Goal: Task Accomplishment & Management: Manage account settings

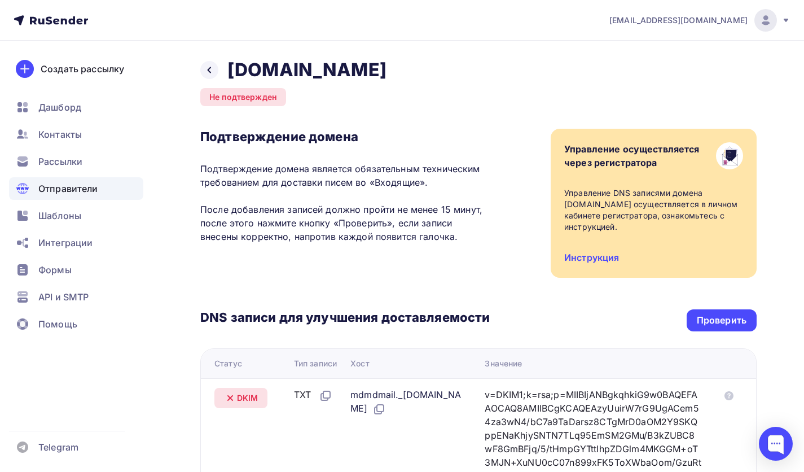
scroll to position [231, 0]
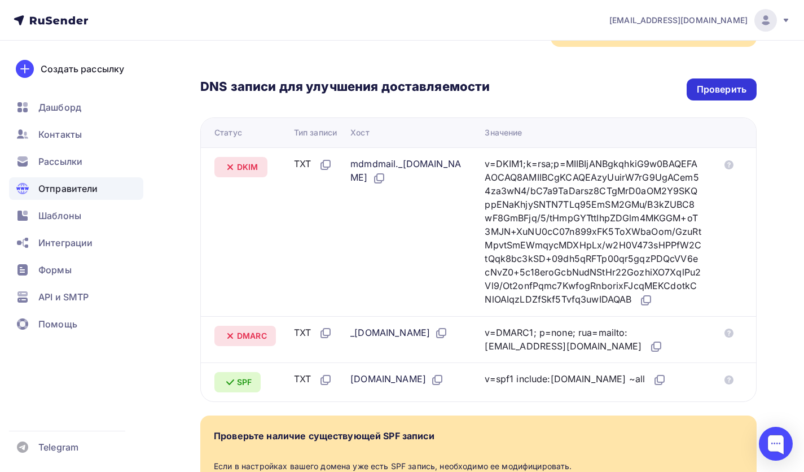
click at [739, 85] on div "Проверить" at bounding box center [722, 89] width 50 height 13
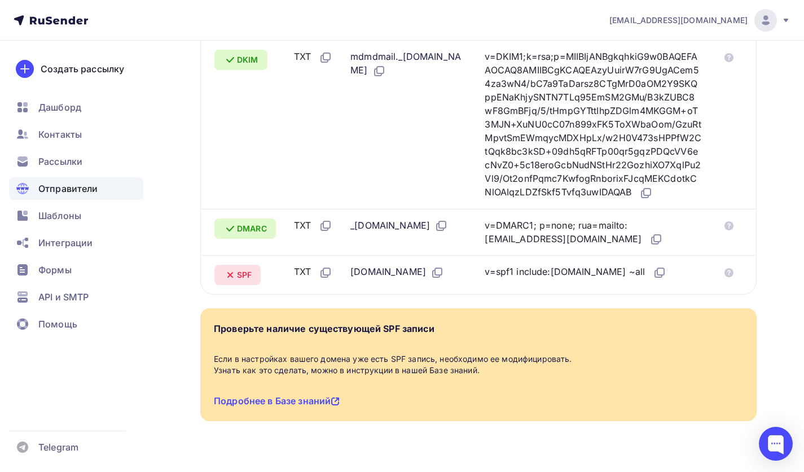
scroll to position [344, 0]
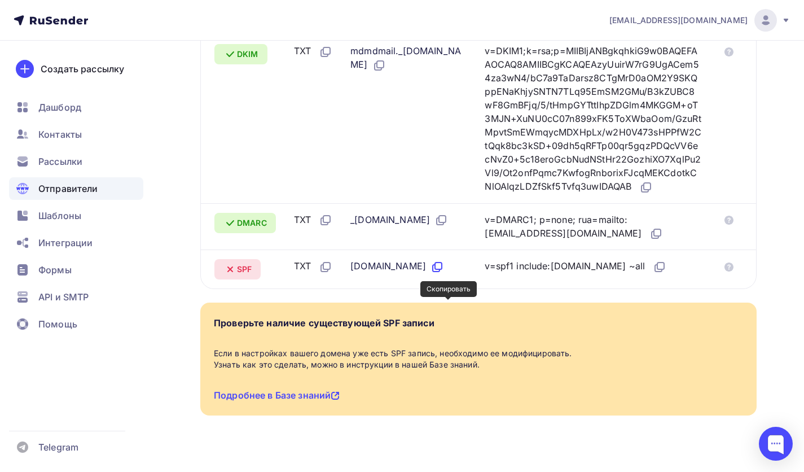
click at [444, 274] on icon at bounding box center [437, 267] width 14 height 14
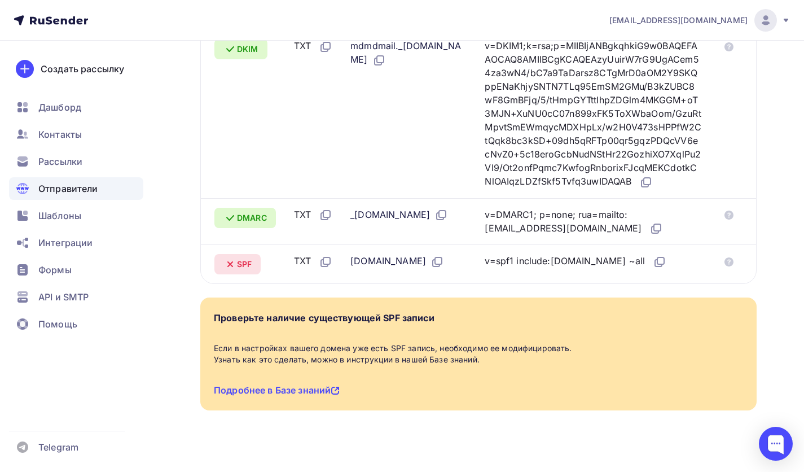
scroll to position [400, 0]
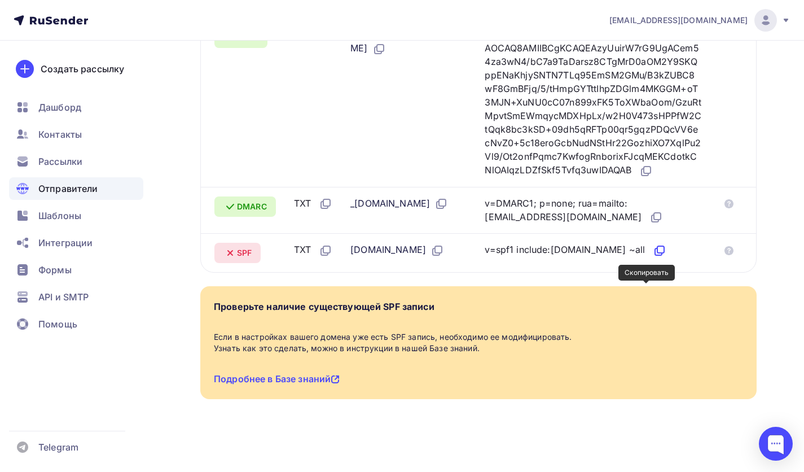
click at [653, 250] on icon at bounding box center [660, 251] width 14 height 14
click at [657, 252] on icon at bounding box center [660, 249] width 7 height 7
click at [444, 251] on icon at bounding box center [437, 251] width 14 height 14
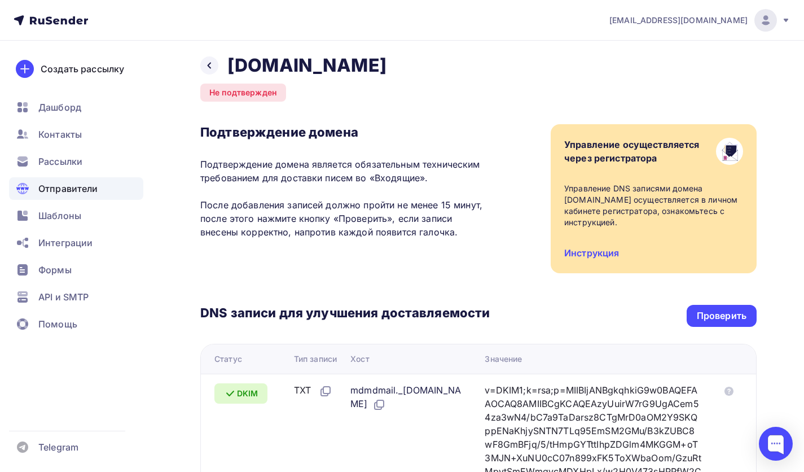
scroll to position [0, 0]
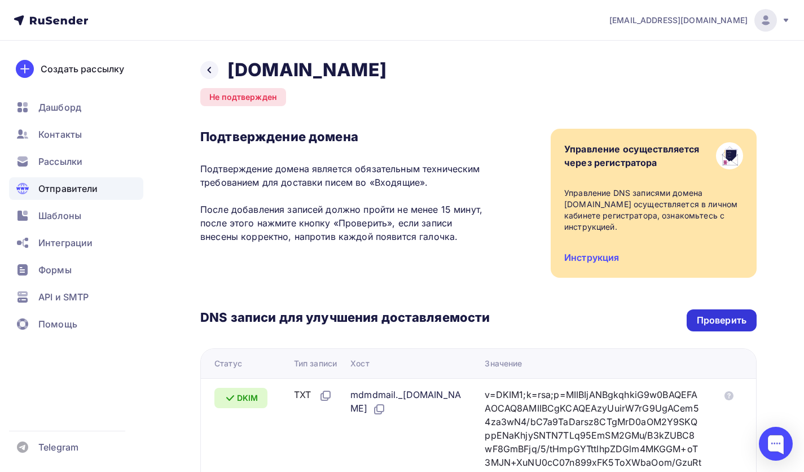
click at [693, 322] on div "Проверить" at bounding box center [721, 320] width 70 height 22
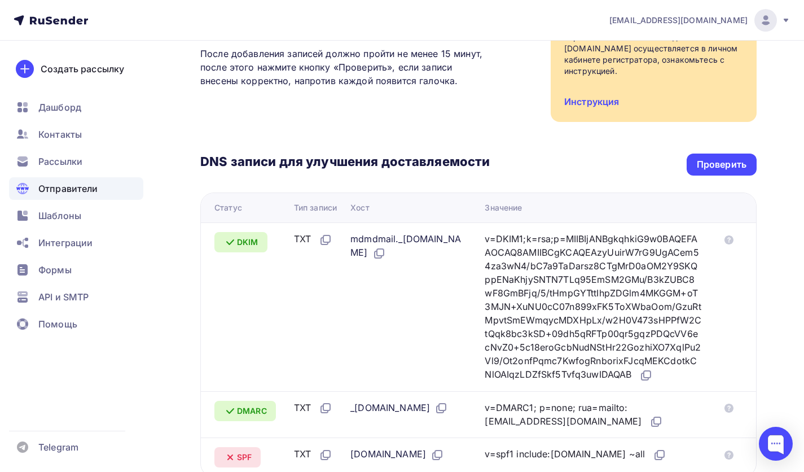
scroll to position [113, 0]
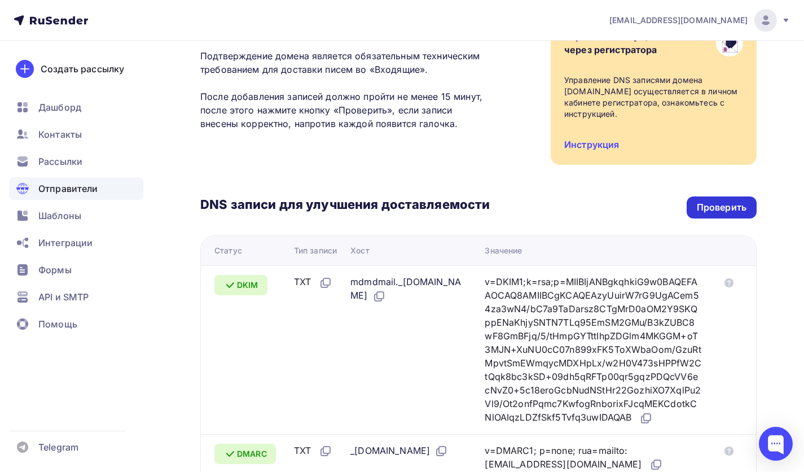
click at [706, 208] on div "Проверить" at bounding box center [722, 207] width 50 height 13
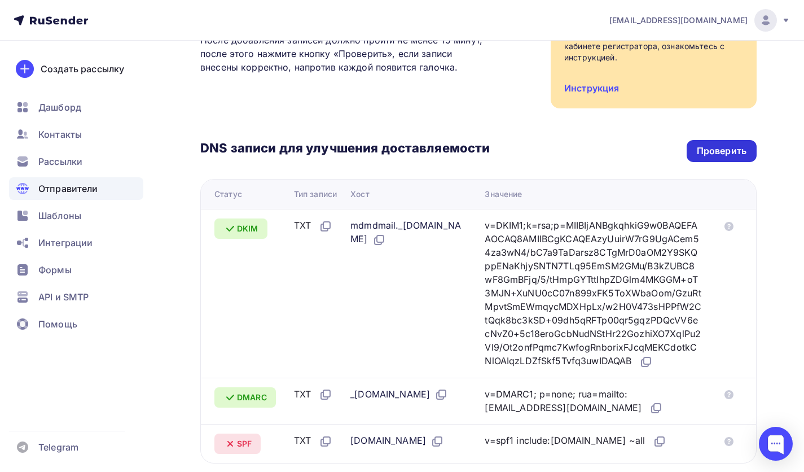
click at [701, 144] on div "Проверить" at bounding box center [722, 150] width 50 height 13
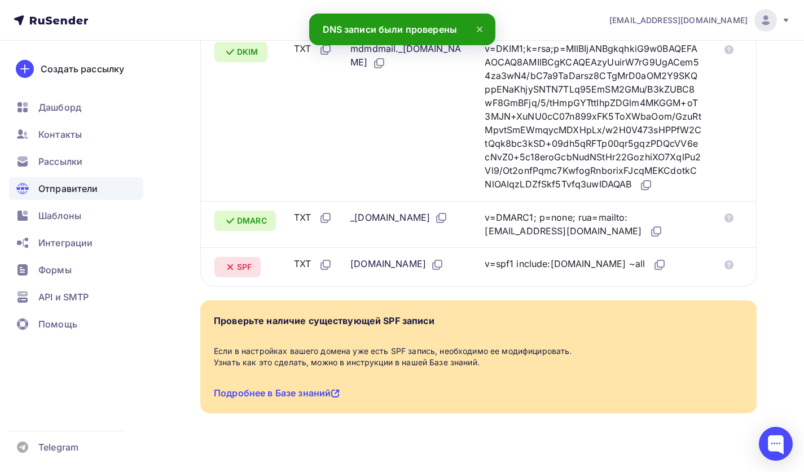
scroll to position [226, 0]
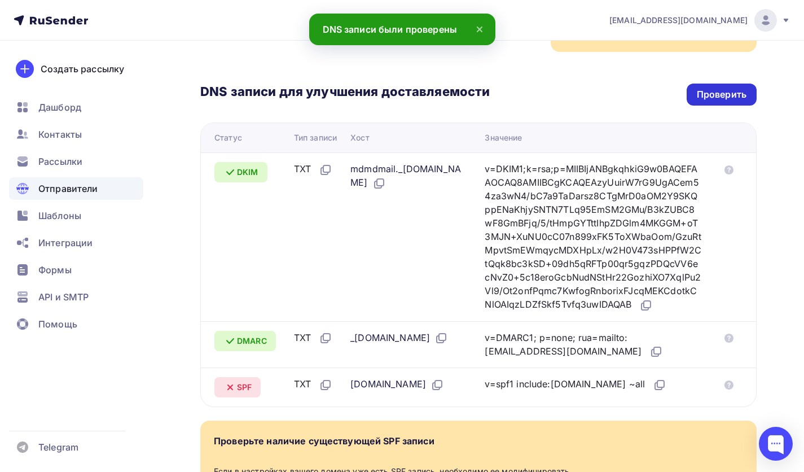
click at [693, 94] on div "Проверить" at bounding box center [721, 94] width 70 height 22
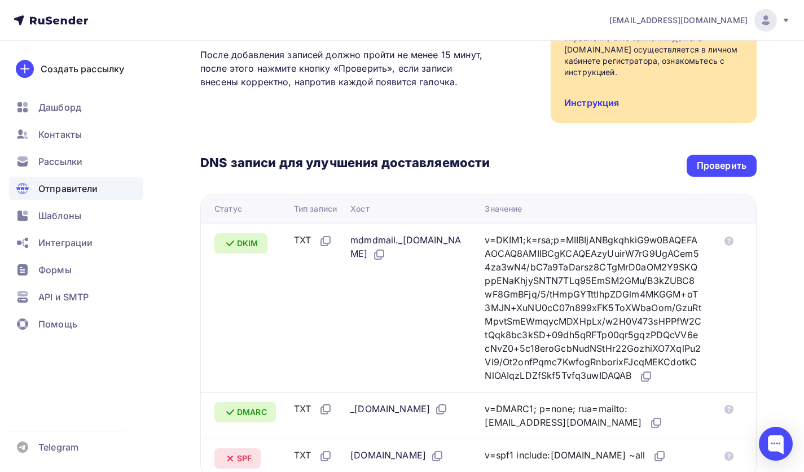
scroll to position [56, 0]
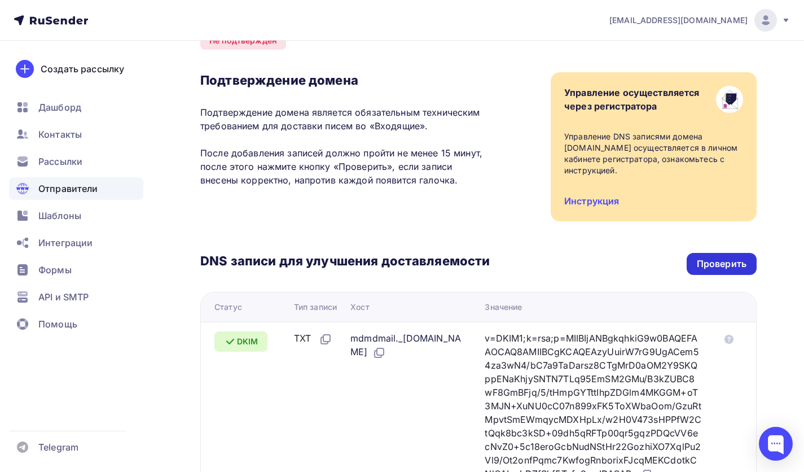
click at [724, 263] on div "Проверить" at bounding box center [722, 263] width 50 height 13
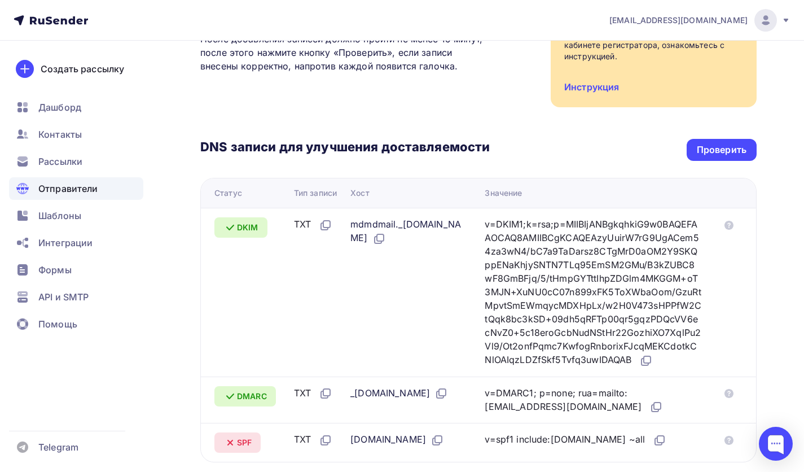
scroll to position [169, 0]
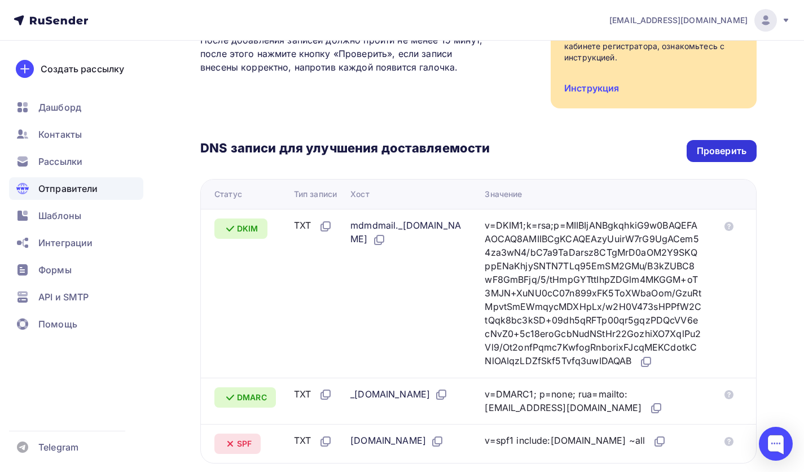
click at [697, 153] on div "Проверить" at bounding box center [722, 150] width 50 height 13
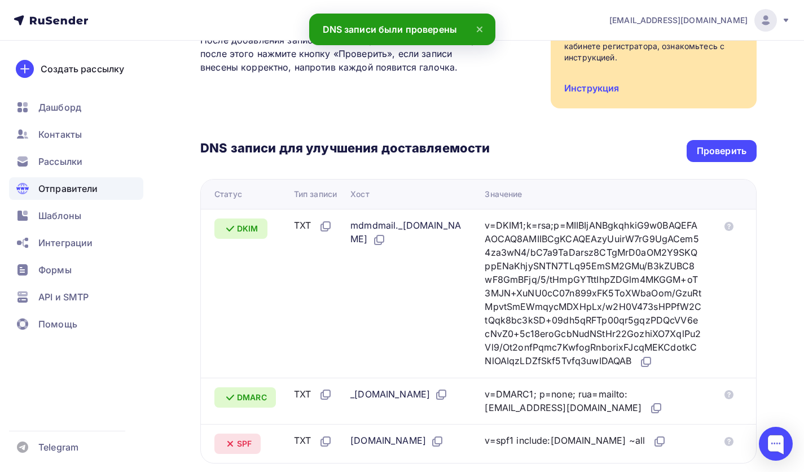
scroll to position [400, 0]
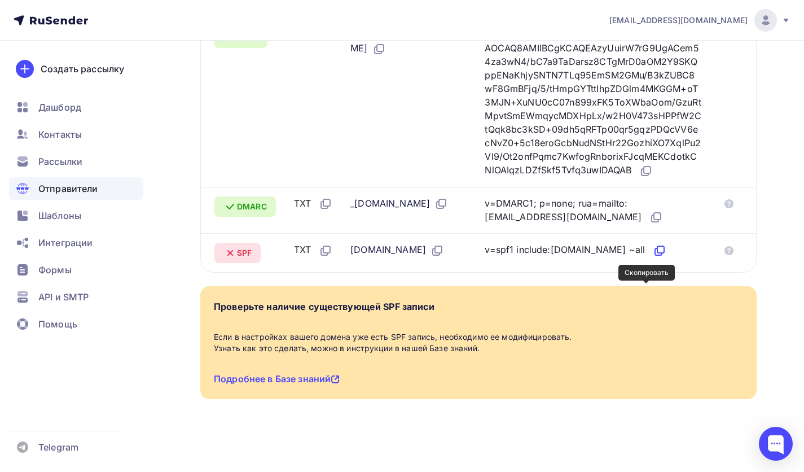
click at [653, 249] on icon at bounding box center [660, 251] width 14 height 14
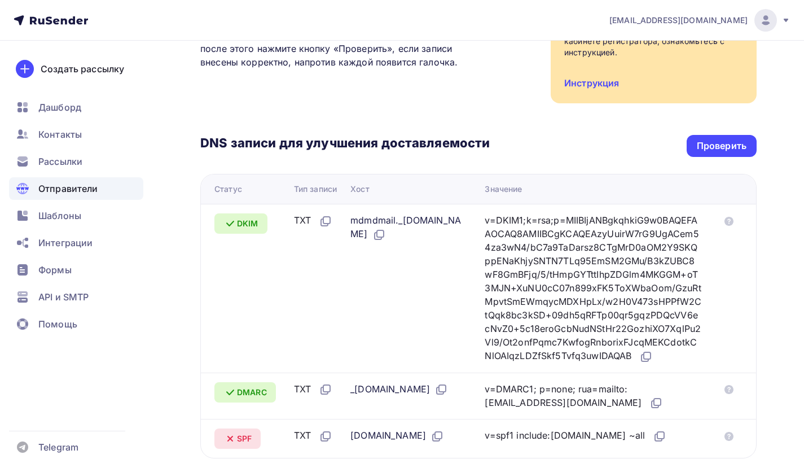
scroll to position [5, 0]
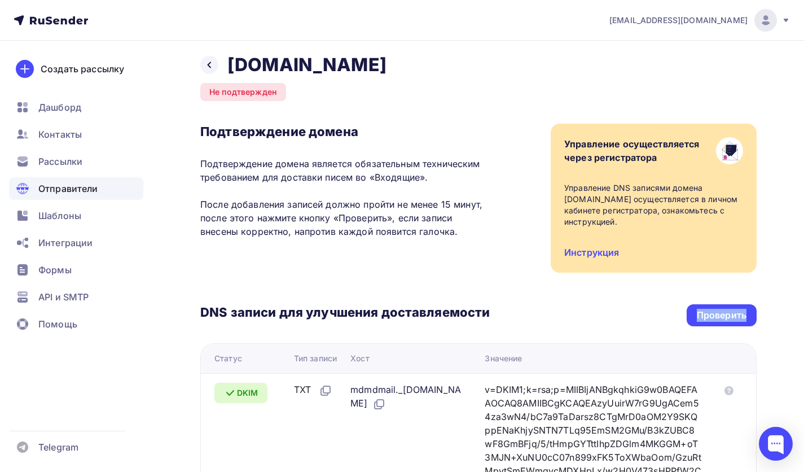
drag, startPoint x: 496, startPoint y: 329, endPoint x: 501, endPoint y: 333, distance: 6.4
click at [438, 336] on div "DNS записи для улучшения доставляемости Проверить Статус Тип записи Хост Значен…" at bounding box center [478, 449] width 556 height 355
click at [576, 294] on div "DNS записи для улучшения доставляемости Проверить Статус Тип записи Хост Значен…" at bounding box center [478, 449] width 556 height 355
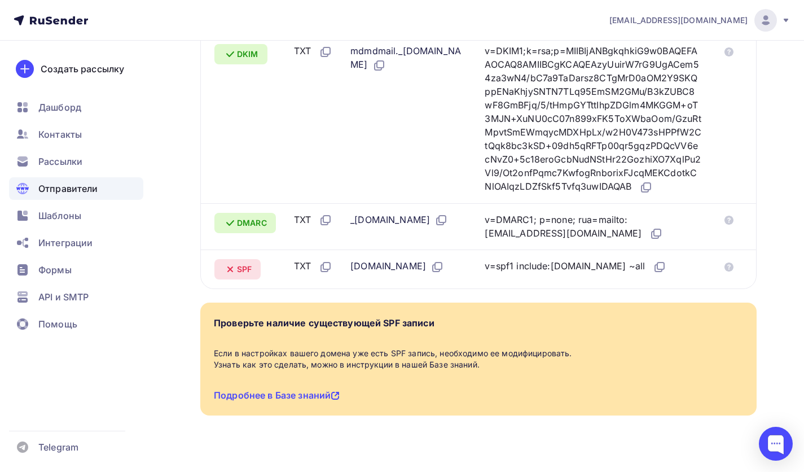
scroll to position [174, 0]
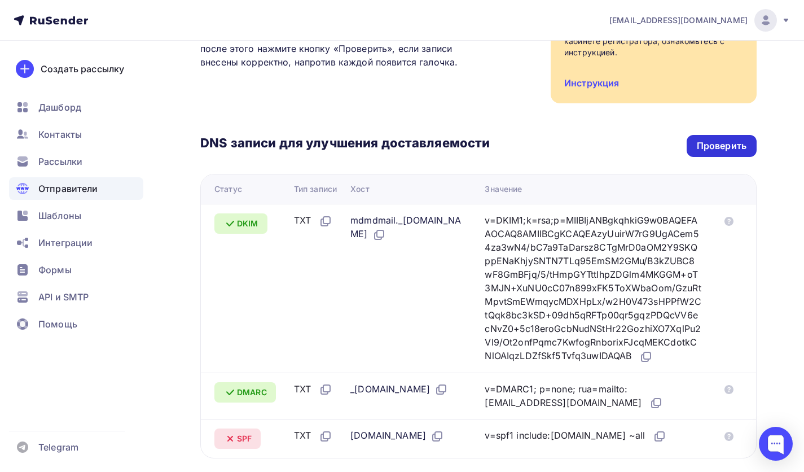
click at [717, 146] on div "Проверить" at bounding box center [722, 145] width 50 height 13
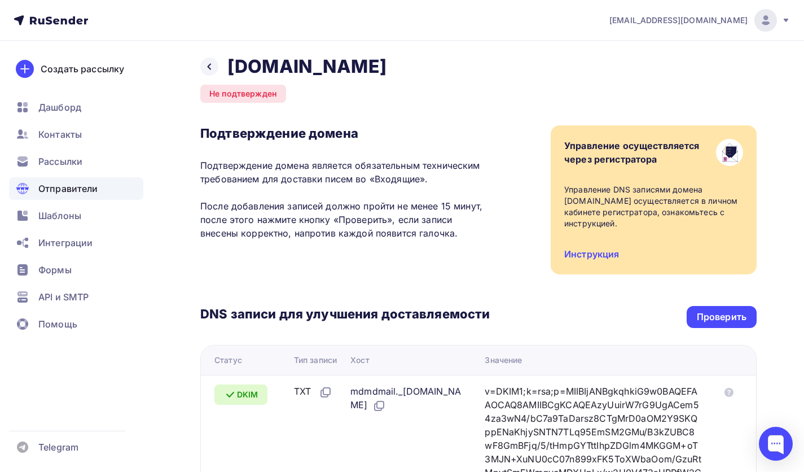
scroll to position [0, 0]
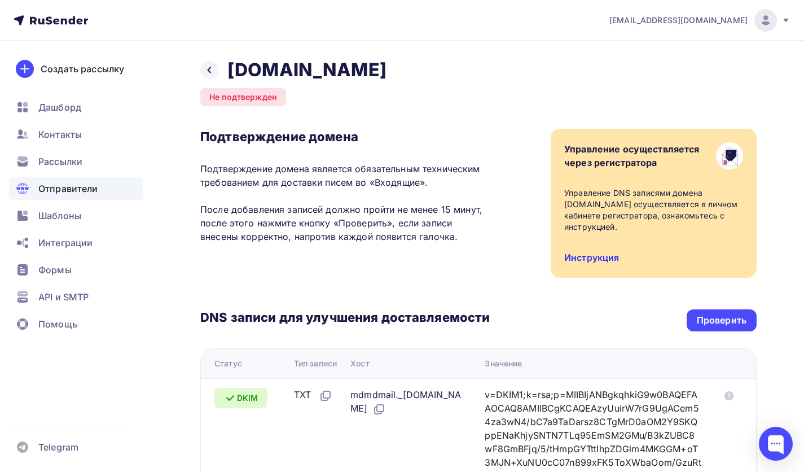
click at [597, 256] on link "Инструкция" at bounding box center [591, 257] width 55 height 11
click at [733, 331] on div "DNS записи для улучшения доставляемости Проверить Статус Тип записи Хост Значен…" at bounding box center [478, 455] width 556 height 355
click at [733, 321] on div "Проверить" at bounding box center [722, 320] width 50 height 13
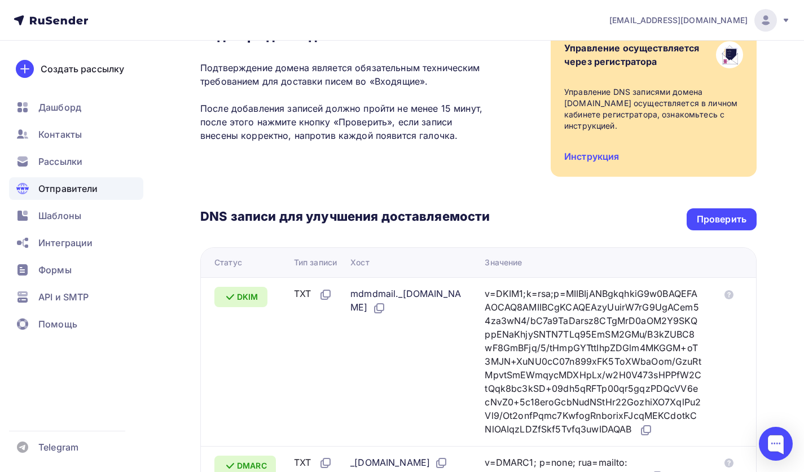
scroll to position [61, 0]
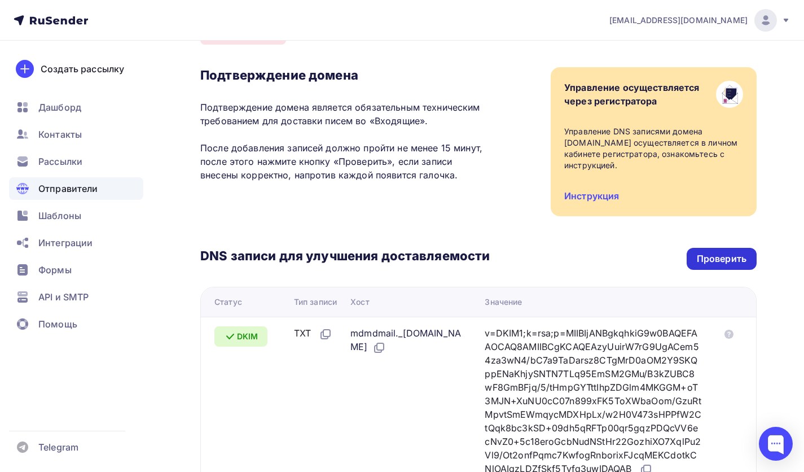
click at [726, 256] on div "Проверить" at bounding box center [722, 258] width 50 height 13
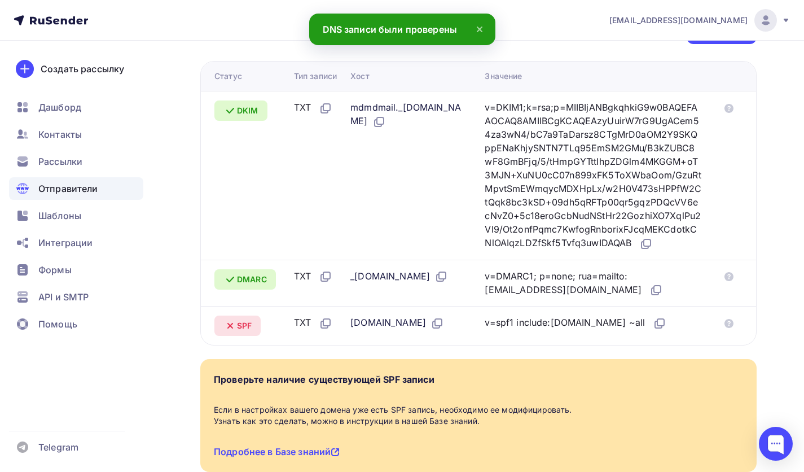
scroll to position [118, 0]
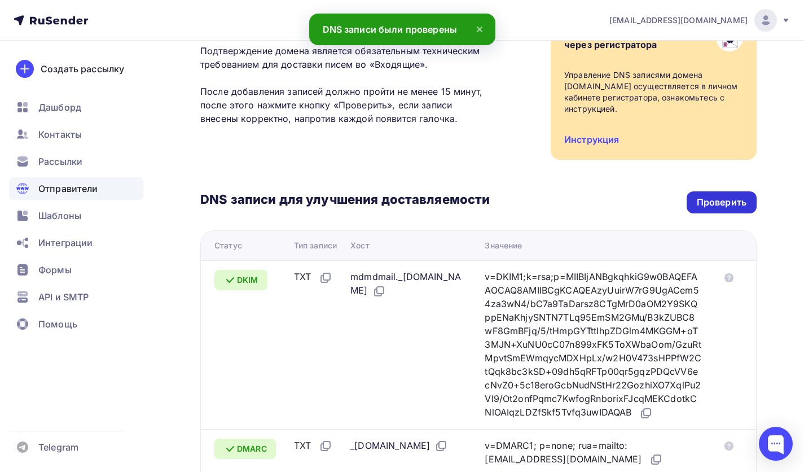
click at [711, 197] on div "Проверить" at bounding box center [722, 202] width 50 height 13
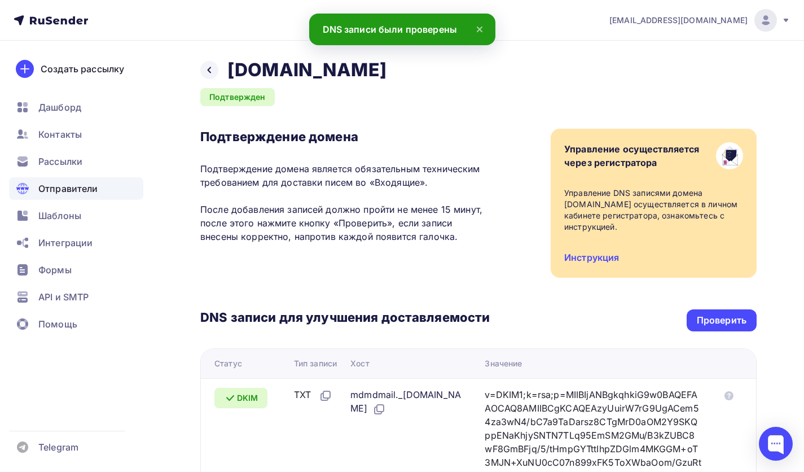
scroll to position [0, 0]
click at [209, 68] on icon at bounding box center [209, 69] width 9 height 9
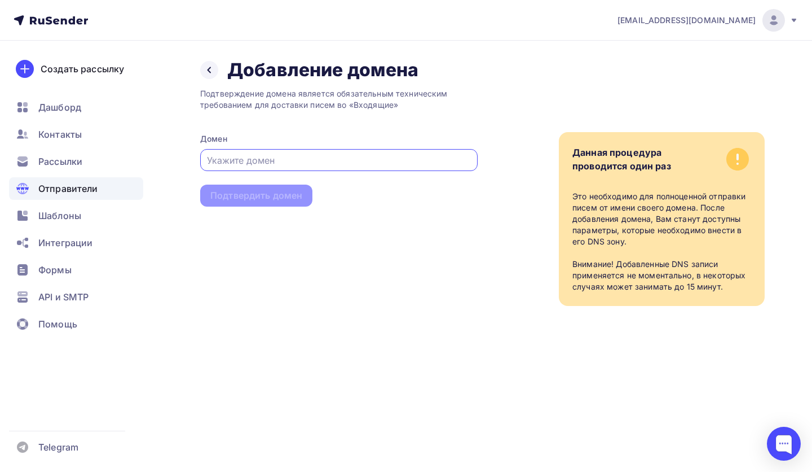
click at [256, 158] on input "text" at bounding box center [339, 160] width 265 height 14
type input "max-strekashov.ru"
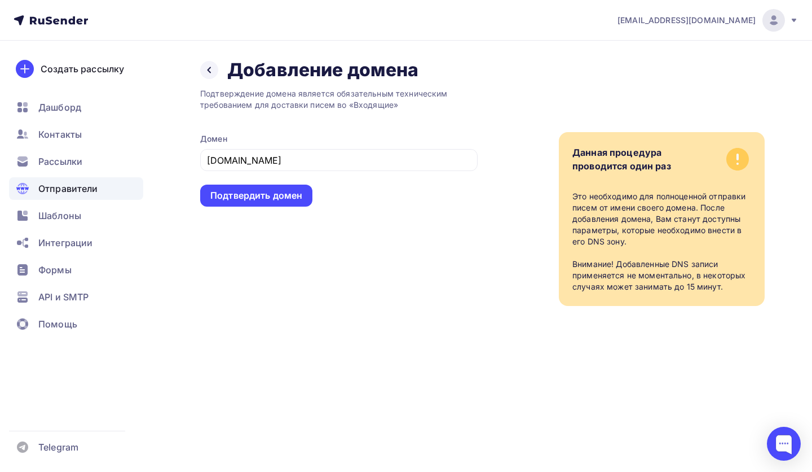
click at [258, 208] on div "Подтверждение домена является обязательным техническим требованием для доставки…" at bounding box center [339, 193] width 278 height 224
click at [261, 203] on div "Подтвердить домен" at bounding box center [256, 195] width 112 height 22
click at [238, 203] on div "Подтвердить домен" at bounding box center [256, 195] width 112 height 22
click at [311, 160] on input "max-strekashov.ru" at bounding box center [339, 160] width 265 height 14
click at [250, 201] on div "Подтвердить домен" at bounding box center [256, 195] width 92 height 13
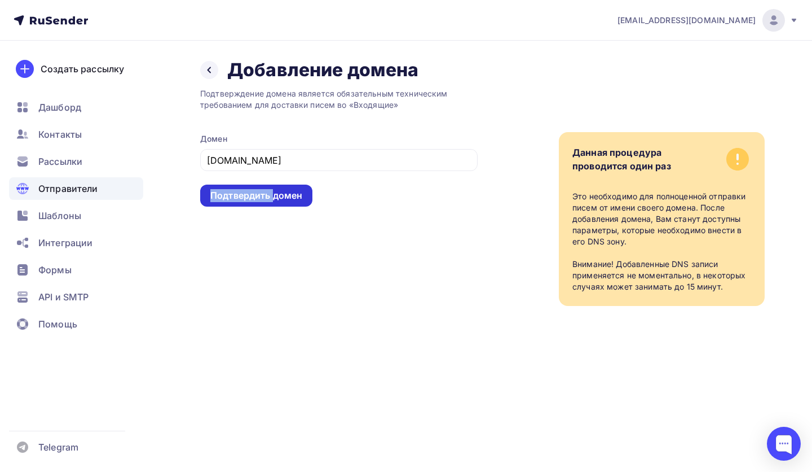
click at [250, 201] on div "Подтвердить домен" at bounding box center [256, 195] width 92 height 13
click at [49, 105] on span "Дашборд" at bounding box center [59, 107] width 43 height 14
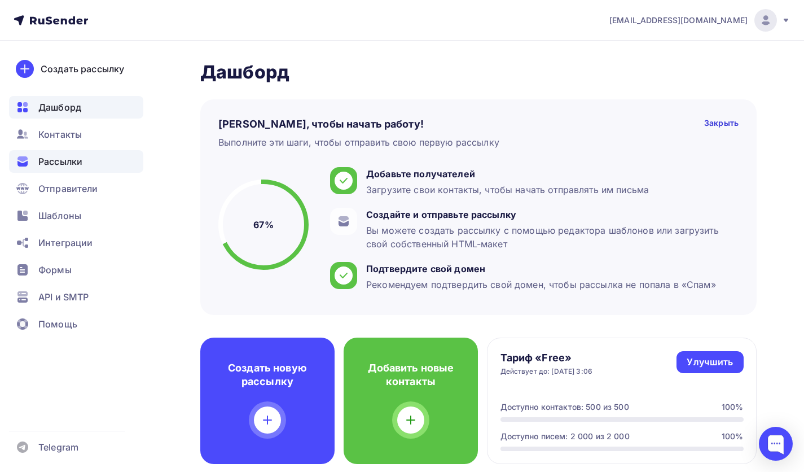
click at [46, 158] on span "Рассылки" at bounding box center [60, 162] width 44 height 14
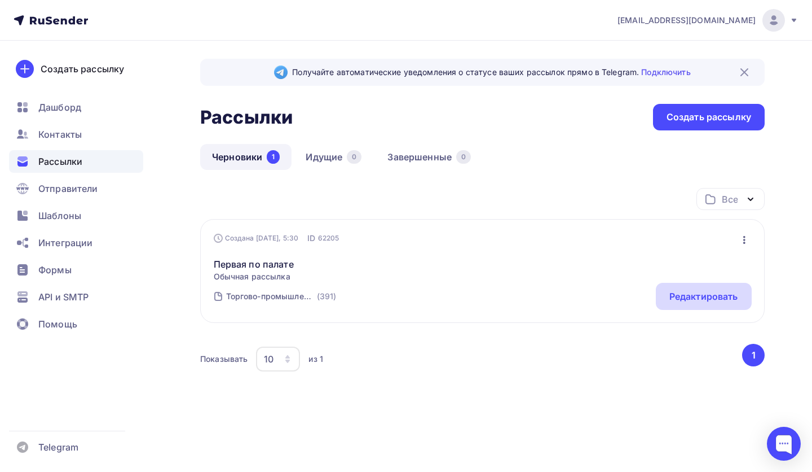
click at [679, 300] on div "Редактировать" at bounding box center [704, 296] width 69 height 14
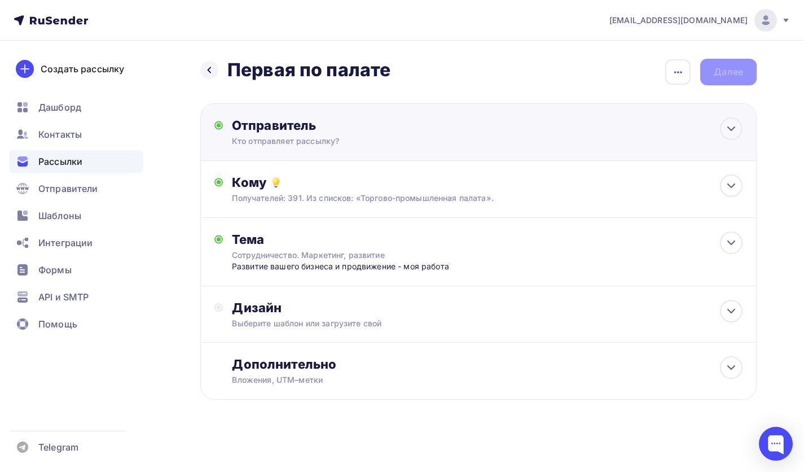
click at [355, 154] on div "Отправитель Кто отправляет рассылку? Email * maks.streckashov@yandex.ru maks.st…" at bounding box center [478, 132] width 556 height 58
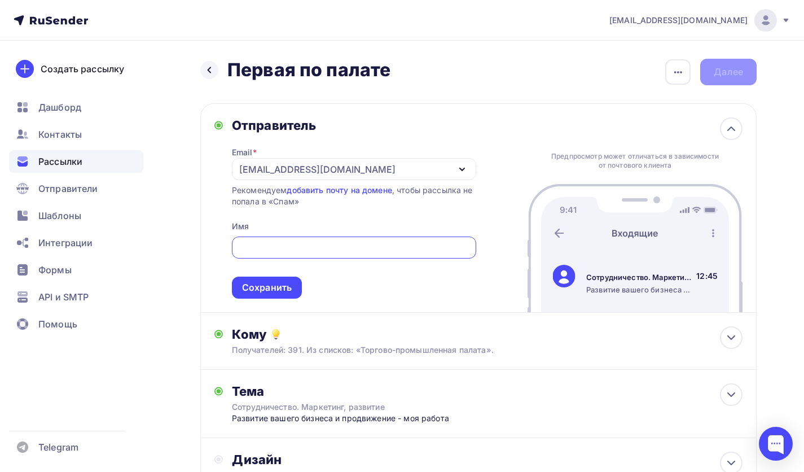
click at [241, 201] on div "Рекомендуем добавить почту на домене , чтобы рассылка не попала в «Спам»" at bounding box center [354, 195] width 244 height 23
click at [248, 166] on div "[EMAIL_ADDRESS][DOMAIN_NAME]" at bounding box center [317, 169] width 156 height 14
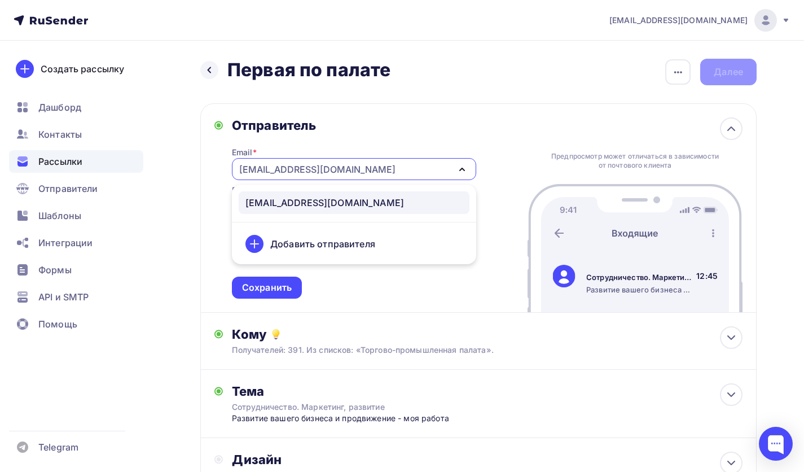
click at [261, 234] on div "Добавить отправителя" at bounding box center [354, 243] width 231 height 27
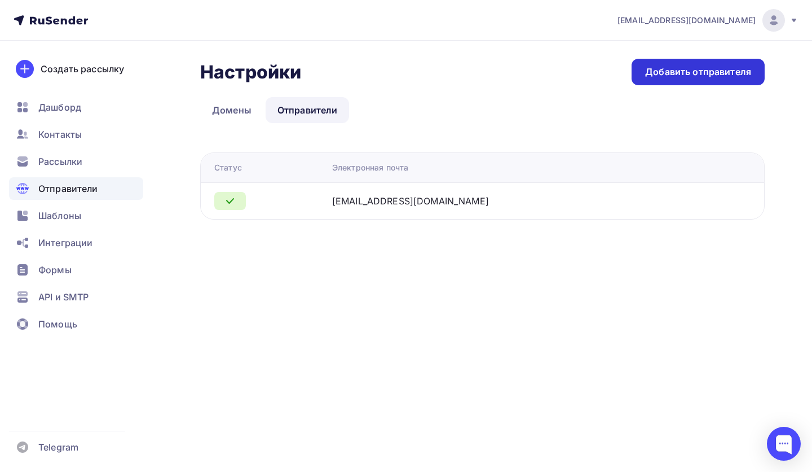
click at [659, 59] on div "Добавить отправителя" at bounding box center [698, 72] width 133 height 27
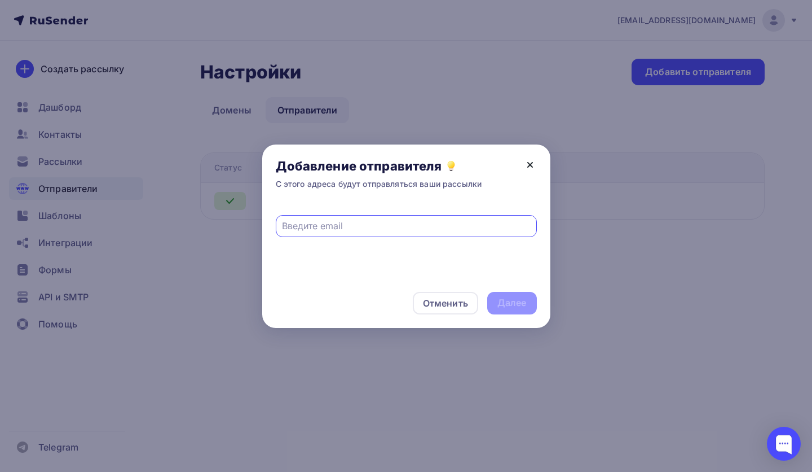
click at [527, 162] on icon at bounding box center [530, 165] width 14 height 14
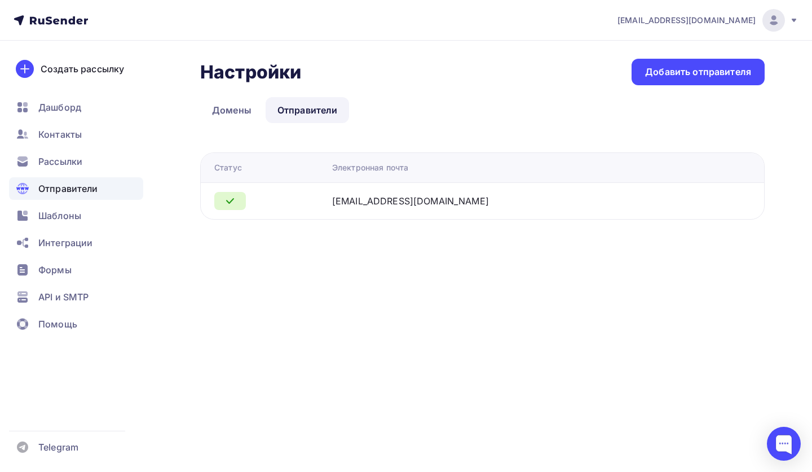
click at [243, 110] on link "Домены" at bounding box center [231, 110] width 63 height 26
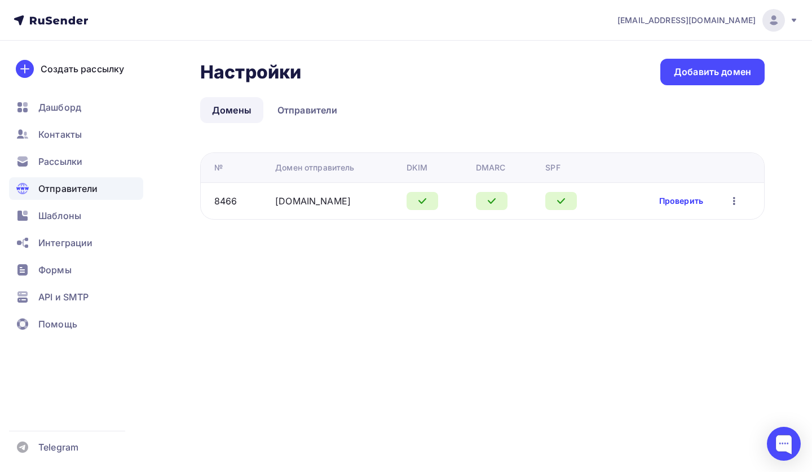
click at [676, 199] on link "Проверить" at bounding box center [681, 200] width 44 height 11
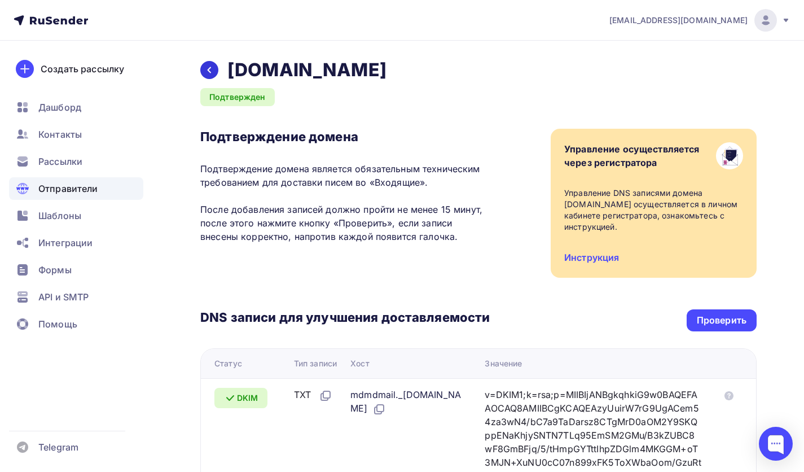
click at [209, 69] on icon at bounding box center [209, 69] width 9 height 9
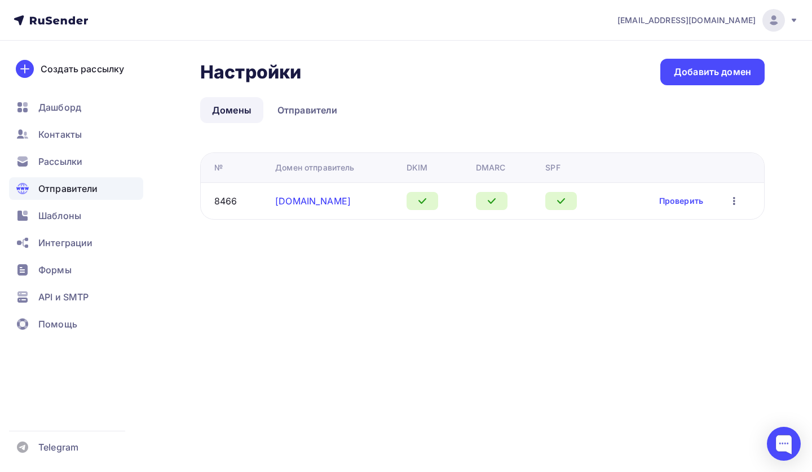
click at [300, 201] on link "max-strekashov.ru" at bounding box center [313, 200] width 76 height 11
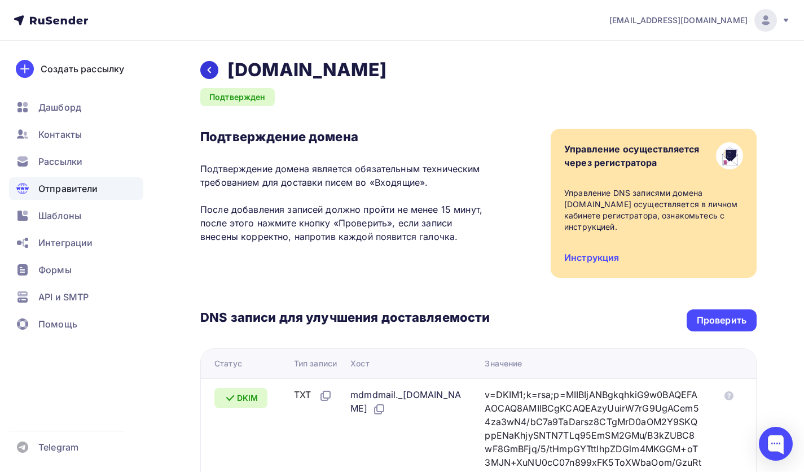
click at [212, 74] on div at bounding box center [209, 70] width 18 height 18
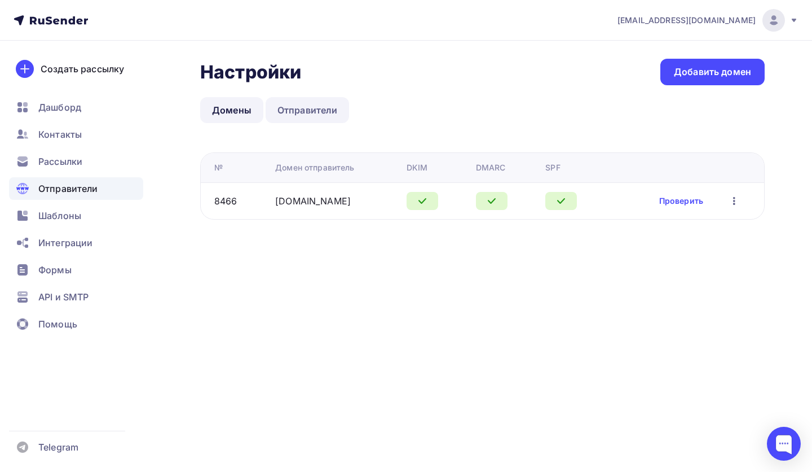
click at [289, 104] on link "Отправители" at bounding box center [308, 110] width 84 height 26
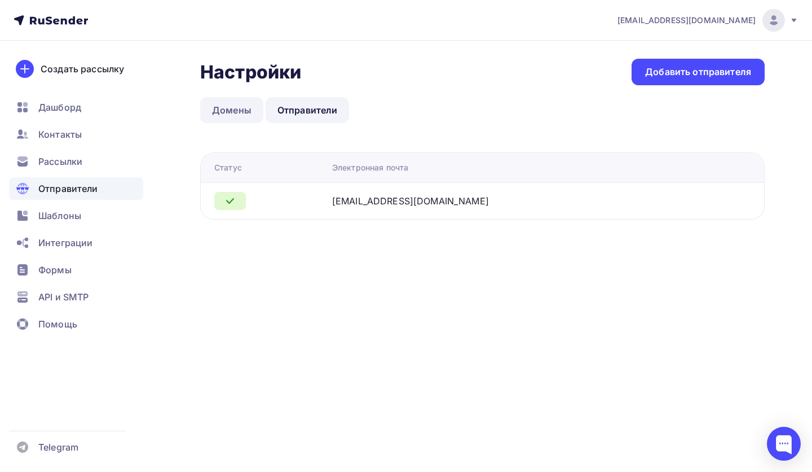
click at [252, 107] on link "Домены" at bounding box center [231, 110] width 63 height 26
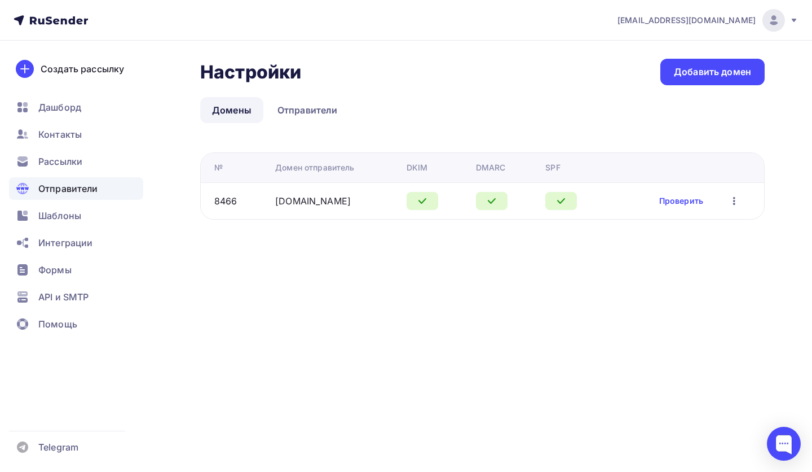
click at [737, 196] on icon "button" at bounding box center [735, 201] width 14 height 14
click at [379, 276] on div "maks.streckashov@yandex.ru Аккаунт Тарифы Выйти Создать рассылку Дашборд Контак…" at bounding box center [406, 236] width 812 height 472
click at [267, 114] on link "Отправители" at bounding box center [308, 110] width 84 height 26
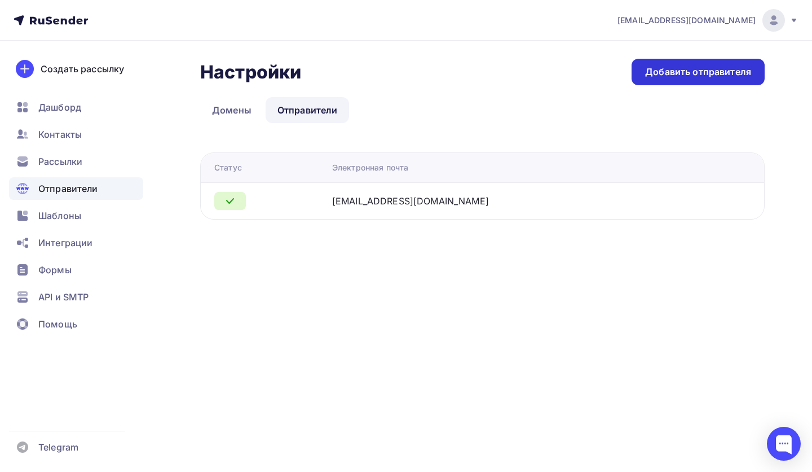
click at [669, 72] on div "Добавить отправителя" at bounding box center [698, 71] width 106 height 13
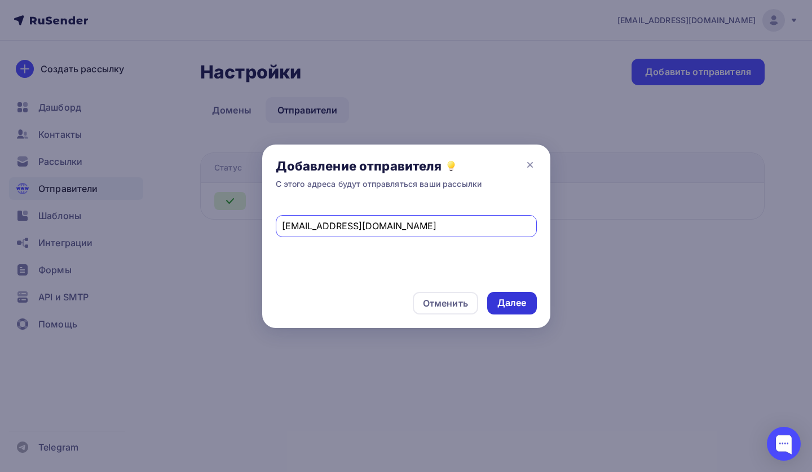
type input "admin@max-strekashov.ru"
click at [504, 305] on div "Далее" at bounding box center [511, 302] width 29 height 13
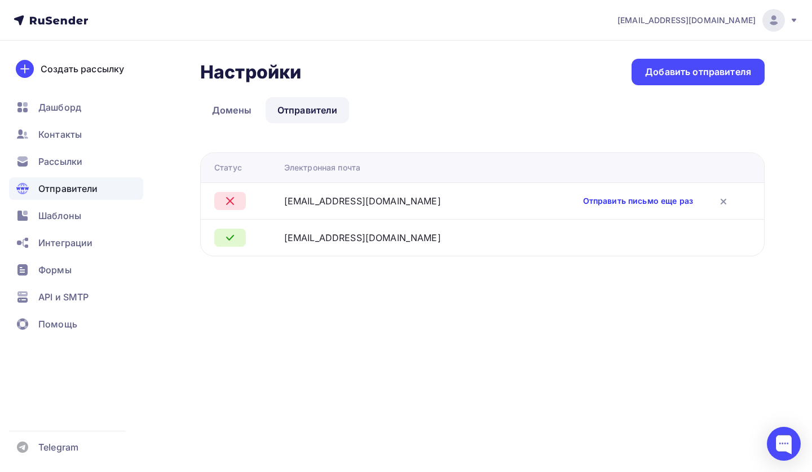
click at [615, 197] on link "Отправить письмо еще раз" at bounding box center [638, 200] width 110 height 11
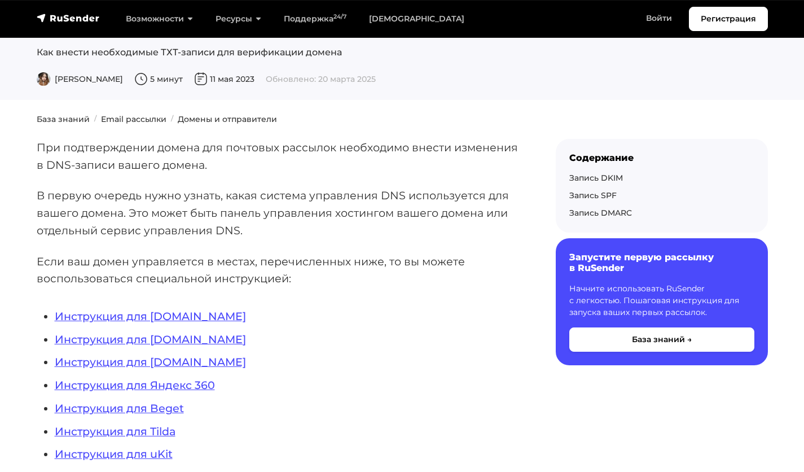
scroll to position [113, 0]
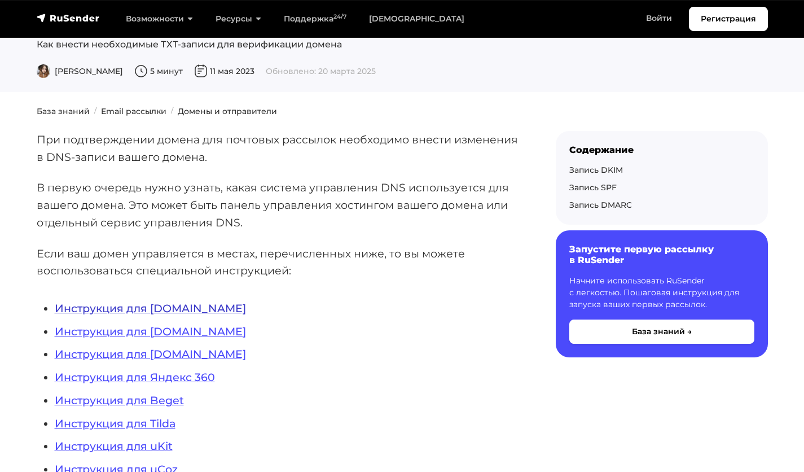
click at [136, 307] on link "Инструкция для [DOMAIN_NAME]" at bounding box center [150, 308] width 191 height 14
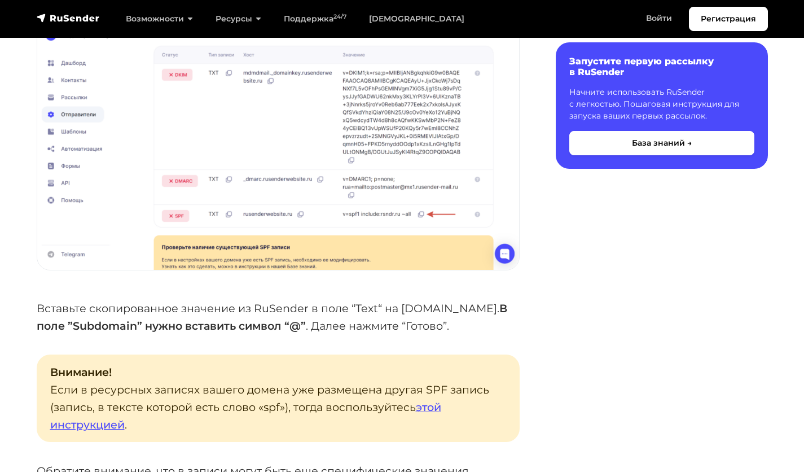
scroll to position [1903, 0]
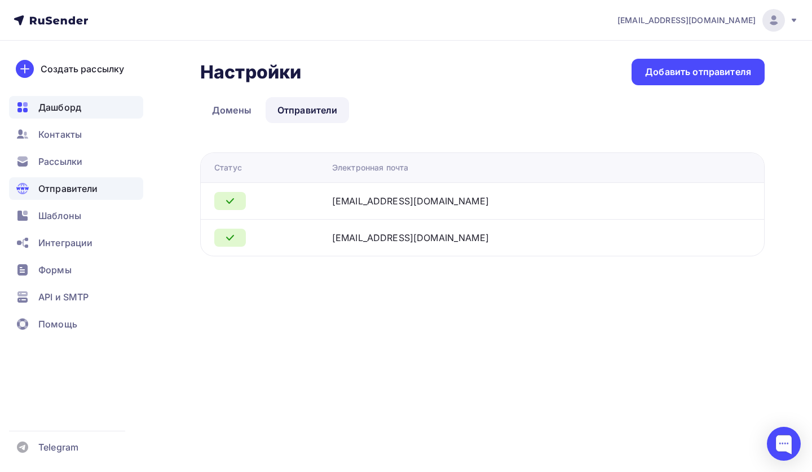
click at [101, 101] on div "Дашборд" at bounding box center [76, 107] width 134 height 23
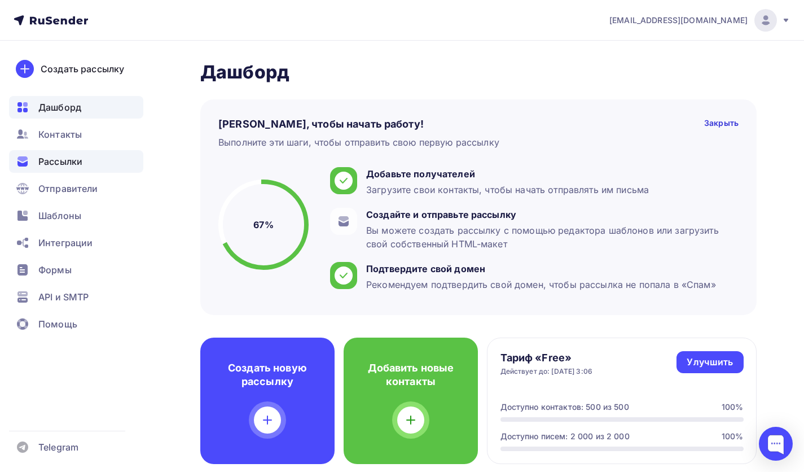
click at [98, 170] on div "Рассылки" at bounding box center [76, 161] width 134 height 23
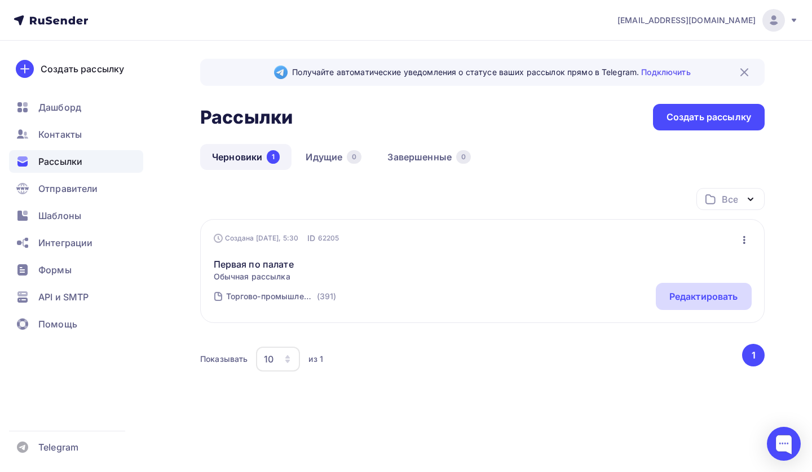
click at [685, 292] on div "Редактировать" at bounding box center [704, 296] width 69 height 14
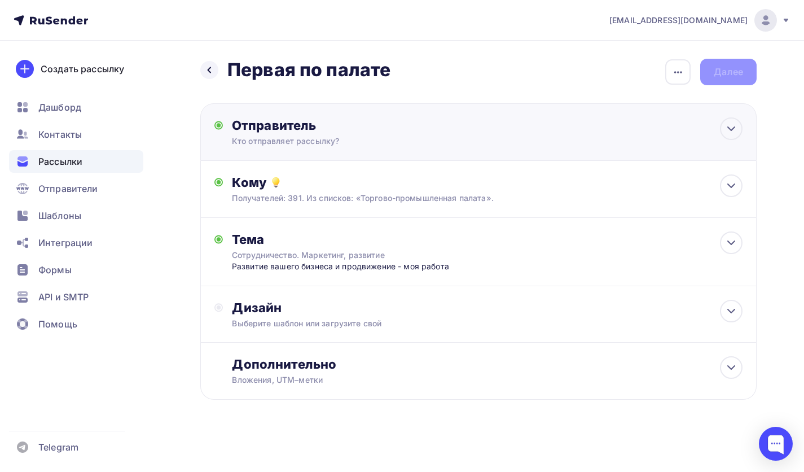
click at [318, 122] on div "Отправитель" at bounding box center [354, 125] width 244 height 16
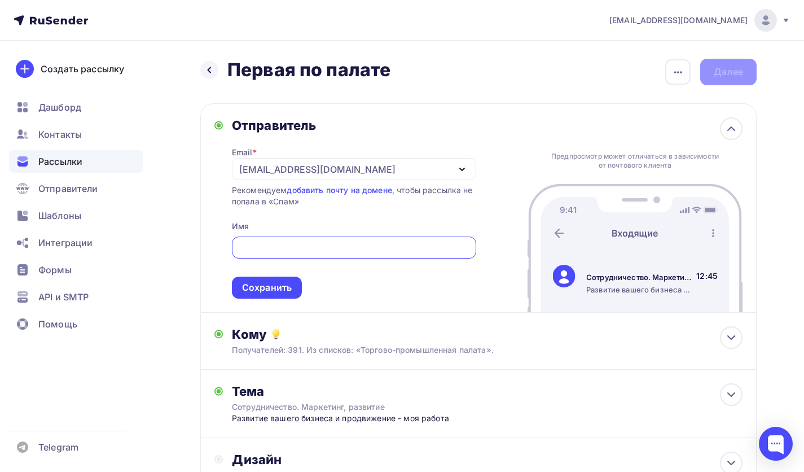
click at [310, 171] on div "maks.streckashov@yandex.ru" at bounding box center [317, 169] width 156 height 14
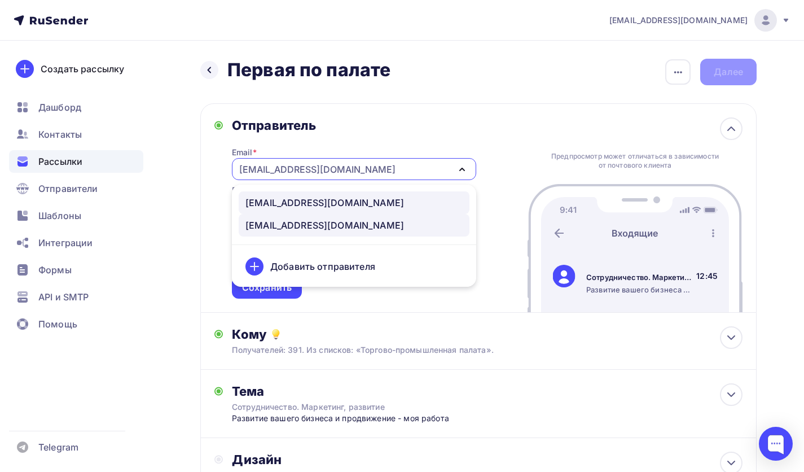
click at [322, 202] on div "admin@max-strekashov.ru" at bounding box center [324, 203] width 158 height 14
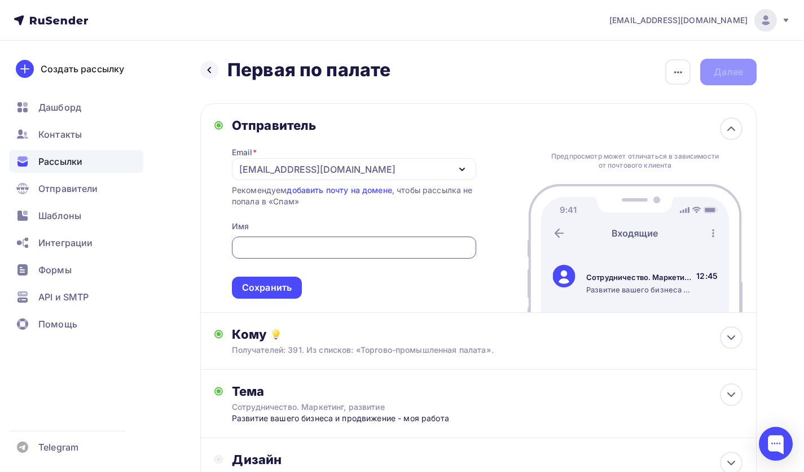
click at [306, 250] on input "text" at bounding box center [353, 248] width 231 height 14
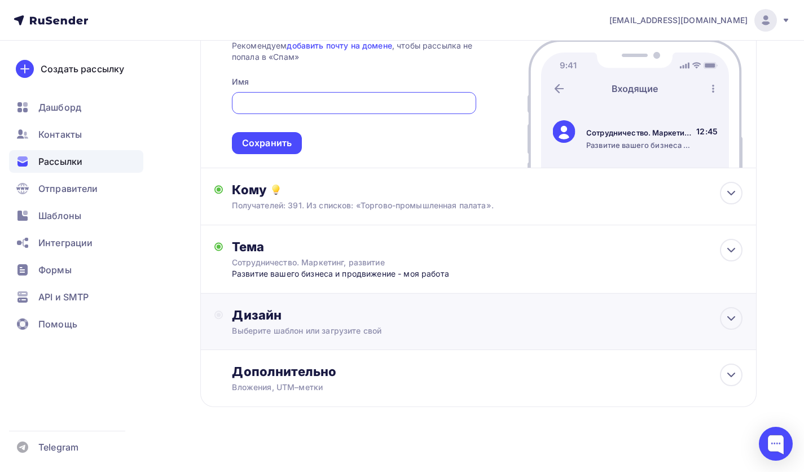
scroll to position [155, 0]
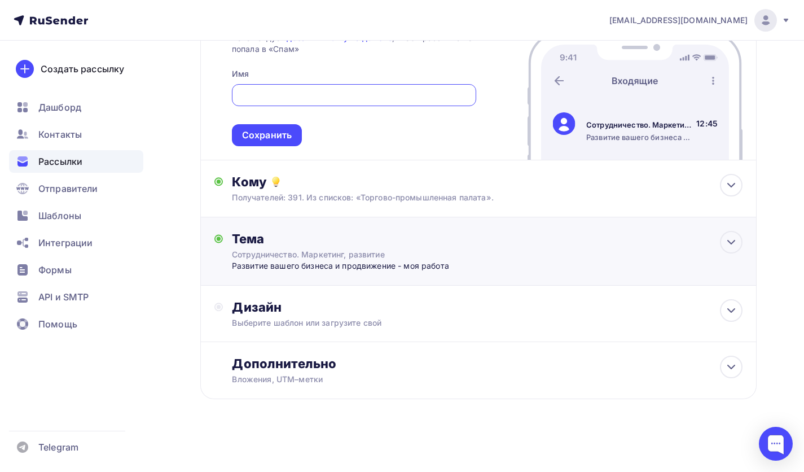
click at [300, 266] on div "Развитие вашего бизнеса и продвижение - моя работа" at bounding box center [343, 265] width 223 height 11
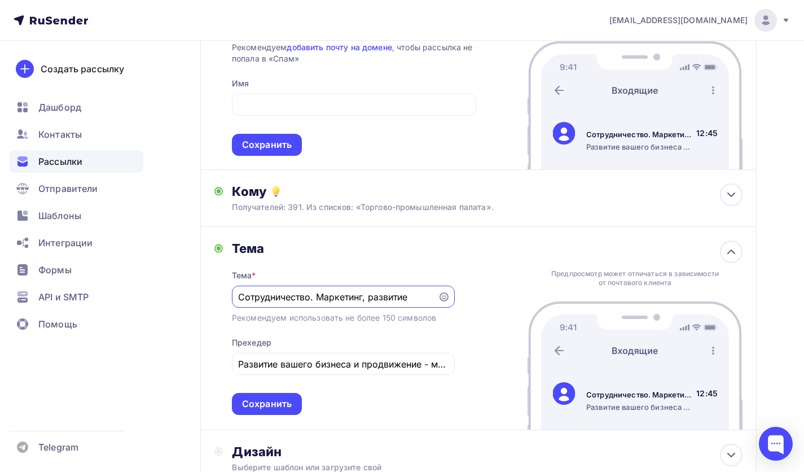
scroll to position [0, 0]
click at [413, 371] on input "Развитие вашего бизнеса и продвижение - моя работа" at bounding box center [343, 364] width 210 height 14
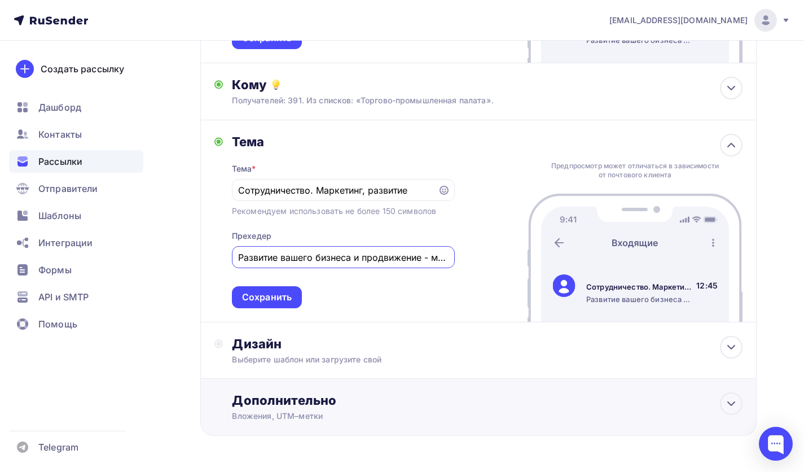
scroll to position [256, 0]
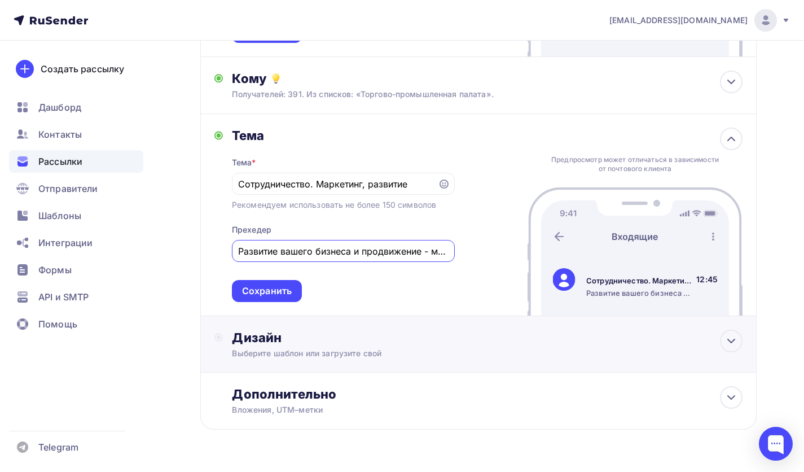
click at [301, 345] on div "Дизайн" at bounding box center [487, 337] width 510 height 16
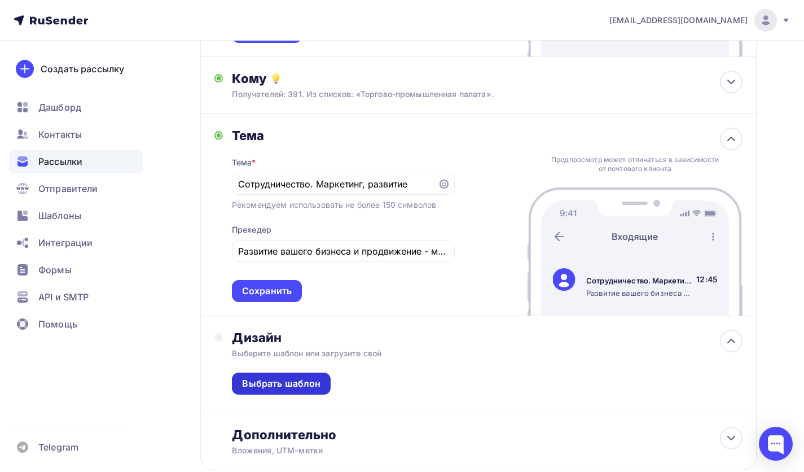
click at [303, 390] on div "Выбрать шаблон" at bounding box center [281, 383] width 78 height 13
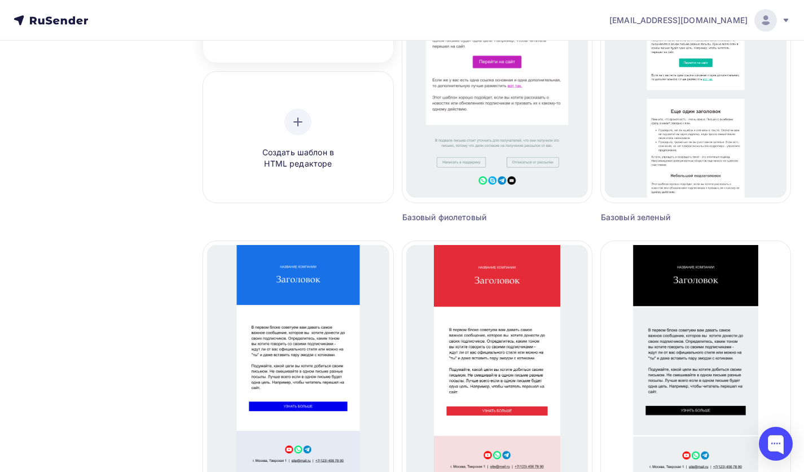
scroll to position [226, 0]
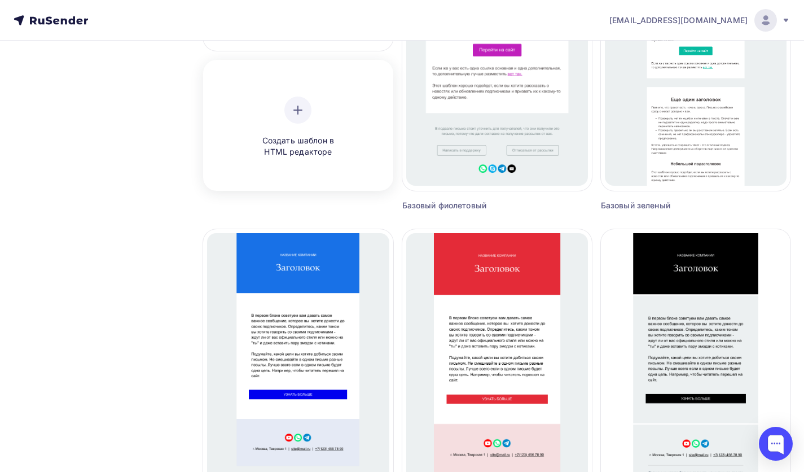
click at [349, 177] on div "Создать шаблон в HTML редакторе" at bounding box center [298, 127] width 182 height 126
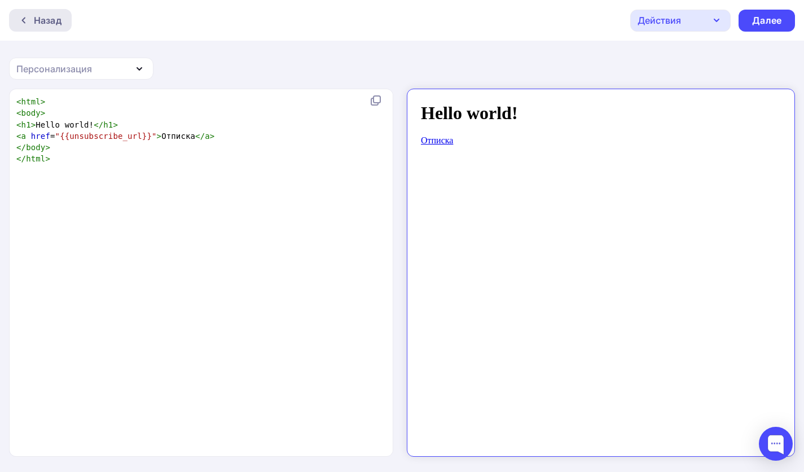
click at [42, 9] on div "Назад" at bounding box center [40, 20] width 63 height 23
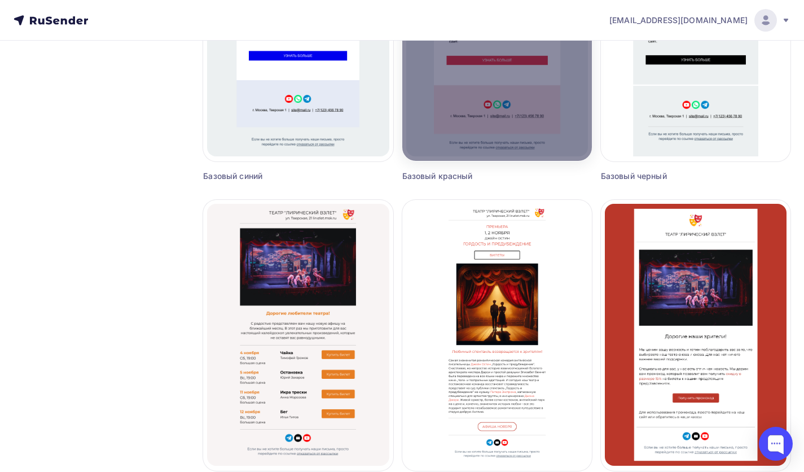
scroll to position [790, 0]
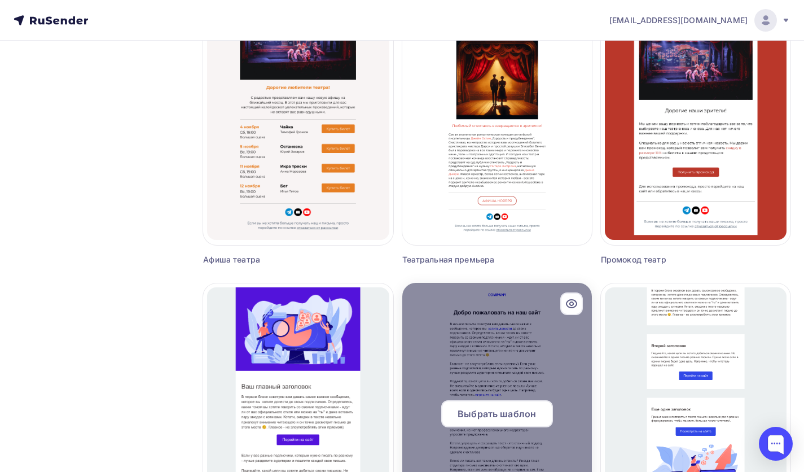
click at [509, 407] on span "Выбрать шаблон" at bounding box center [496, 414] width 78 height 14
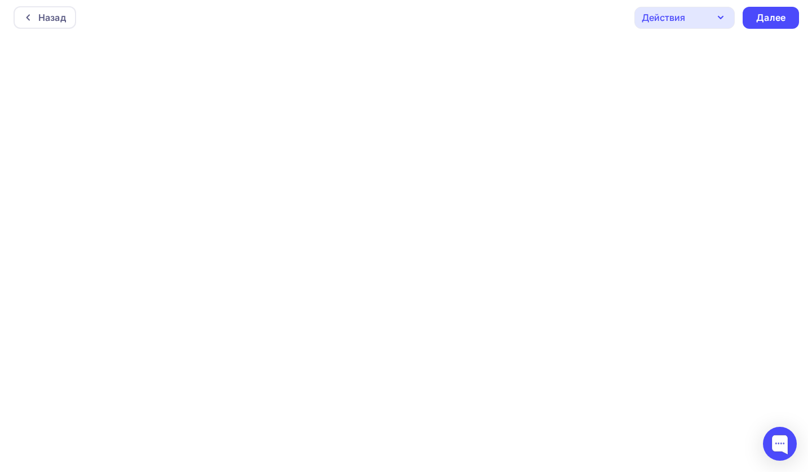
scroll to position [3, 0]
click at [36, 9] on div "Назад" at bounding box center [40, 17] width 63 height 23
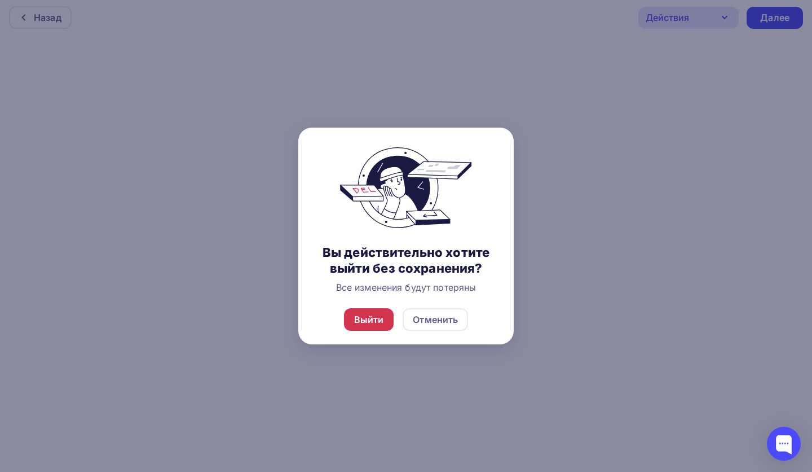
click at [356, 325] on div "Выйти" at bounding box center [369, 319] width 30 height 14
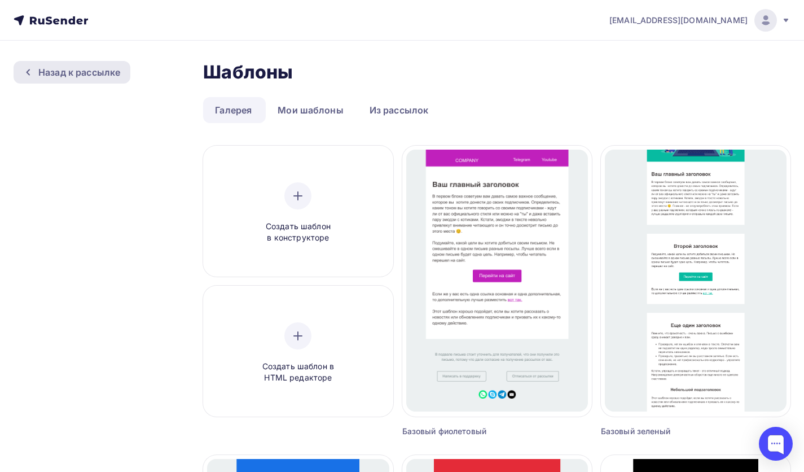
click at [96, 77] on div "Назад к рассылке" at bounding box center [79, 72] width 82 height 14
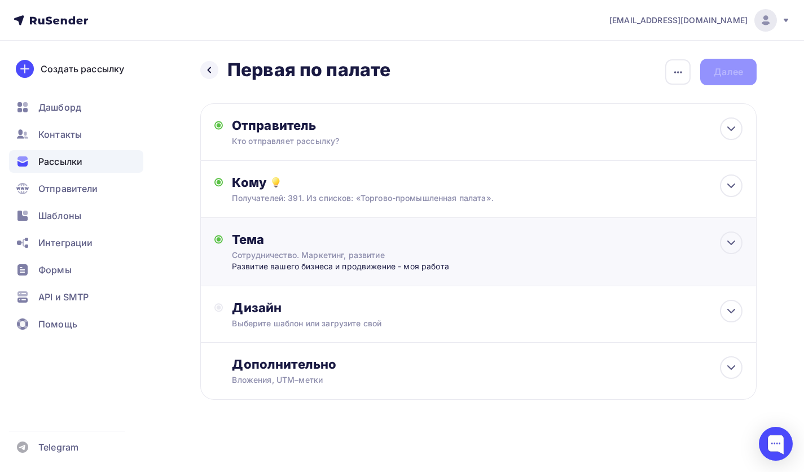
click at [287, 255] on div "Сотрудничество. Маркетинг, развитие" at bounding box center [332, 254] width 201 height 11
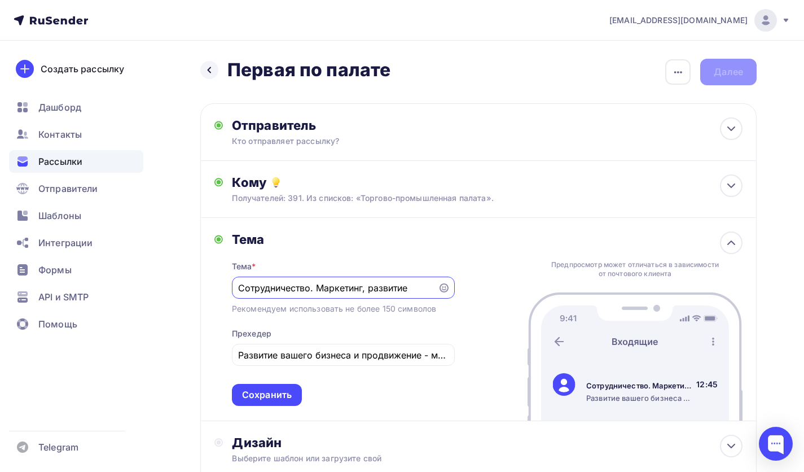
scroll to position [1, 0]
click at [249, 289] on input "Сотрудничество. Маркетинг, развитие" at bounding box center [334, 288] width 193 height 14
type input "Коммерческое. Сотрудничество. Маркетинг, развитие"
click at [411, 240] on div "Тема" at bounding box center [343, 239] width 223 height 16
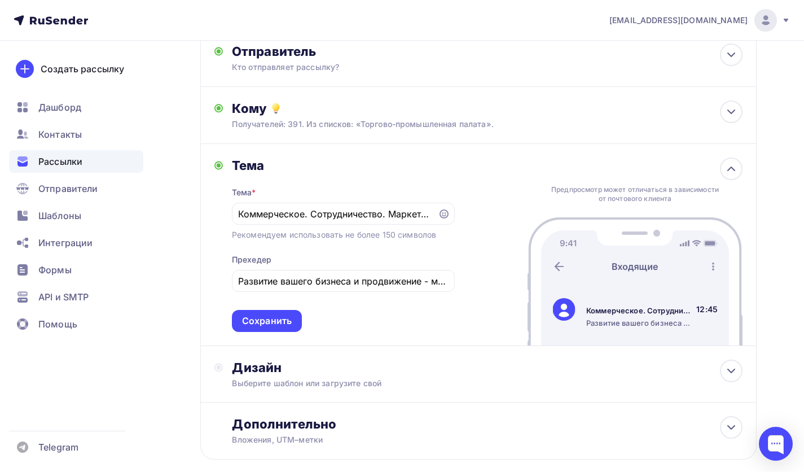
scroll to position [80, 0]
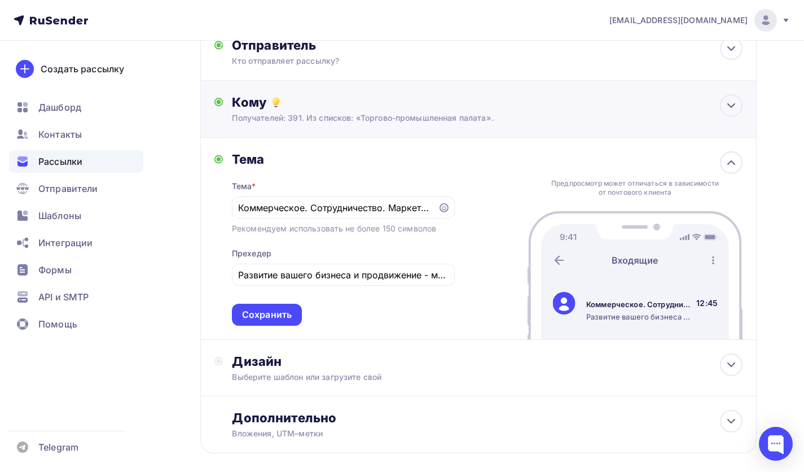
click at [451, 99] on div "Кому" at bounding box center [487, 102] width 510 height 16
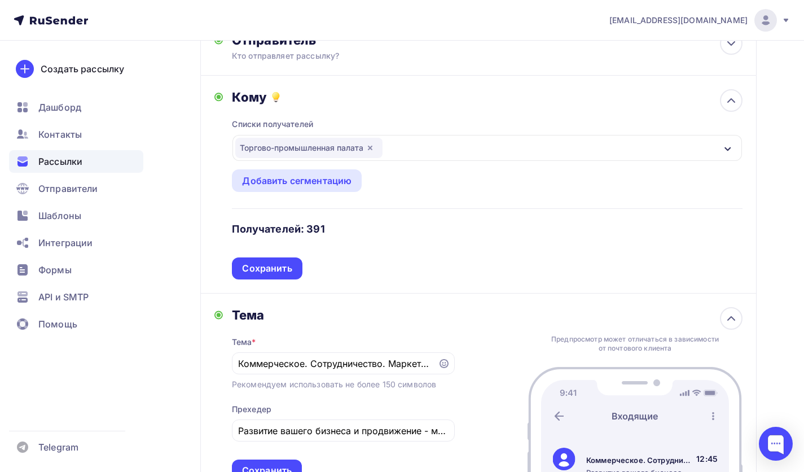
scroll to position [298, 0]
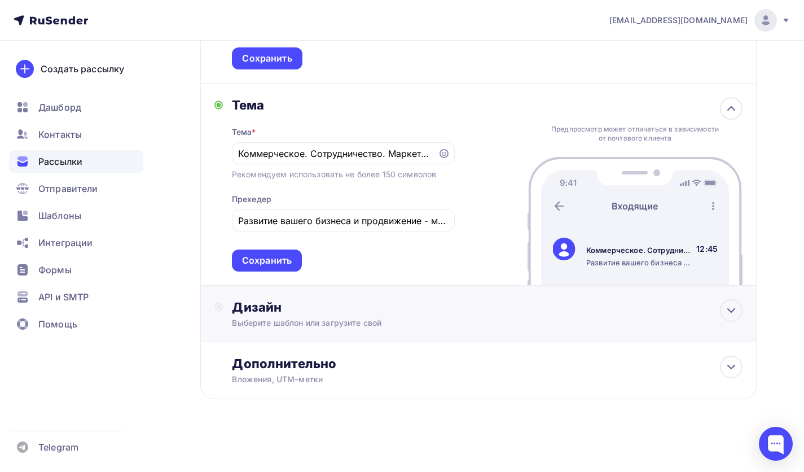
click at [334, 312] on div "Дизайн" at bounding box center [487, 307] width 510 height 16
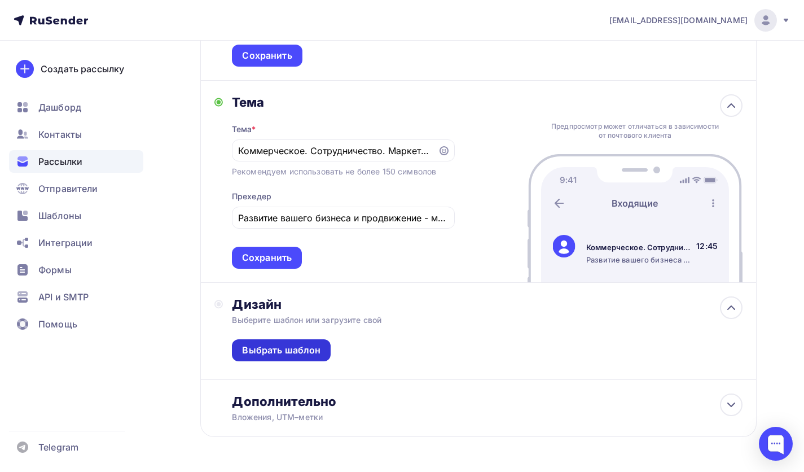
click at [290, 348] on div "Выбрать шаблон" at bounding box center [281, 350] width 78 height 13
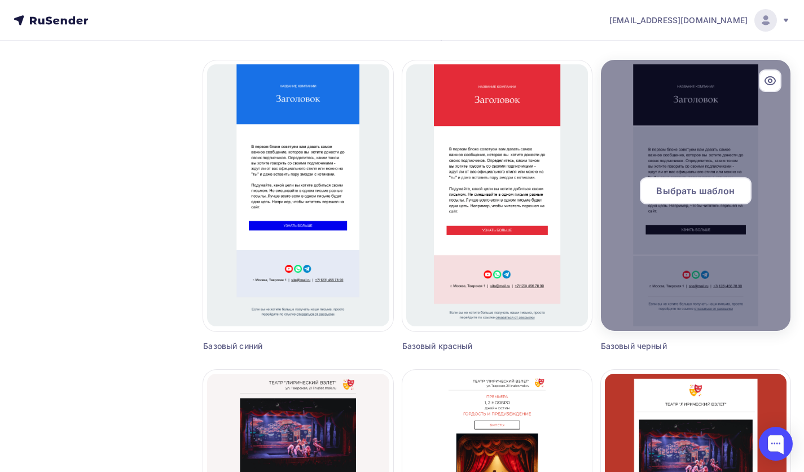
scroll to position [395, 0]
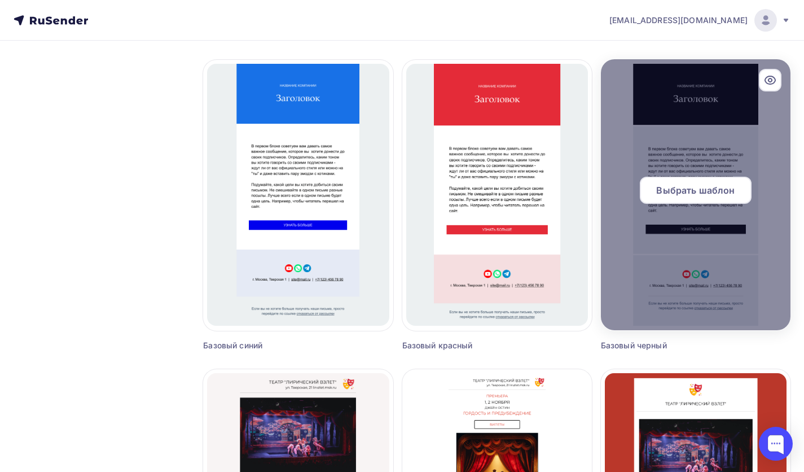
click at [612, 287] on div at bounding box center [696, 194] width 190 height 271
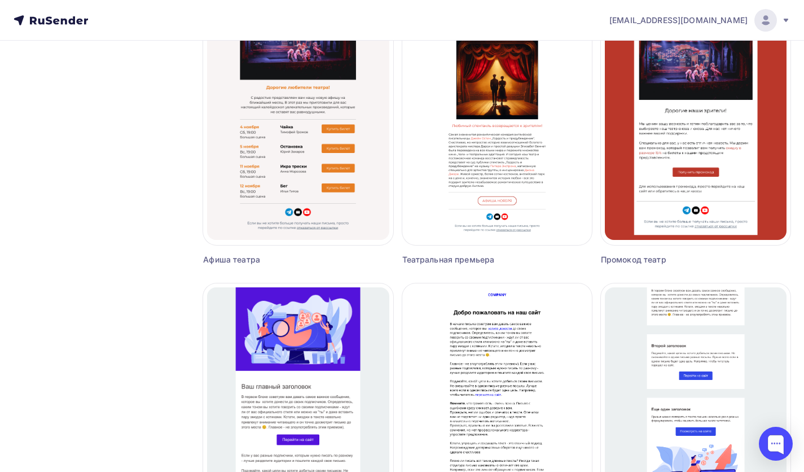
scroll to position [959, 0]
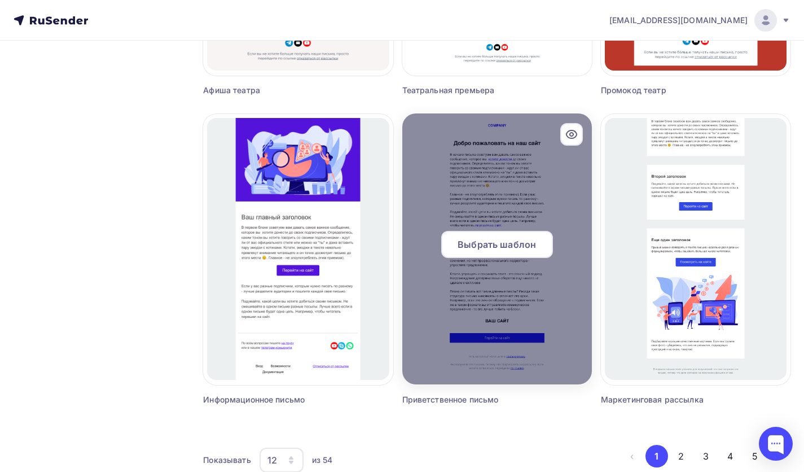
click at [519, 345] on div at bounding box center [497, 248] width 190 height 271
click at [509, 248] on span "Выбрать шаблон" at bounding box center [496, 244] width 78 height 14
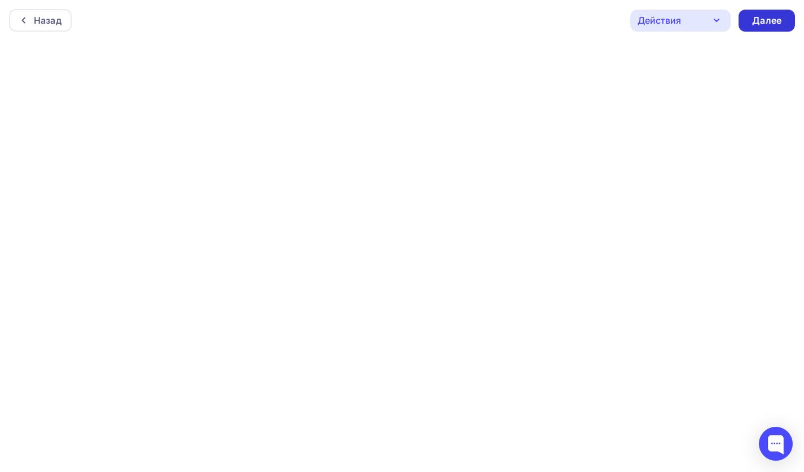
click at [745, 27] on div "Далее" at bounding box center [766, 21] width 56 height 22
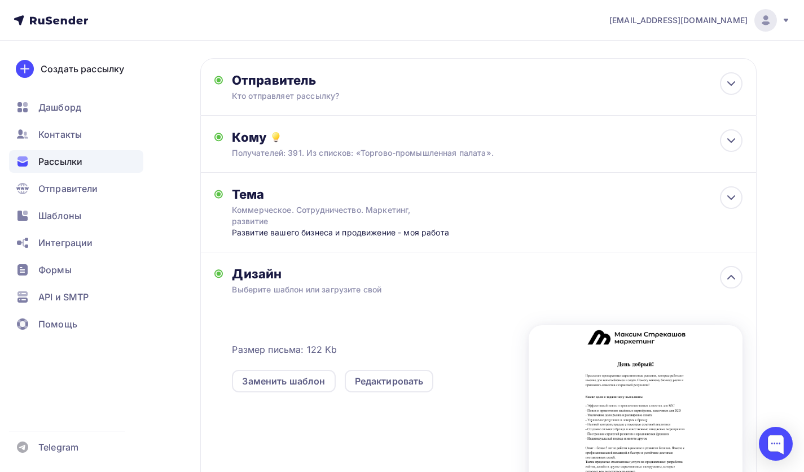
scroll to position [37, 0]
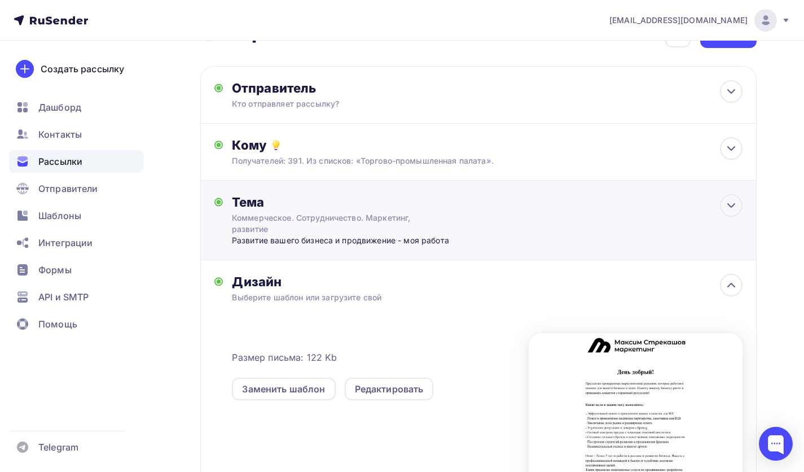
click at [342, 231] on div "Коммерческое. Сотрудничество. Маркетинг, развитие" at bounding box center [332, 223] width 201 height 23
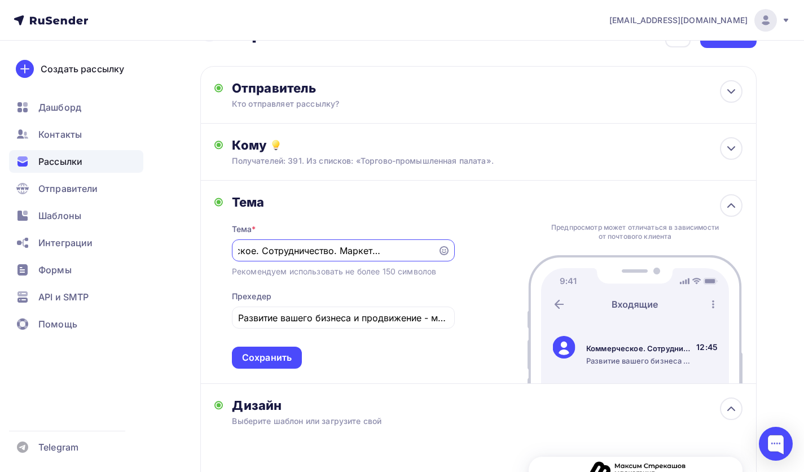
scroll to position [0, 0]
click at [503, 196] on div "Тема Тема * Коммерческое. Сотрудничество. Маркетинг, развитие Рекомендуем испол…" at bounding box center [478, 281] width 556 height 202
click at [735, 210] on icon at bounding box center [731, 206] width 14 height 14
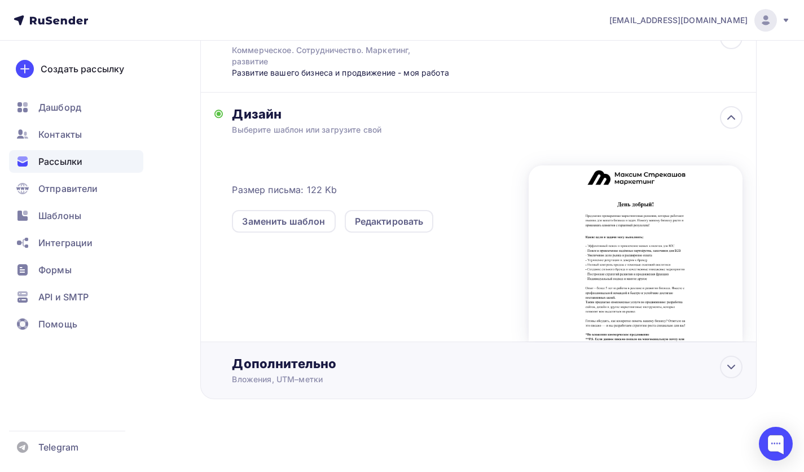
click at [359, 374] on div "Вложения, UTM–метки" at bounding box center [461, 378] width 459 height 11
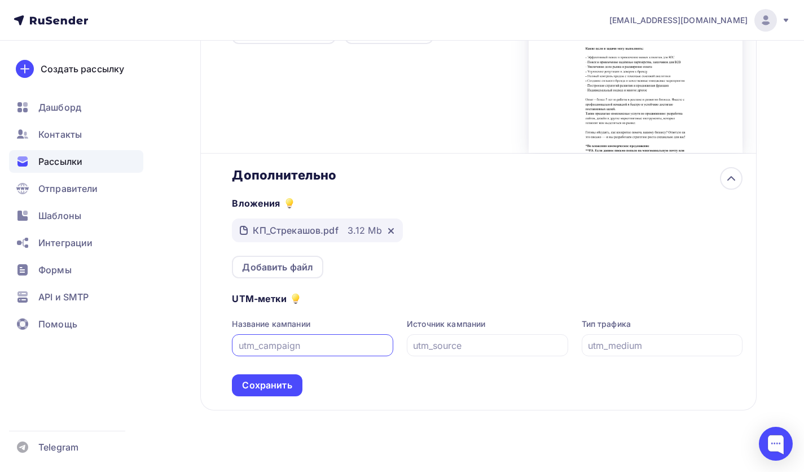
scroll to position [407, 0]
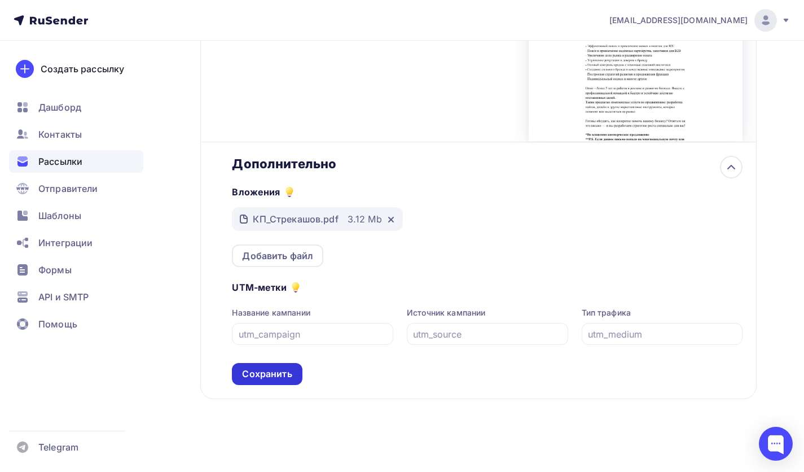
click at [280, 370] on div "Сохранить" at bounding box center [267, 373] width 50 height 13
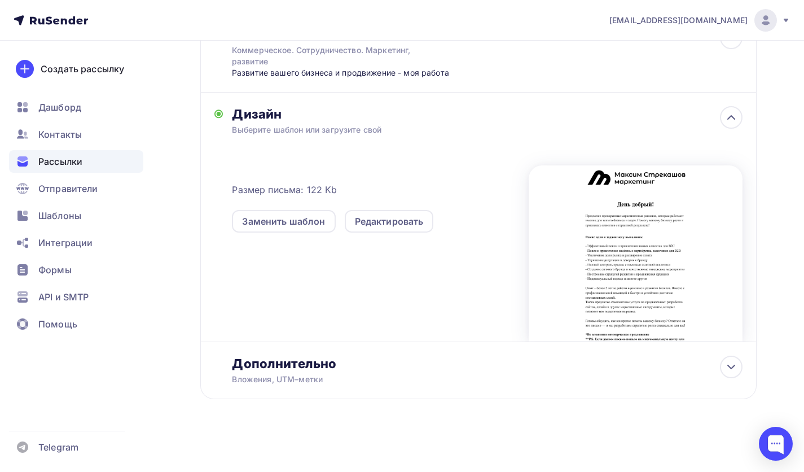
scroll to position [0, 0]
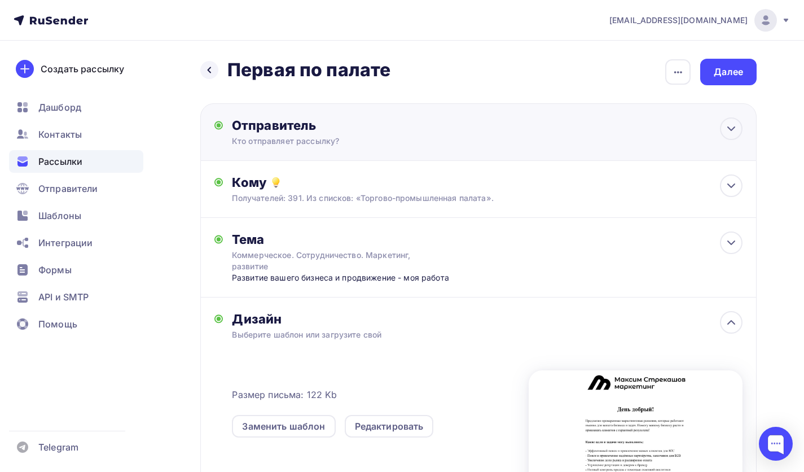
click at [375, 125] on div "Отправитель" at bounding box center [354, 125] width 244 height 16
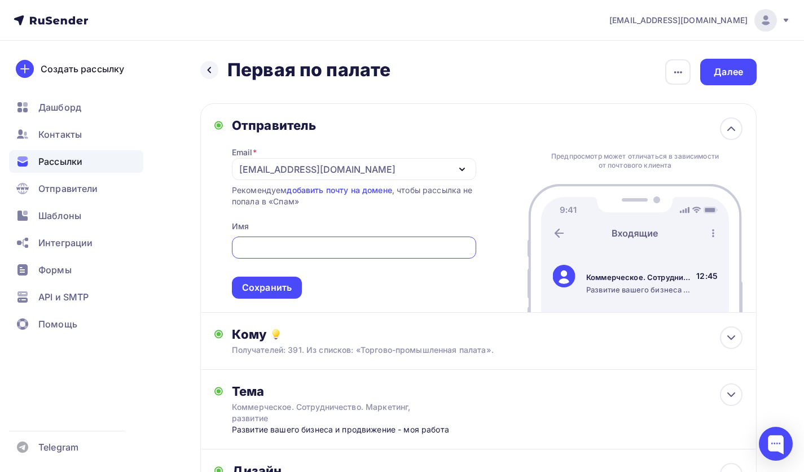
click at [384, 250] on input "text" at bounding box center [353, 248] width 231 height 14
type input "V"
click at [259, 251] on input "Максим Развитие" at bounding box center [353, 248] width 231 height 14
click at [364, 248] on input "Развитие" at bounding box center [353, 248] width 231 height 14
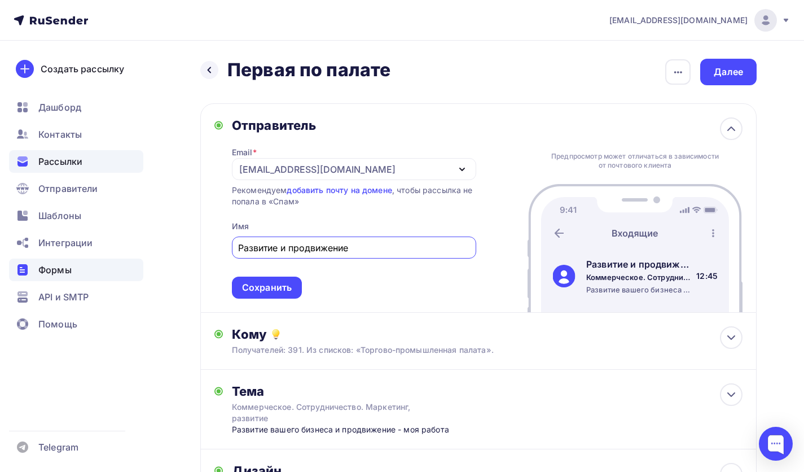
drag, startPoint x: 356, startPoint y: 249, endPoint x: 104, endPoint y: 261, distance: 252.4
click at [104, 261] on div "maks.streckashov@yandex.ru Аккаунт Тарифы Выйти Создать рассылку Дашборд Контак…" at bounding box center [402, 414] width 804 height 828
type input "Максим Стрекашов"
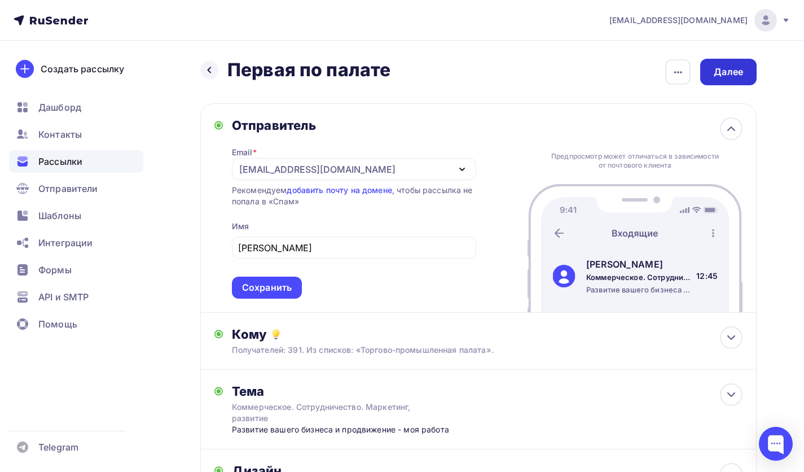
click at [716, 78] on div "Далее" at bounding box center [728, 72] width 56 height 27
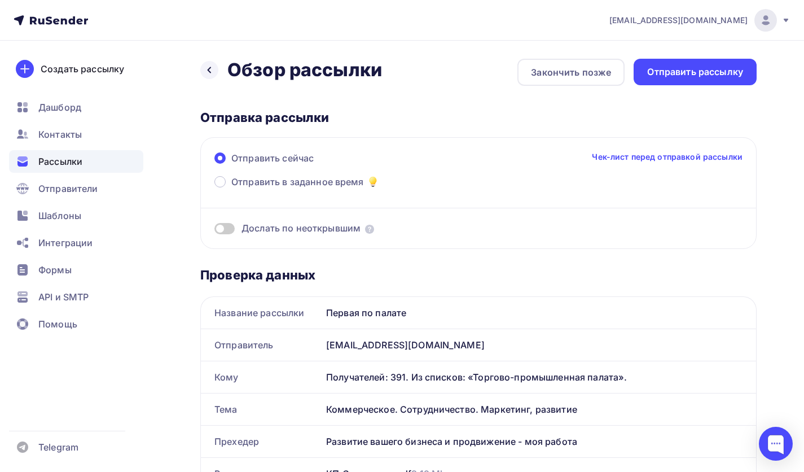
click at [224, 227] on span at bounding box center [224, 228] width 20 height 11
click at [214, 230] on input "checkbox" at bounding box center [214, 230] width 0 height 0
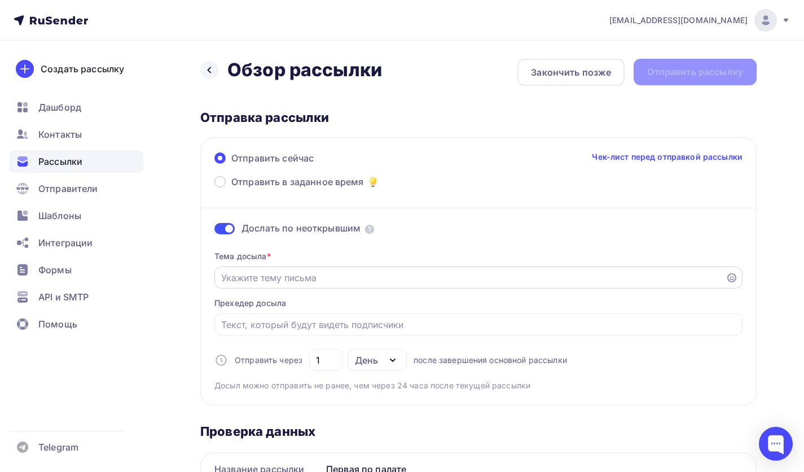
click at [294, 278] on input "Отправить в заданное время" at bounding box center [470, 278] width 498 height 14
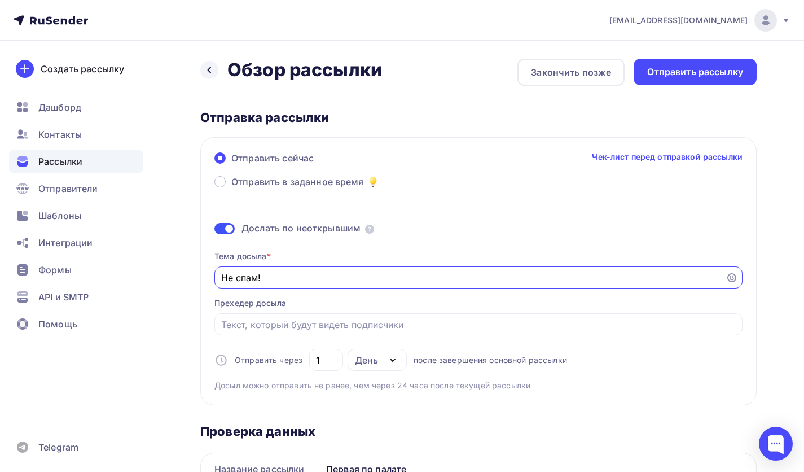
type input "Не спам!"
click at [215, 280] on div "Не спам!" at bounding box center [478, 277] width 528 height 22
click at [228, 278] on input "Не спам!" at bounding box center [470, 278] width 498 height 14
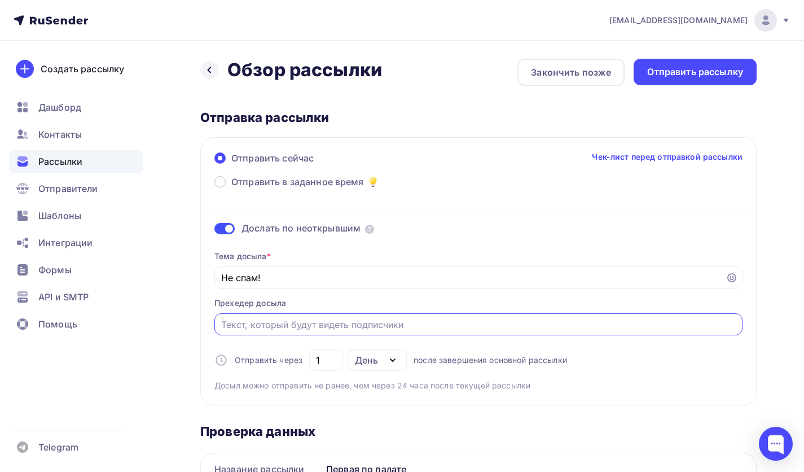
click at [330, 323] on input "Отправить в заданное время" at bounding box center [478, 325] width 515 height 14
drag, startPoint x: 453, startPoint y: 328, endPoint x: 161, endPoint y: 321, distance: 292.3
type input "Коммерческое. Продвижение и развитие бизнеса"
click at [214, 68] on div at bounding box center [209, 70] width 18 height 18
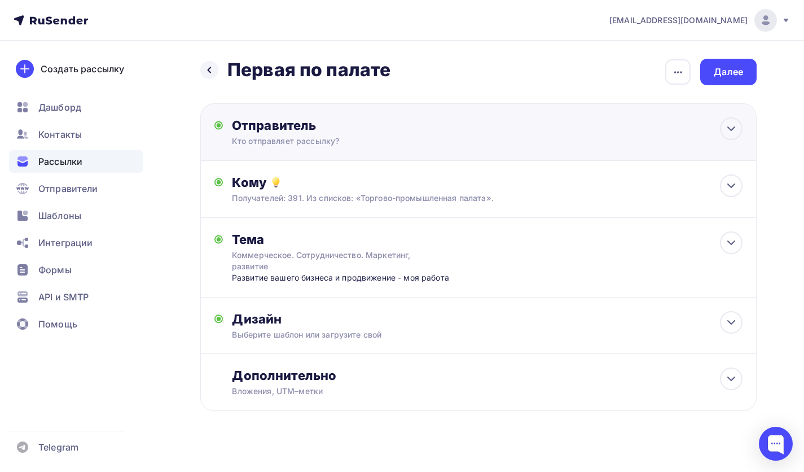
click at [342, 156] on div "Отправитель Кто отправляет рассылку? Email * maks.streckashov@yandex.ru admin@m…" at bounding box center [478, 132] width 556 height 58
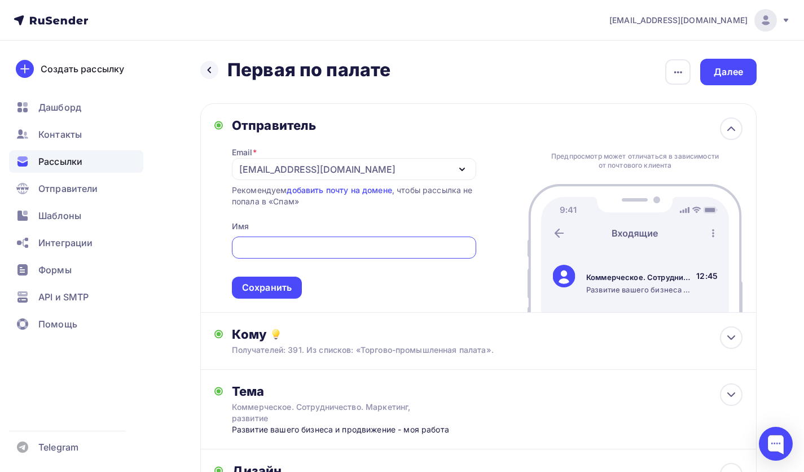
click at [324, 253] on input "text" at bounding box center [353, 248] width 231 height 14
click at [369, 170] on div "[EMAIL_ADDRESS][DOMAIN_NAME]" at bounding box center [317, 169] width 156 height 14
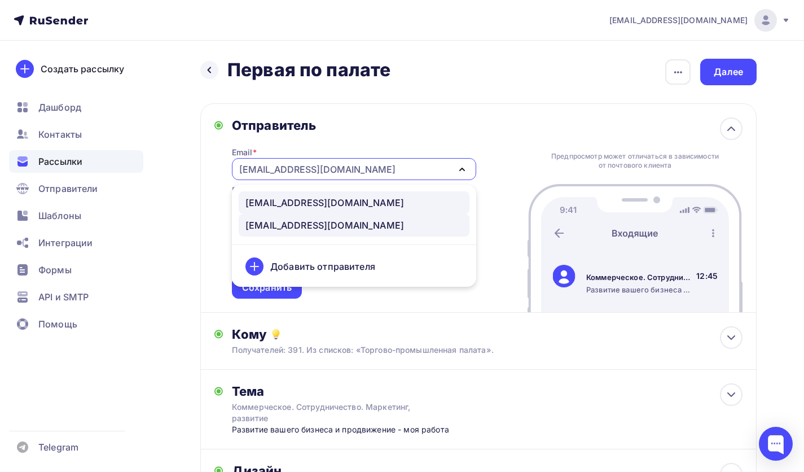
click at [328, 202] on div "admin@max-strekashov.ru" at bounding box center [324, 203] width 158 height 14
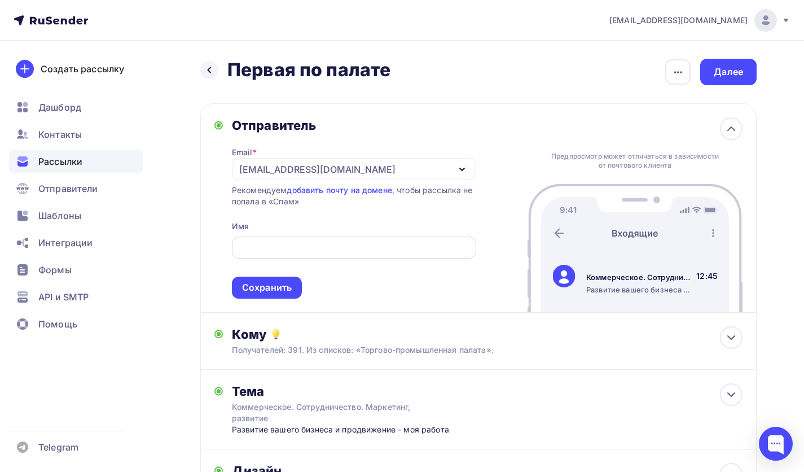
click at [296, 254] on input "text" at bounding box center [353, 248] width 231 height 14
type input "Максим Стрекашов"
click at [295, 285] on div "Сохранить" at bounding box center [267, 287] width 70 height 22
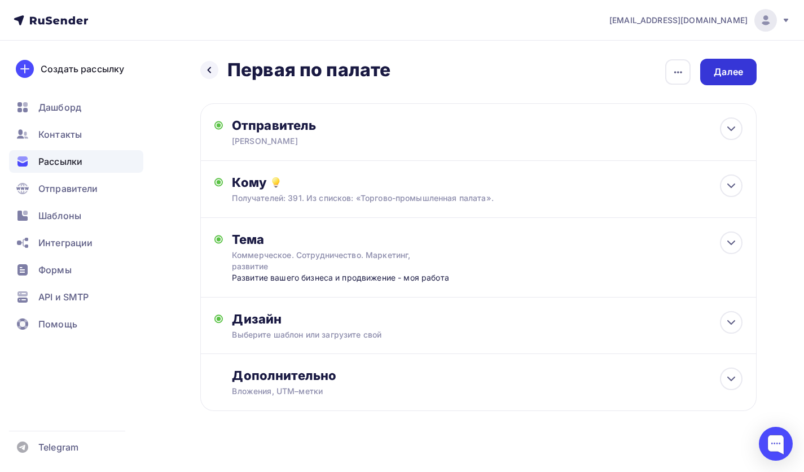
click at [722, 84] on div "Далее" at bounding box center [728, 72] width 56 height 27
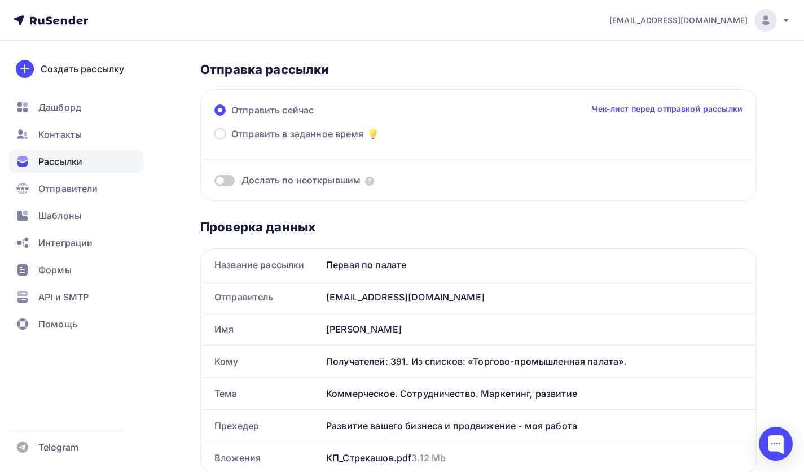
scroll to position [113, 0]
click at [222, 180] on span at bounding box center [224, 179] width 20 height 11
click at [214, 182] on input "checkbox" at bounding box center [214, 182] width 0 height 0
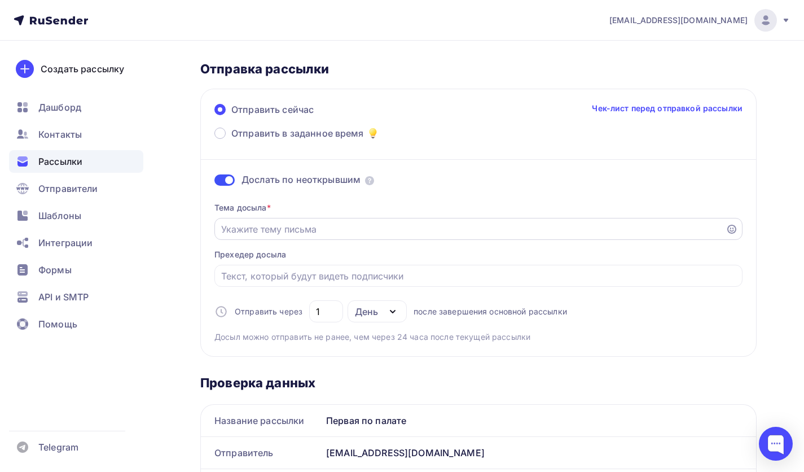
click at [310, 219] on div at bounding box center [478, 229] width 528 height 22
click at [298, 227] on input "Отправить в заданное время" at bounding box center [470, 229] width 498 height 14
click at [278, 281] on input "Отправить в заданное время" at bounding box center [478, 276] width 515 height 14
paste input "Коммерческое. Продвижение и развитие бизнеса"
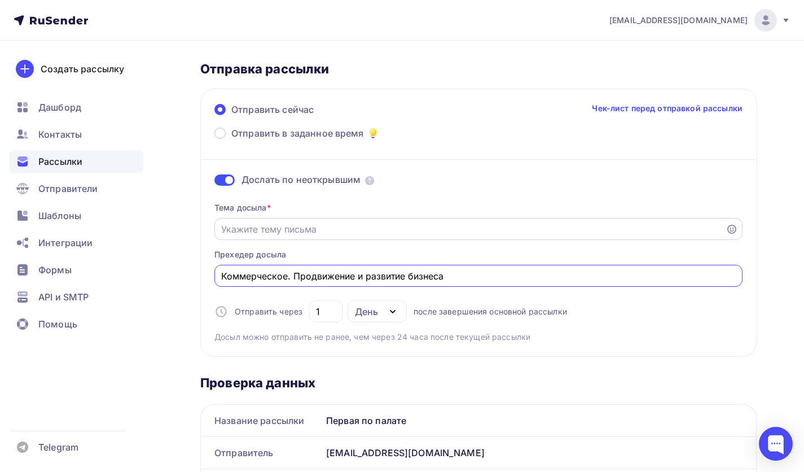
type input "Коммерческое. Продвижение и развитие бизнеса"
click at [278, 226] on input "Отправить в заданное время" at bounding box center [470, 229] width 498 height 14
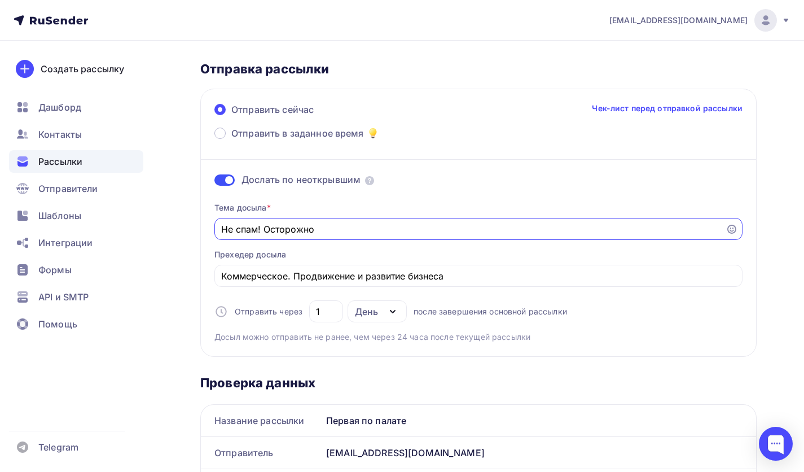
click at [283, 227] on input "Не спам! Осторожно" at bounding box center [470, 229] width 498 height 14
type input "Не спам! Коммерческое"
click at [465, 259] on div "Тема досыла * Не спам! Коммерческое Прехедер досыла Коммерческое. Продвижение и…" at bounding box center [478, 267] width 528 height 149
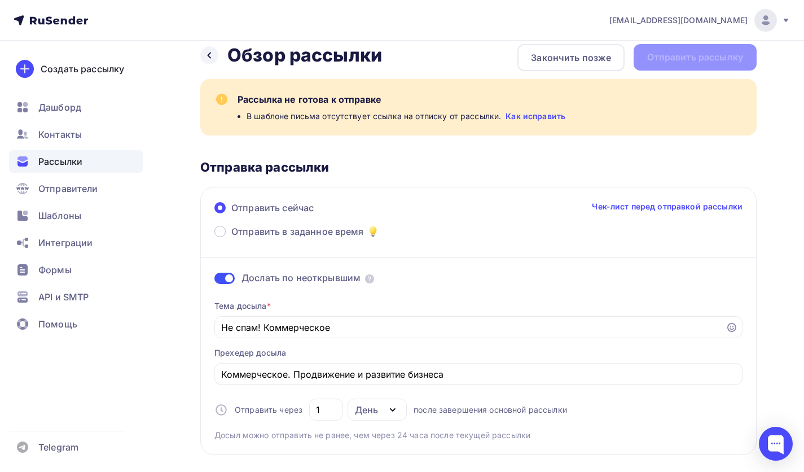
scroll to position [0, 0]
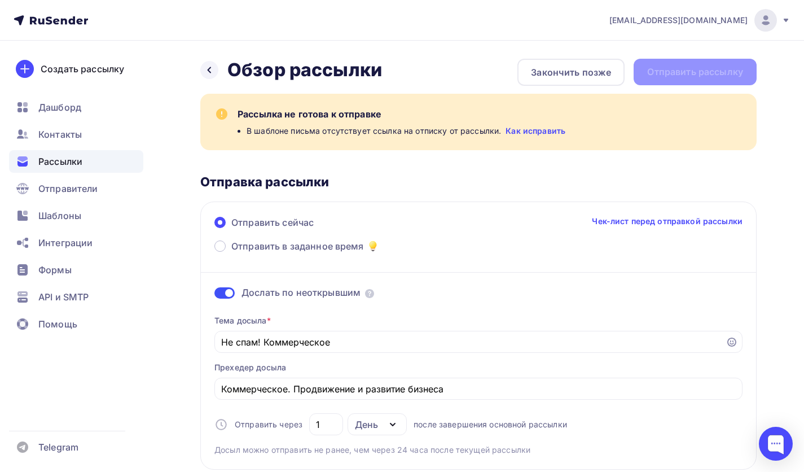
click at [516, 131] on link "Как исправить" at bounding box center [535, 130] width 60 height 11
click at [201, 74] on div at bounding box center [209, 70] width 18 height 18
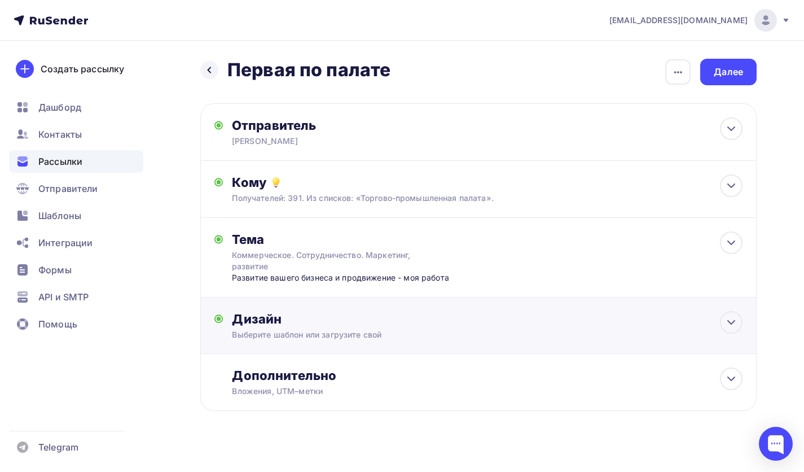
click at [293, 347] on div "Дизайн Выберите шаблон или загрузите свой Размер письма: 122 Kb Заменить шаблон…" at bounding box center [478, 332] width 528 height 42
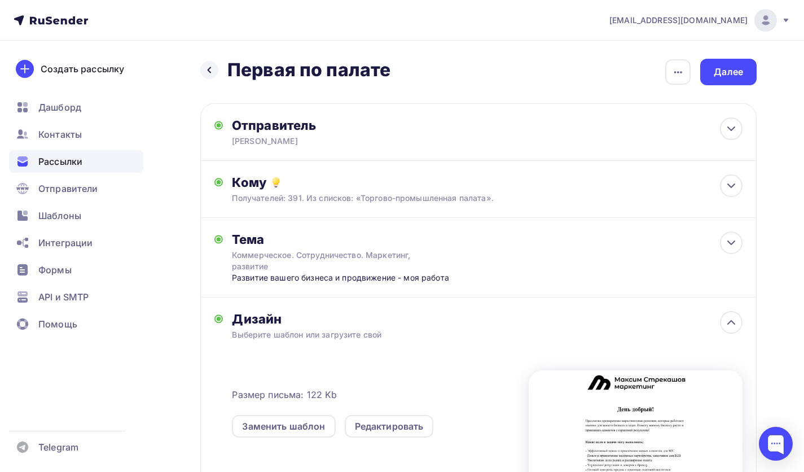
scroll to position [169, 0]
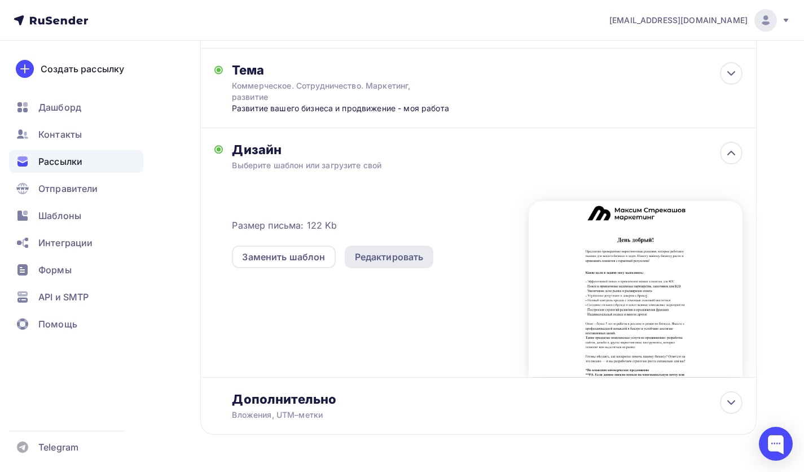
click at [371, 253] on div "Редактировать" at bounding box center [389, 257] width 69 height 14
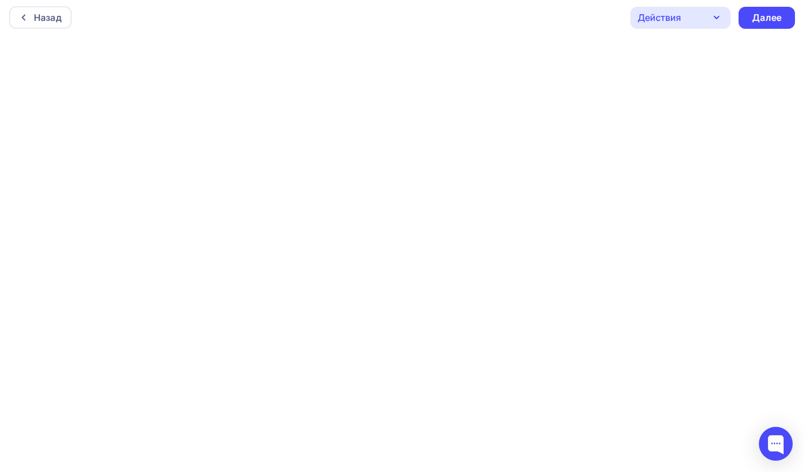
scroll to position [3, 0]
click at [694, 14] on div "Действия" at bounding box center [680, 18] width 100 height 22
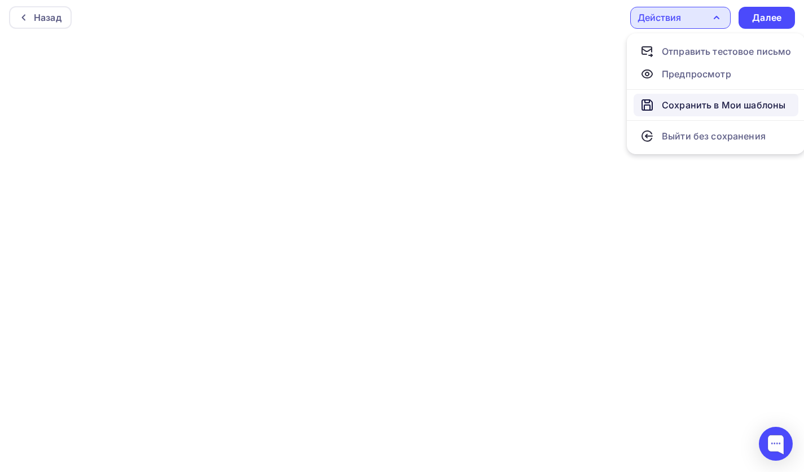
click at [650, 105] on icon at bounding box center [647, 105] width 14 height 14
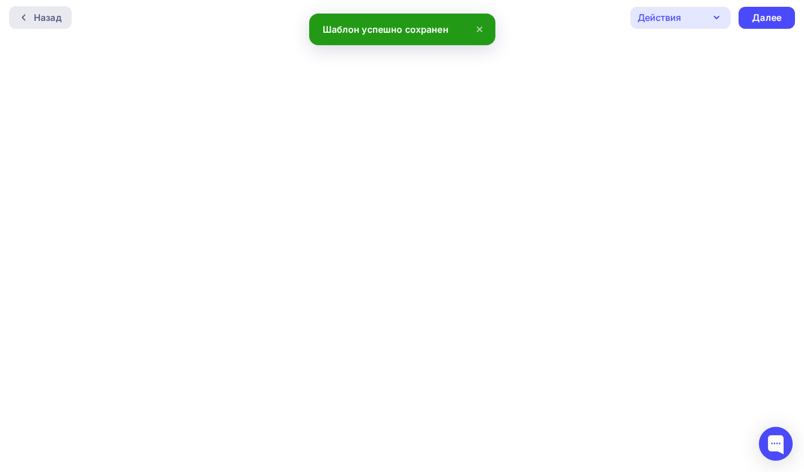
click at [37, 21] on div "Назад" at bounding box center [48, 18] width 28 height 14
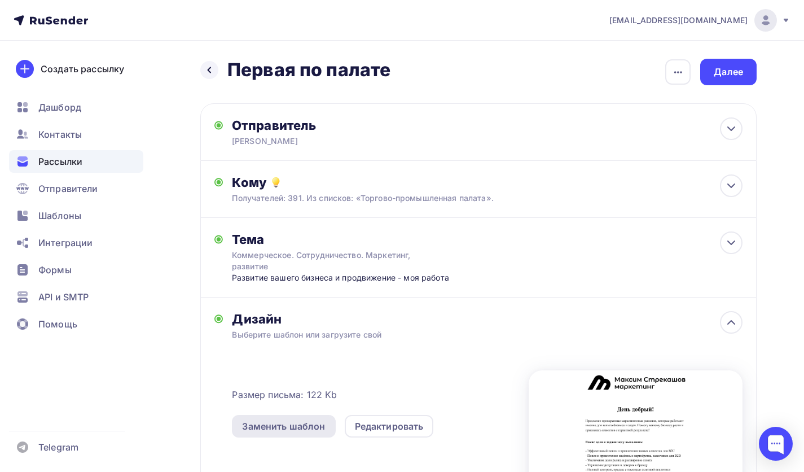
click at [324, 426] on div "Заменить шаблон" at bounding box center [283, 426] width 83 height 14
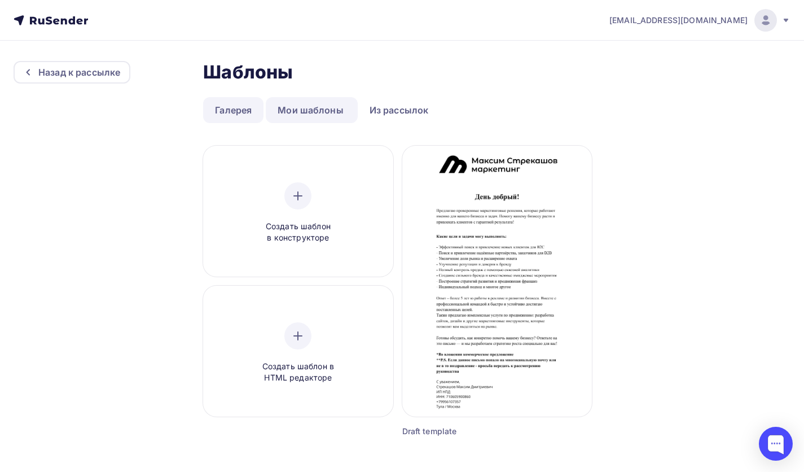
click at [219, 115] on link "Галерея" at bounding box center [233, 110] width 60 height 26
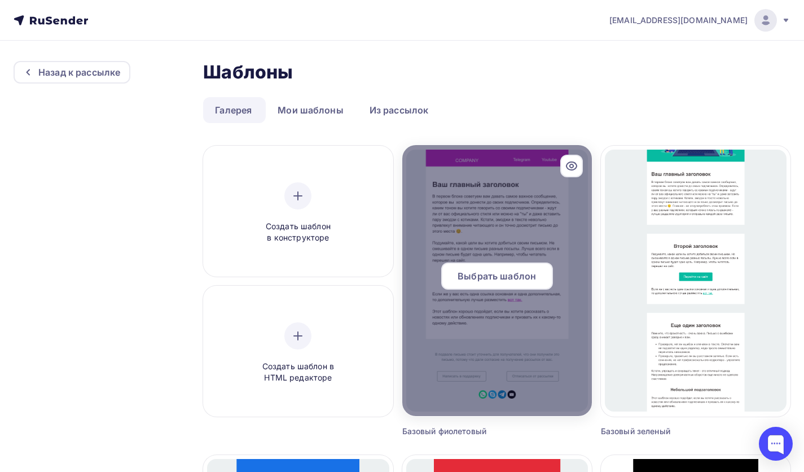
click at [505, 221] on div at bounding box center [497, 280] width 190 height 271
click at [525, 275] on span "Выбрать шаблон" at bounding box center [496, 276] width 78 height 14
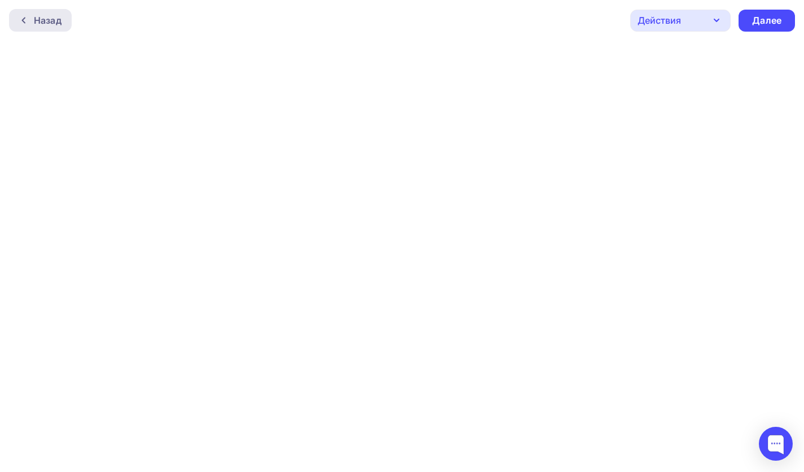
click at [37, 29] on div "Назад" at bounding box center [40, 20] width 63 height 23
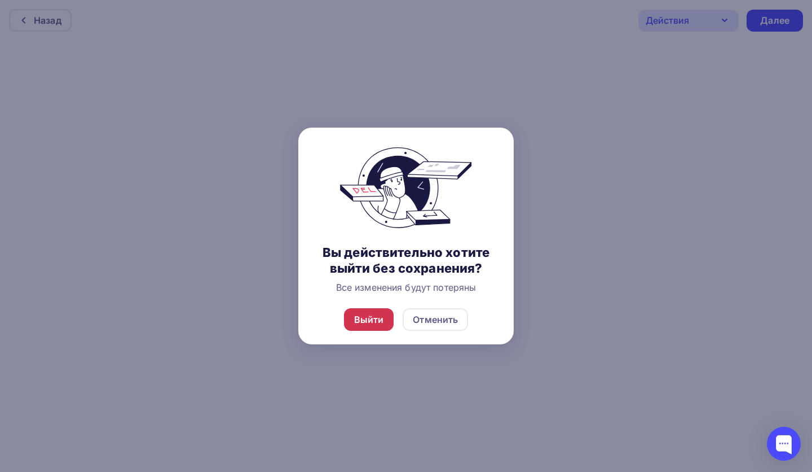
click at [376, 328] on div "Выйти" at bounding box center [369, 319] width 50 height 23
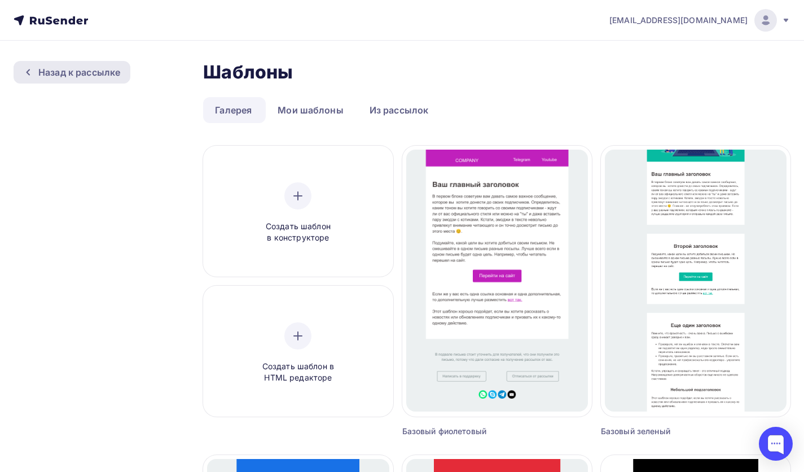
click at [42, 64] on div "Назад к рассылке" at bounding box center [72, 72] width 117 height 23
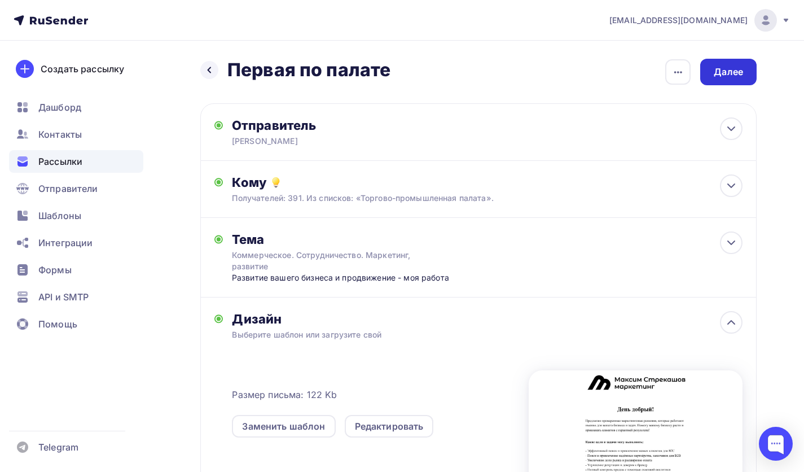
click at [707, 75] on div "Далее" at bounding box center [728, 72] width 56 height 27
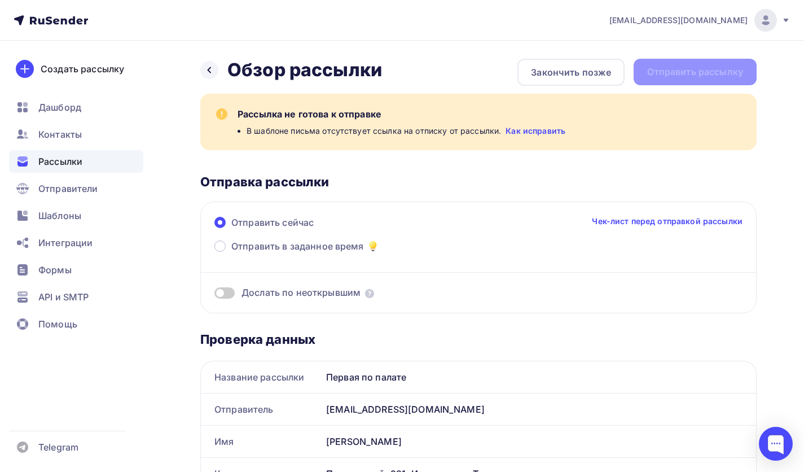
click at [519, 130] on link "Как исправить" at bounding box center [535, 130] width 60 height 11
click at [218, 73] on div "Назад Обзор рассылки Обзор рассылки" at bounding box center [291, 70] width 182 height 23
click at [217, 71] on div at bounding box center [209, 70] width 18 height 18
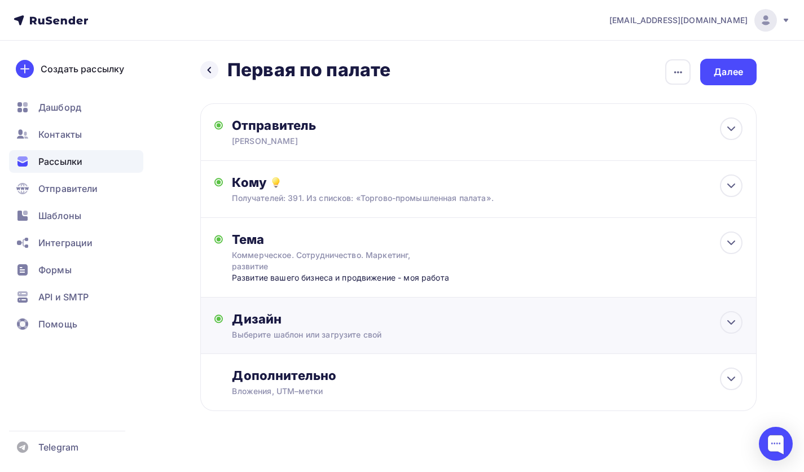
click at [355, 337] on div "Выберите шаблон или загрузите свой" at bounding box center [461, 334] width 459 height 11
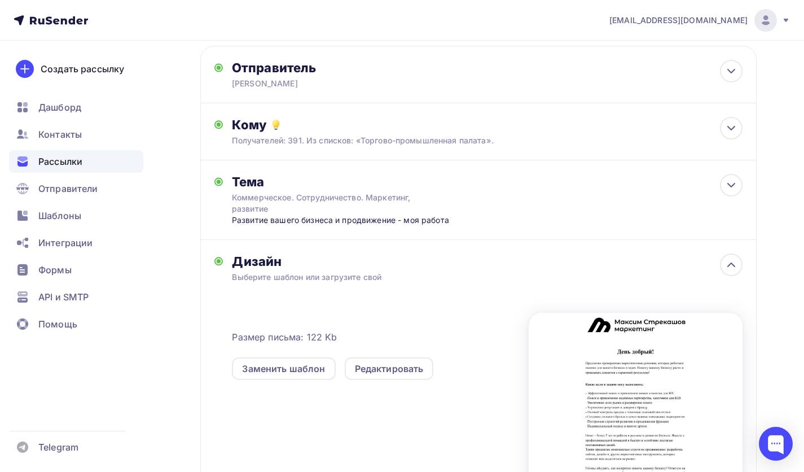
scroll to position [113, 0]
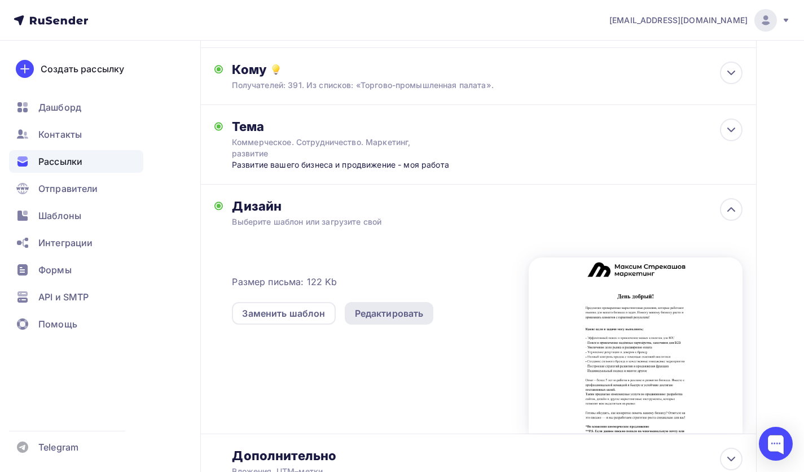
click at [362, 318] on div "Редактировать" at bounding box center [389, 313] width 69 height 14
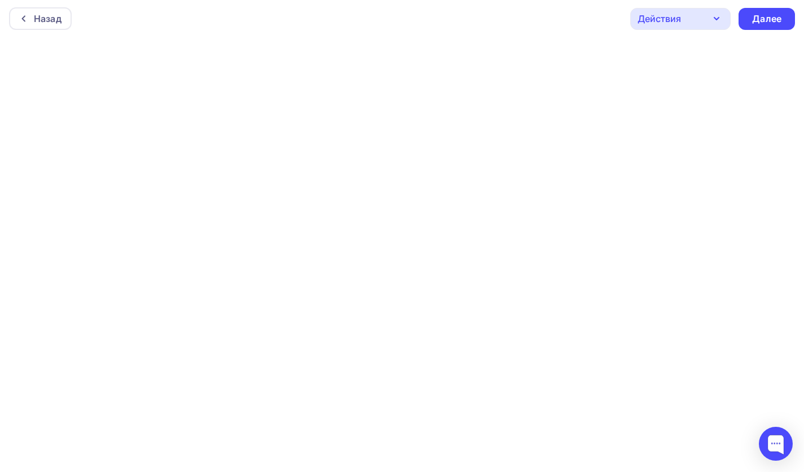
scroll to position [3, 0]
click at [745, 22] on div "Далее" at bounding box center [766, 18] width 56 height 22
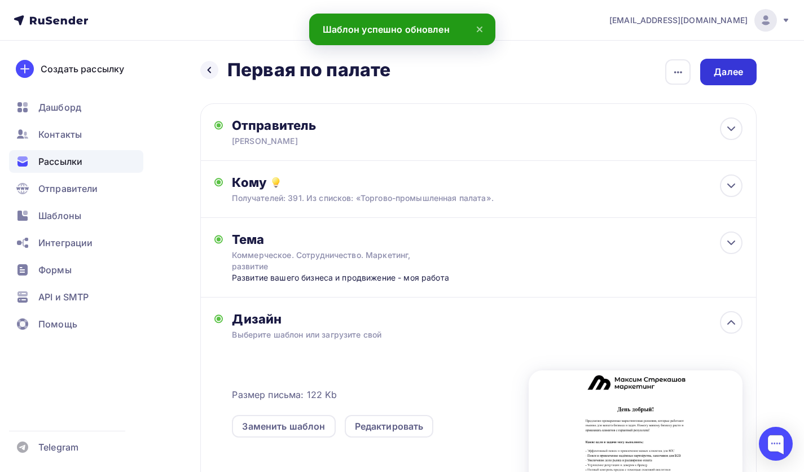
click at [736, 69] on div "Далее" at bounding box center [728, 71] width 29 height 13
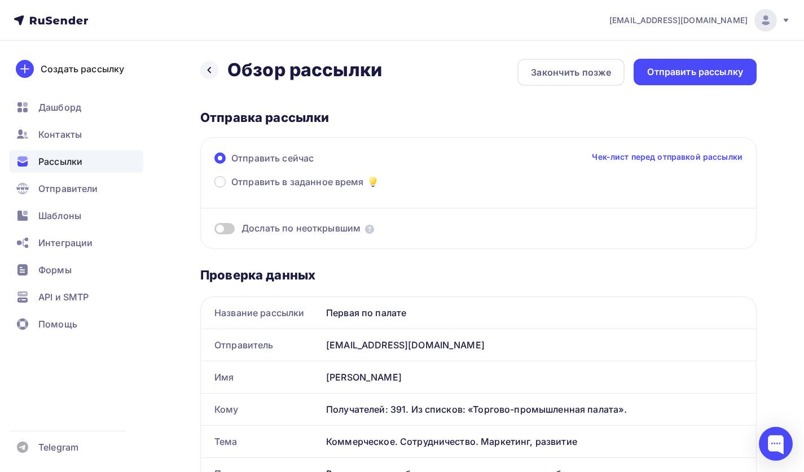
click at [230, 227] on span at bounding box center [224, 228] width 20 height 11
click at [214, 230] on input "checkbox" at bounding box center [214, 230] width 0 height 0
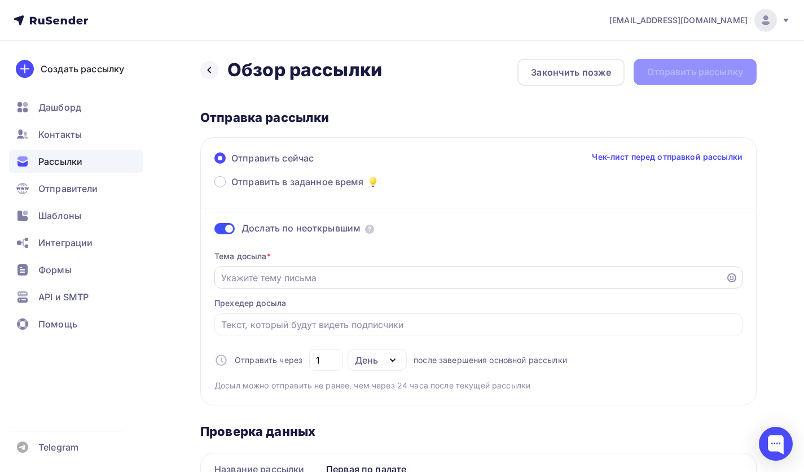
click at [289, 285] on div at bounding box center [478, 277] width 528 height 22
click at [298, 270] on div at bounding box center [478, 277] width 528 height 22
click at [296, 281] on input "Отправить в заданное время" at bounding box center [470, 278] width 498 height 14
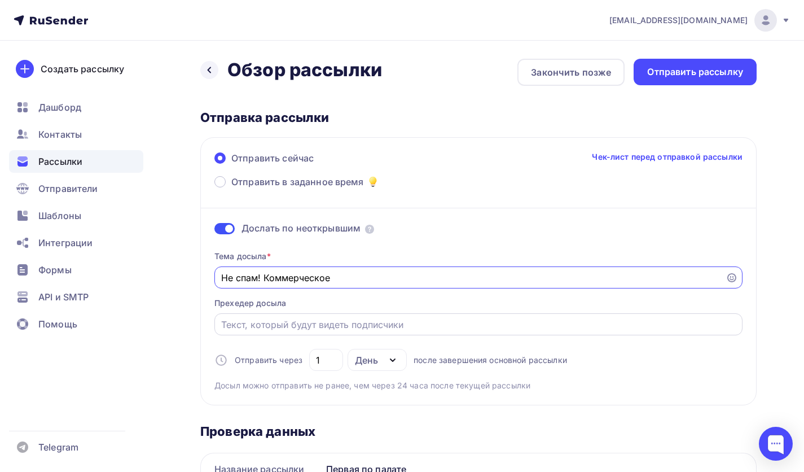
type input "Не спам! Коммерческое"
click at [267, 327] on input "Отправить в заданное время" at bounding box center [478, 325] width 515 height 14
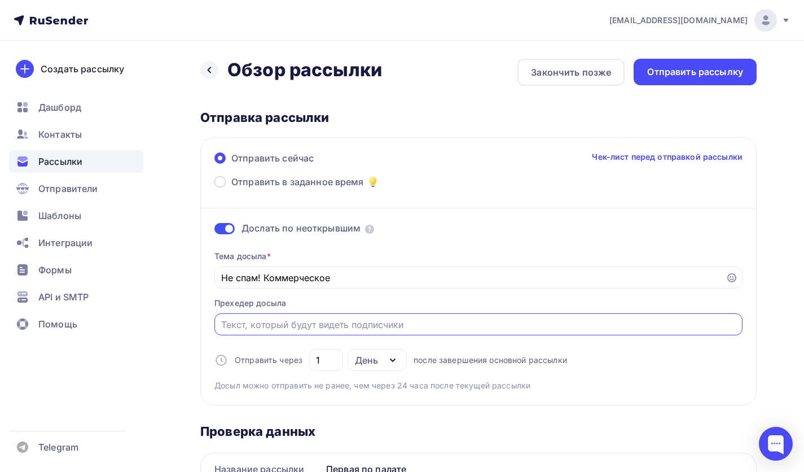
paste input "Коммерческое. Продвижение и развитие бизнеса"
type input "Коммерческое. Продвижение и развитие бизнеса"
click at [661, 67] on div "Отправить рассылку" at bounding box center [695, 71] width 96 height 13
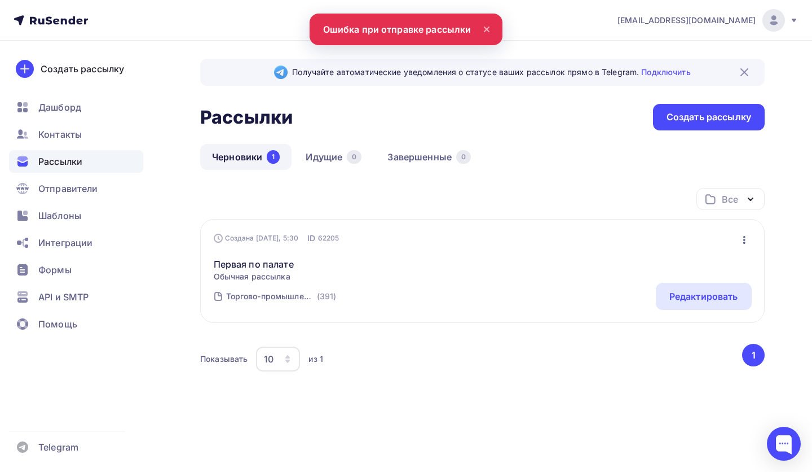
click at [389, 37] on nav "maks.streckashov@yandex.ru Аккаунт Тарифы Выйти Создать рассылку Дашборд Контак…" at bounding box center [406, 20] width 812 height 41
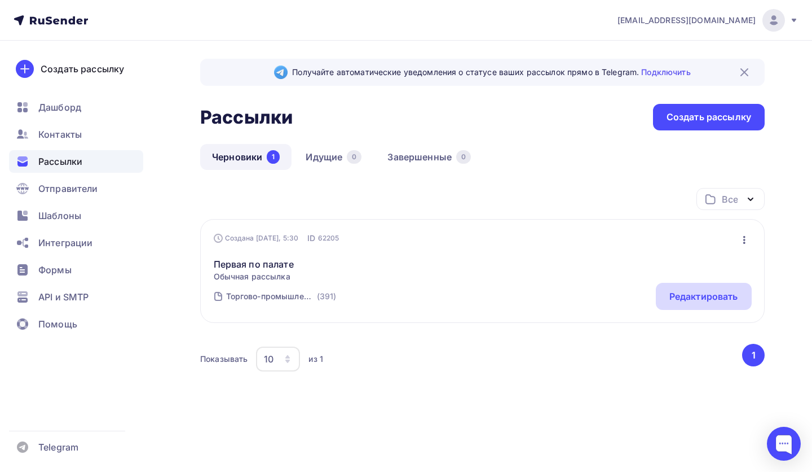
click at [663, 290] on div "Редактировать" at bounding box center [704, 296] width 96 height 27
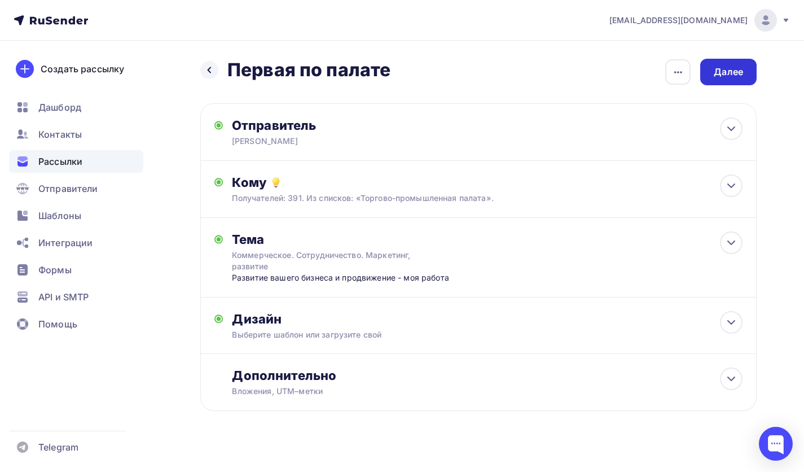
click at [707, 83] on div "Далее" at bounding box center [728, 72] width 56 height 27
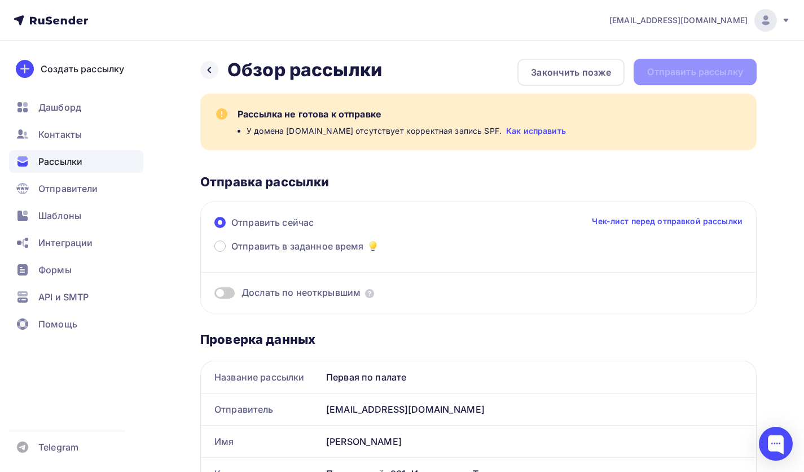
click at [542, 132] on link "Как исправить" at bounding box center [536, 130] width 60 height 11
click at [82, 107] on div "Дашборд" at bounding box center [76, 107] width 134 height 23
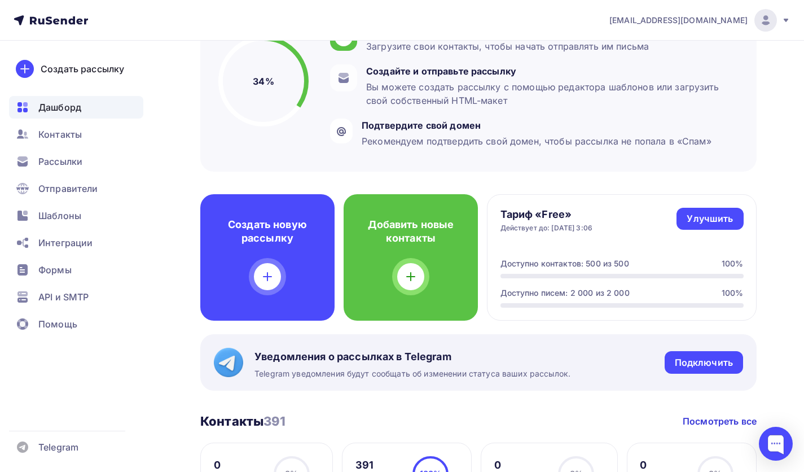
scroll to position [56, 0]
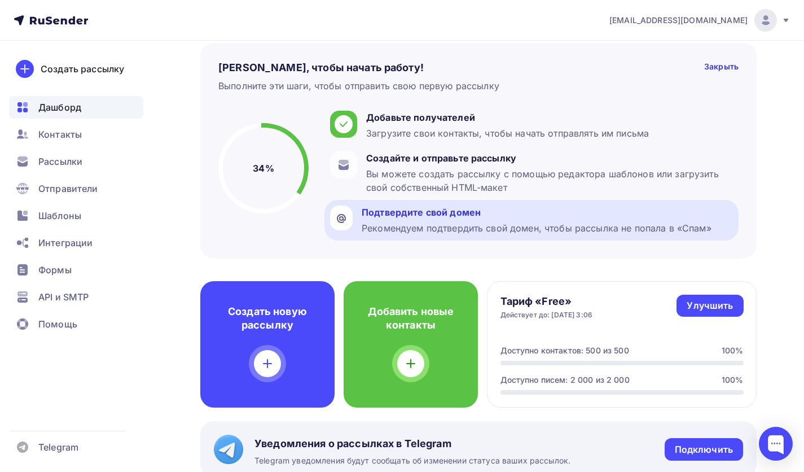
click at [387, 223] on div "Рекомендуем подтвердить свой домен, чтобы рассылка не попала в «Спам»" at bounding box center [537, 228] width 350 height 14
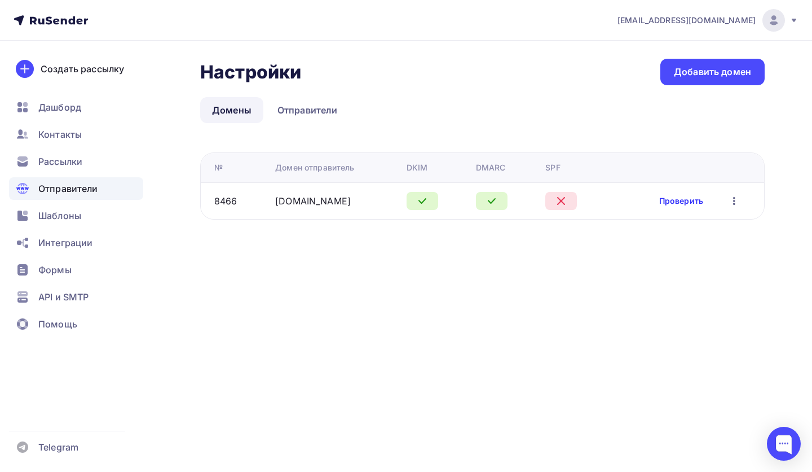
click at [691, 197] on link "Проверить" at bounding box center [681, 200] width 44 height 11
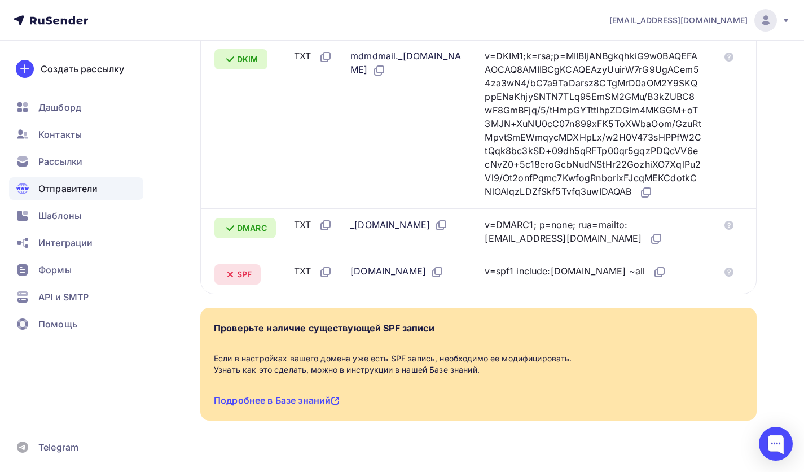
scroll to position [226, 0]
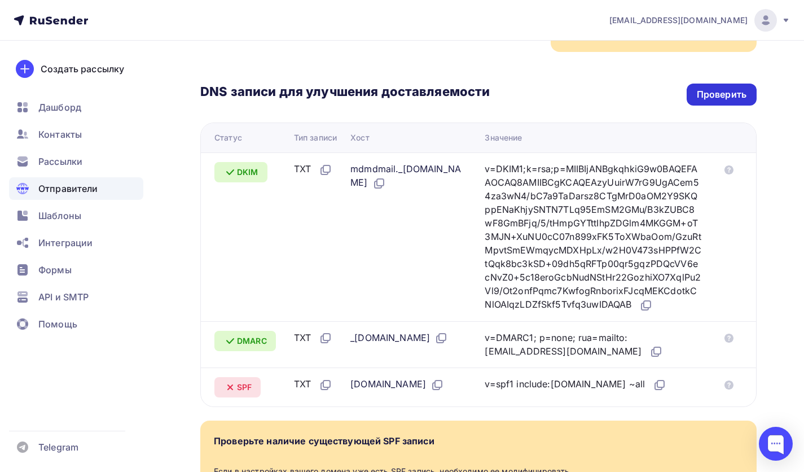
click at [711, 104] on div "Проверить" at bounding box center [721, 94] width 70 height 22
click at [694, 102] on div "Проверить" at bounding box center [721, 94] width 70 height 22
click at [714, 95] on div "Проверить" at bounding box center [722, 94] width 50 height 13
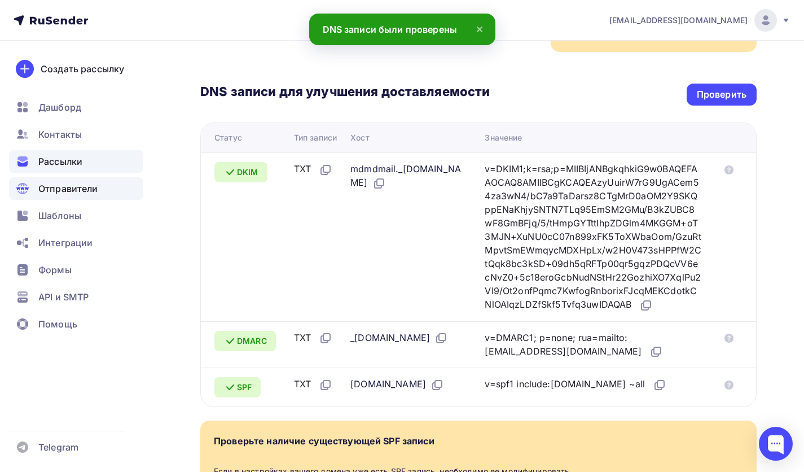
click at [84, 155] on div "Рассылки" at bounding box center [76, 161] width 134 height 23
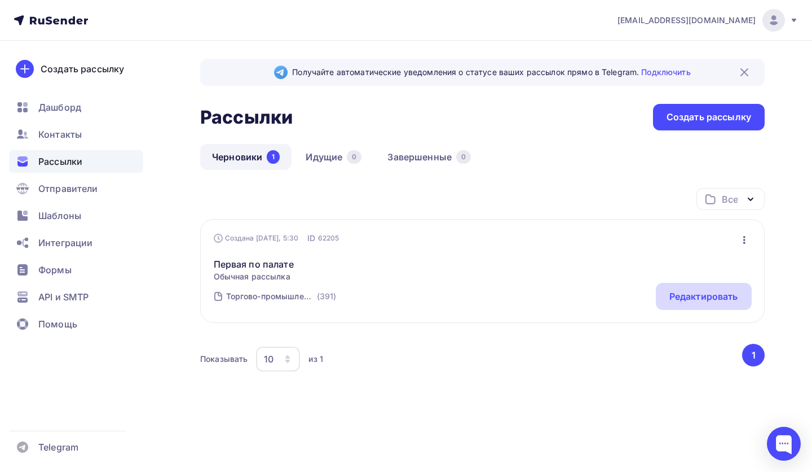
click at [680, 300] on div "Редактировать" at bounding box center [704, 296] width 69 height 14
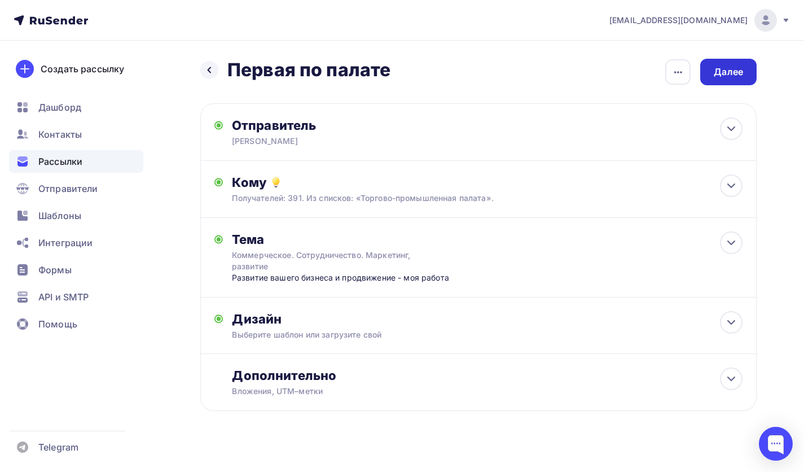
click at [719, 67] on div "Далее" at bounding box center [728, 71] width 29 height 13
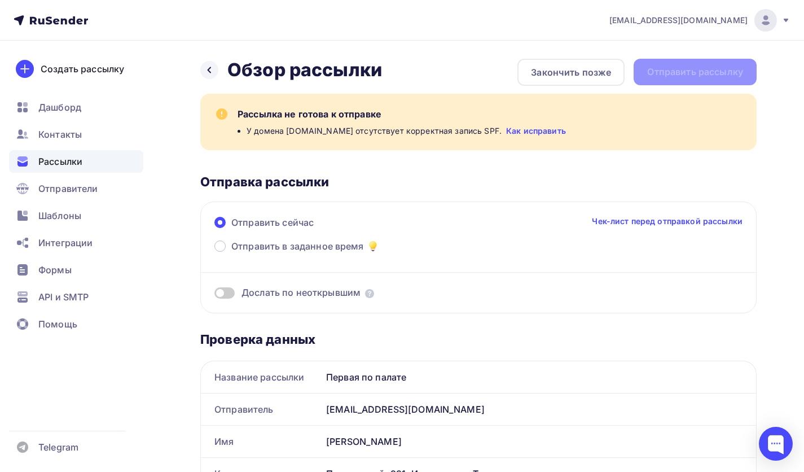
click at [224, 293] on span at bounding box center [224, 292] width 20 height 11
click at [214, 294] on input "checkbox" at bounding box center [214, 294] width 0 height 0
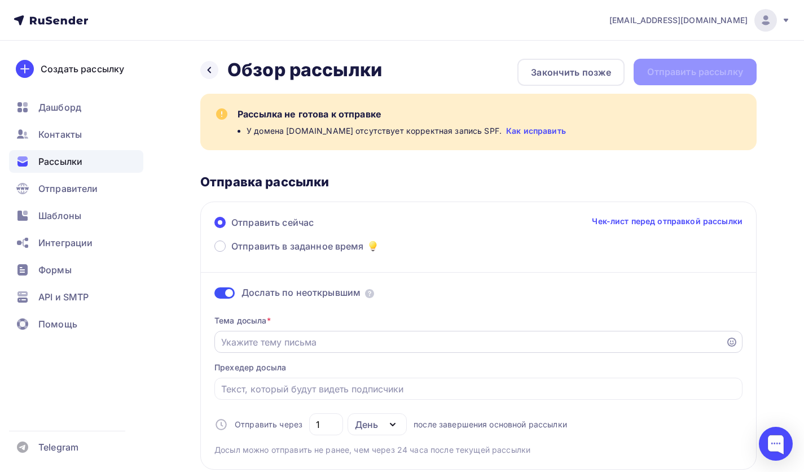
click at [296, 349] on div at bounding box center [478, 342] width 528 height 22
click at [296, 345] on input "Отправить в заданное время" at bounding box center [470, 342] width 498 height 14
type input "Не спам! Коммерческое"
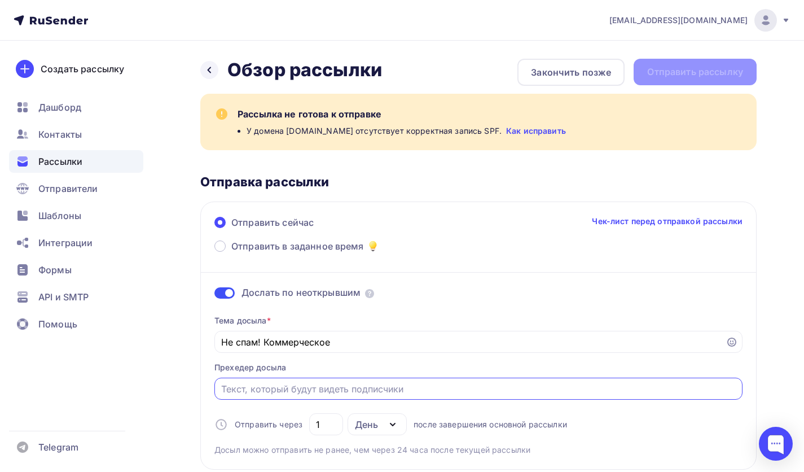
click at [301, 395] on input "Отправить в заданное время" at bounding box center [478, 389] width 515 height 14
paste input "Коммерческое. Продвижение и развитие бизнеса"
type input "Коммерческое. Продвижение и развитие бизнеса"
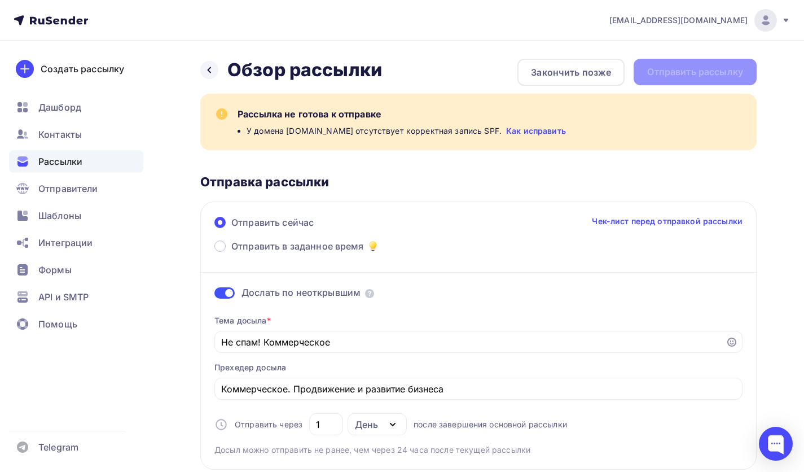
click at [465, 292] on span at bounding box center [436, 292] width 143 height 13
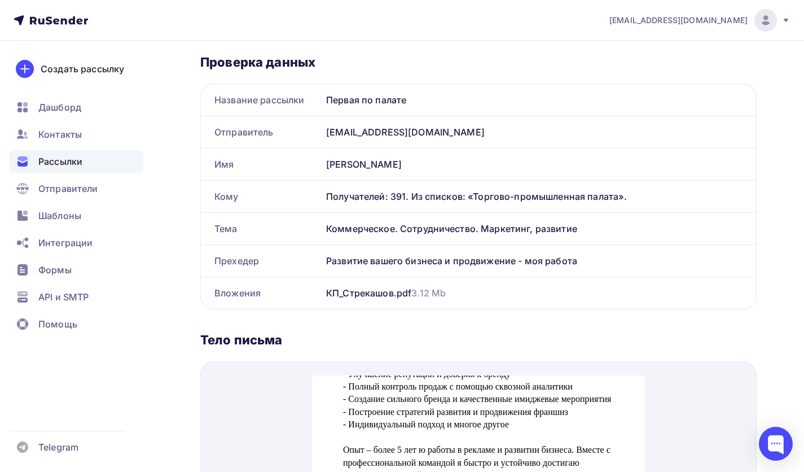
scroll to position [226, 0]
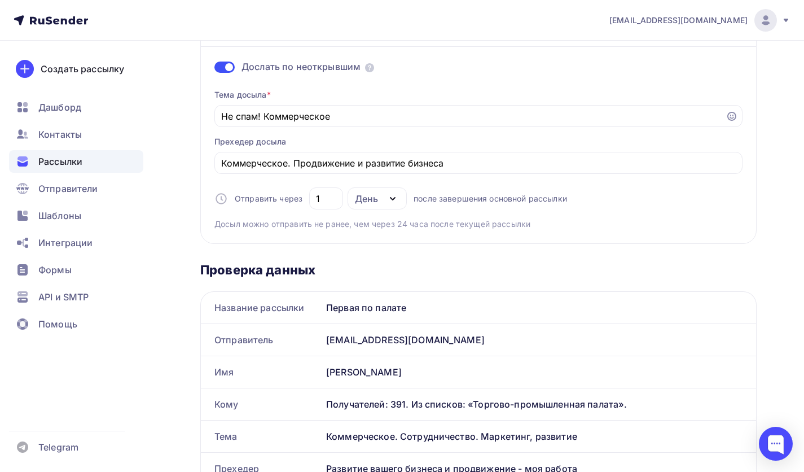
click at [424, 147] on div "Тема досыла * Не спам! Коммерческое Прехедер досыла Коммерческое. Продвижение и…" at bounding box center [478, 154] width 528 height 149
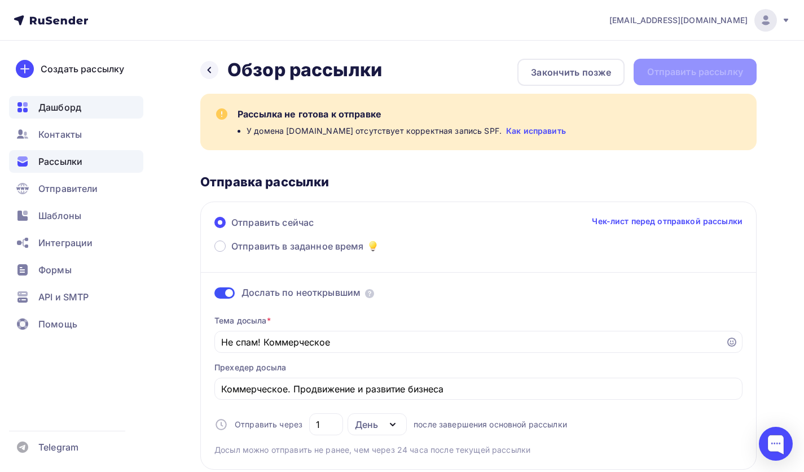
click at [87, 101] on div "Дашборд" at bounding box center [76, 107] width 134 height 23
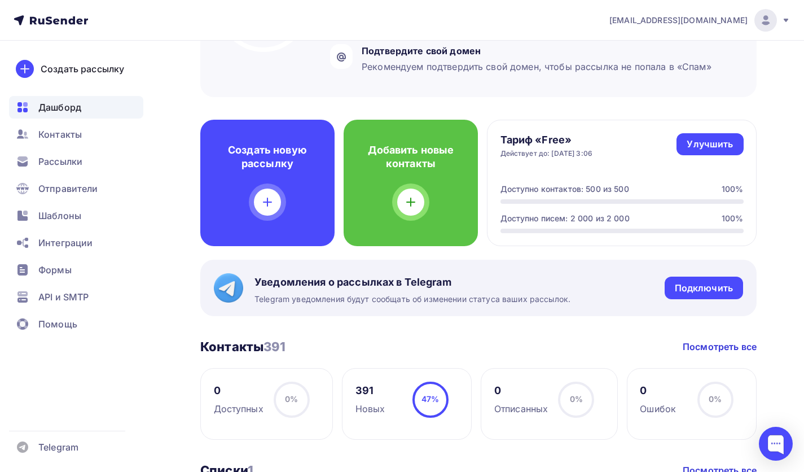
scroll to position [226, 0]
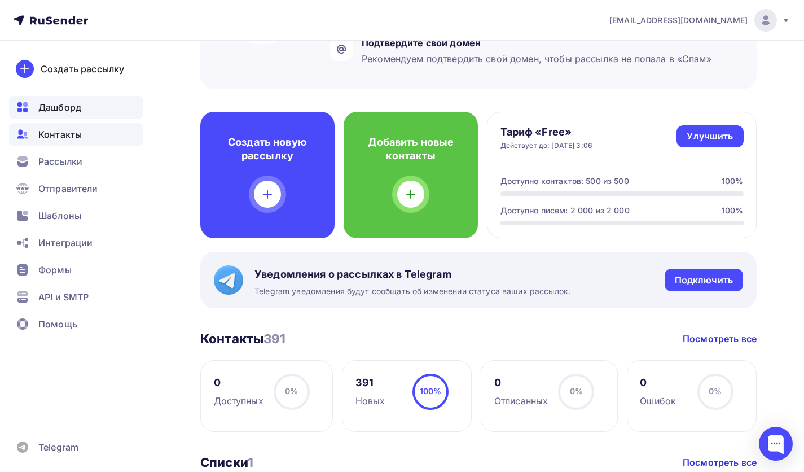
click at [61, 135] on span "Контакты" at bounding box center [59, 134] width 43 height 14
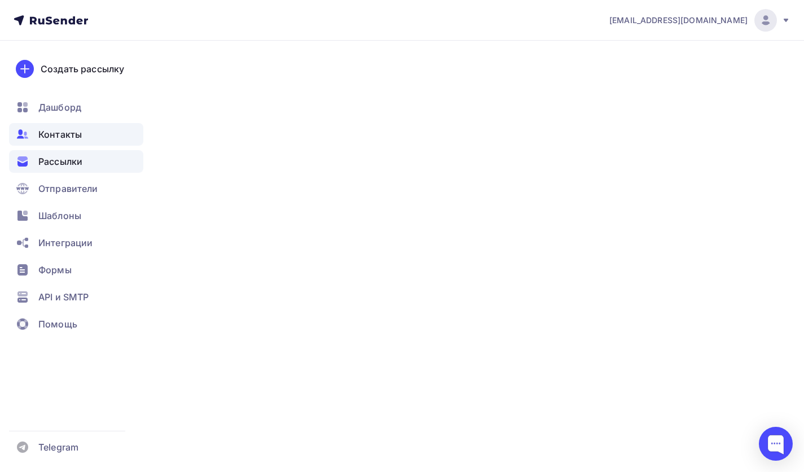
click at [63, 168] on span "Рассылки" at bounding box center [60, 162] width 44 height 14
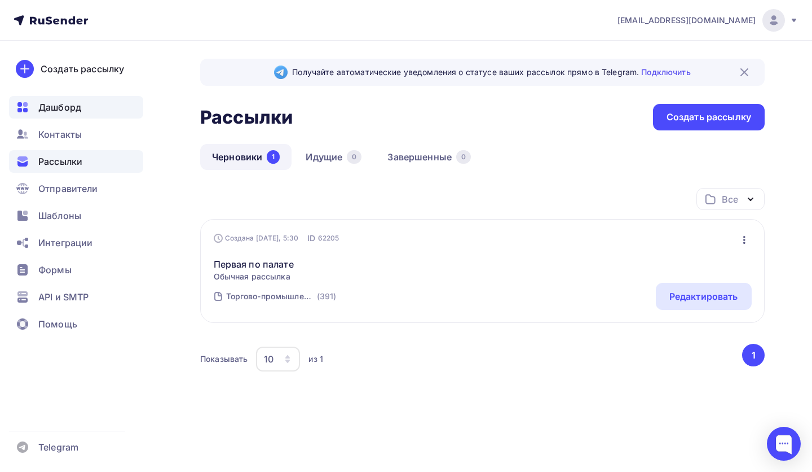
click at [69, 108] on span "Дашборд" at bounding box center [59, 107] width 43 height 14
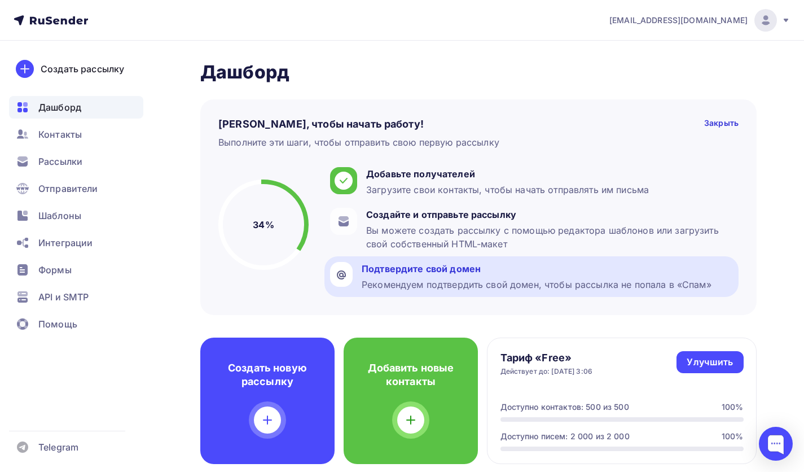
click at [415, 275] on div "Подтвердите свой домен" at bounding box center [537, 269] width 350 height 14
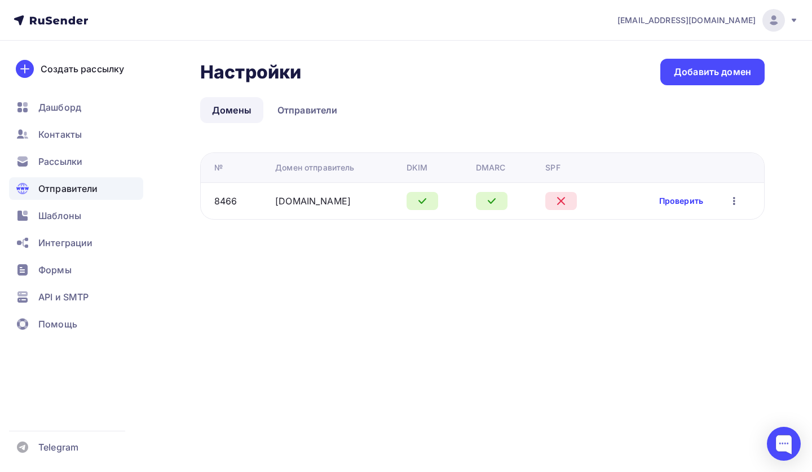
click at [677, 197] on link "Проверить" at bounding box center [681, 200] width 44 height 11
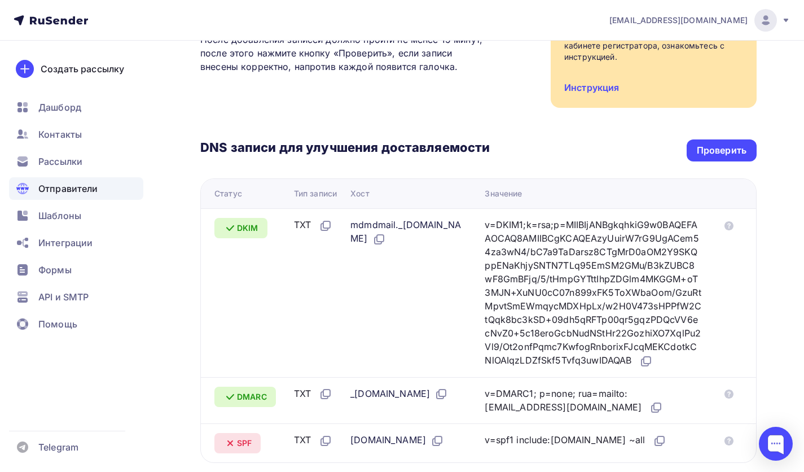
scroll to position [169, 0]
click at [741, 148] on div "Проверить" at bounding box center [722, 150] width 50 height 13
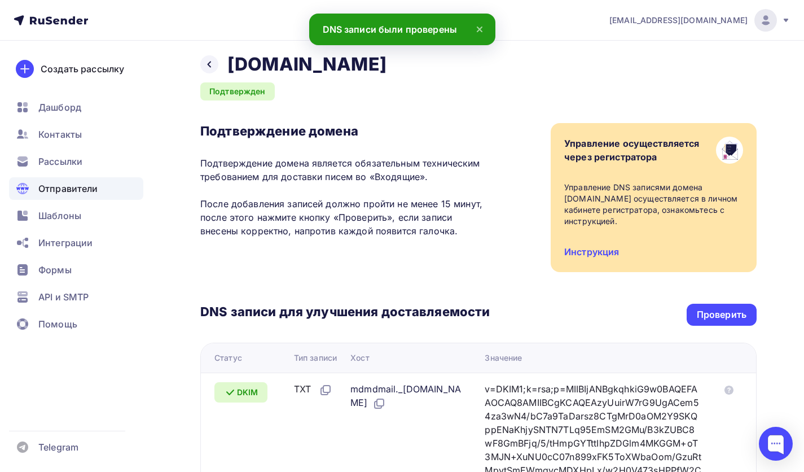
scroll to position [5, 0]
click at [215, 69] on div at bounding box center [209, 65] width 18 height 18
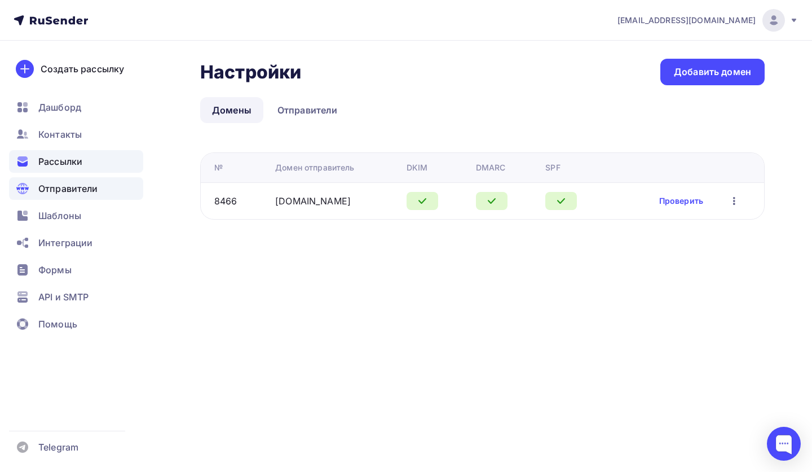
click at [60, 158] on span "Рассылки" at bounding box center [60, 162] width 44 height 14
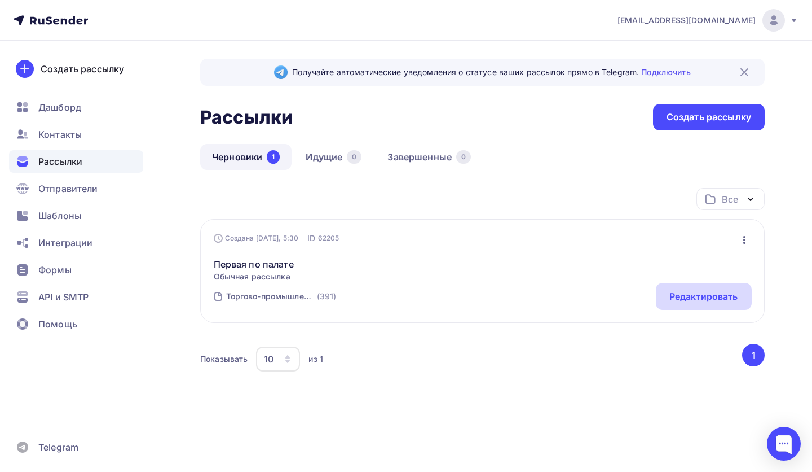
click at [682, 300] on div "Редактировать" at bounding box center [704, 296] width 69 height 14
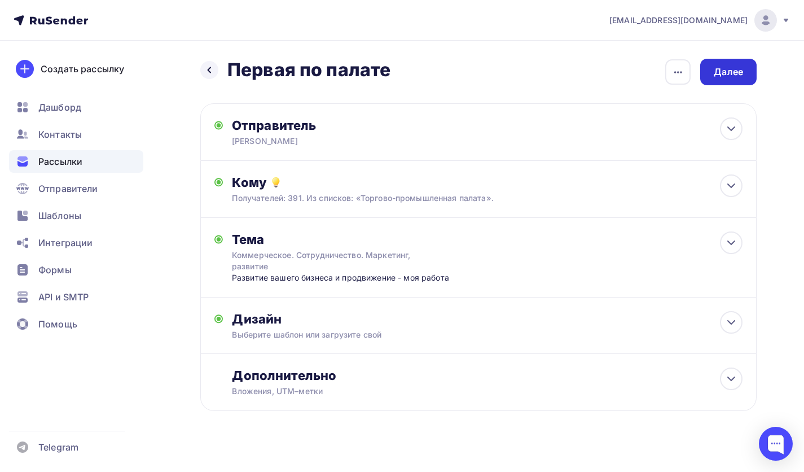
click at [717, 69] on div "Далее" at bounding box center [728, 71] width 29 height 13
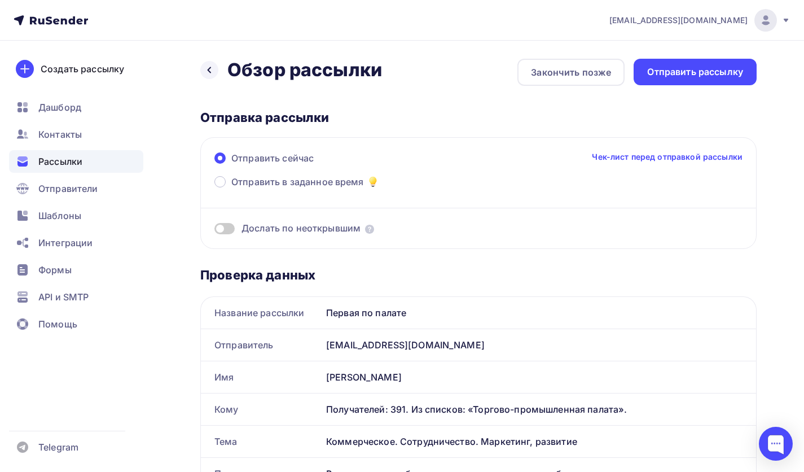
click at [224, 228] on span at bounding box center [224, 228] width 20 height 11
click at [214, 230] on input "checkbox" at bounding box center [214, 230] width 0 height 0
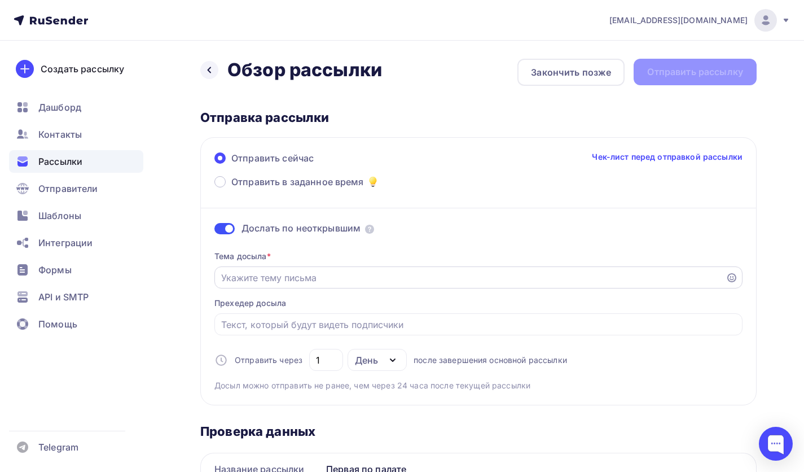
click at [319, 288] on div at bounding box center [478, 277] width 528 height 22
click at [317, 281] on input "Отправить в заданное время" at bounding box center [470, 278] width 498 height 14
paste input "Коммерческое. Продвижение и развитие бизнеса"
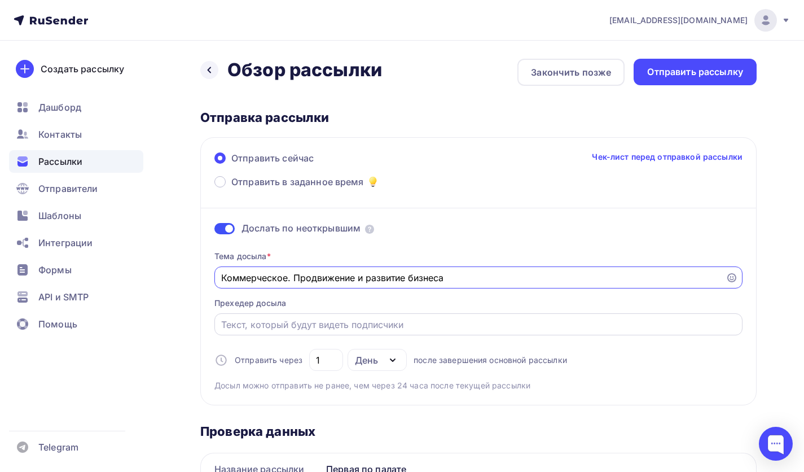
type input "Коммерческое. Продвижение и развитие бизнеса"
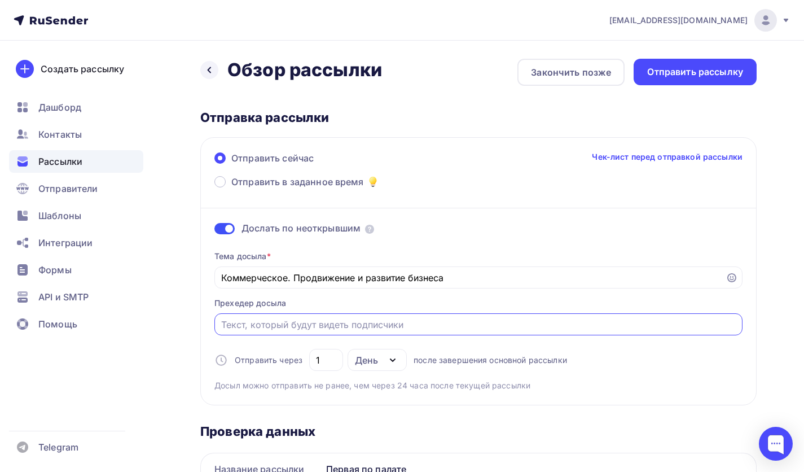
click at [350, 331] on input "Отправить в заданное время" at bounding box center [478, 325] width 515 height 14
paste input "Коммерческое. Продвижение и развитие бизнеса"
type input "Коммерческое. Продвижение и развитие бизнеса"
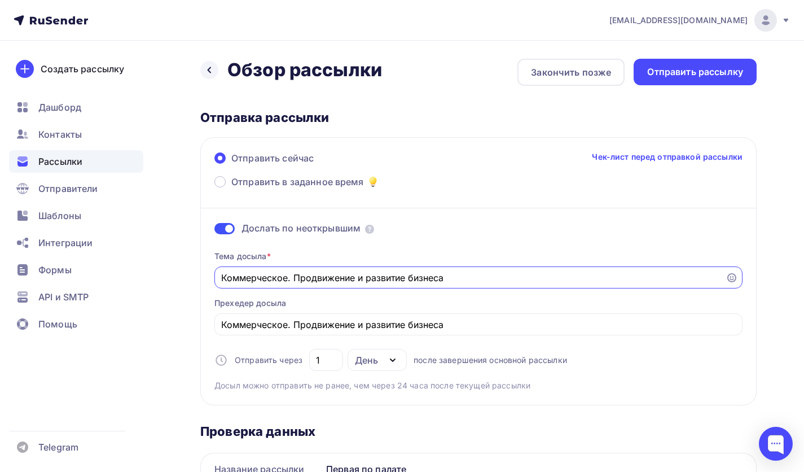
drag, startPoint x: 496, startPoint y: 278, endPoint x: 292, endPoint y: 266, distance: 205.1
click at [292, 266] on div "Коммерческое. Продвижение и развитие бизнеса" at bounding box center [478, 277] width 528 height 22
click at [219, 278] on div "Коммерческое" at bounding box center [478, 277] width 528 height 22
click at [223, 282] on input "Коммерческое" at bounding box center [470, 278] width 498 height 14
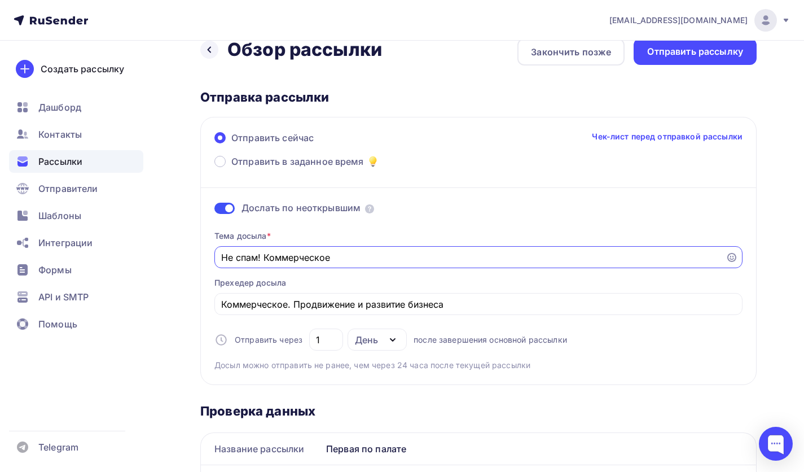
scroll to position [19, 0]
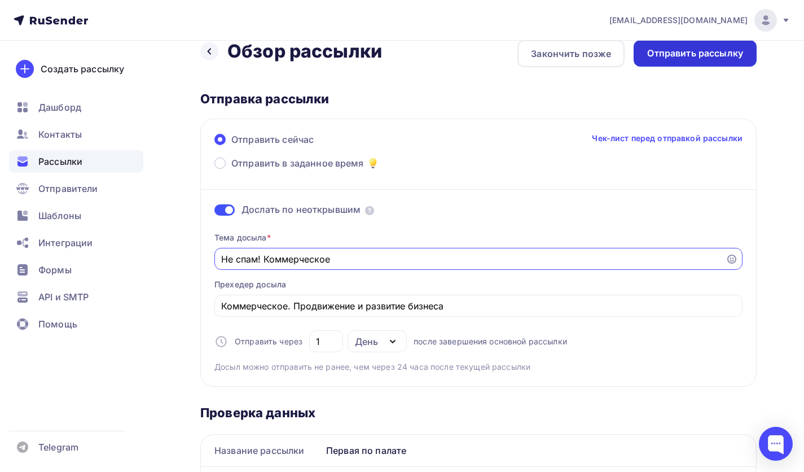
type input "Не спам! Коммерческое"
click at [642, 49] on div "Отправить рассылку" at bounding box center [694, 53] width 123 height 27
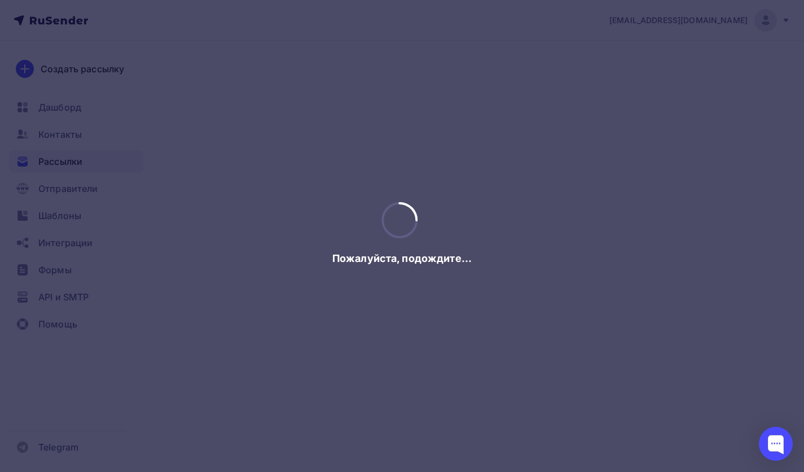
scroll to position [0, 0]
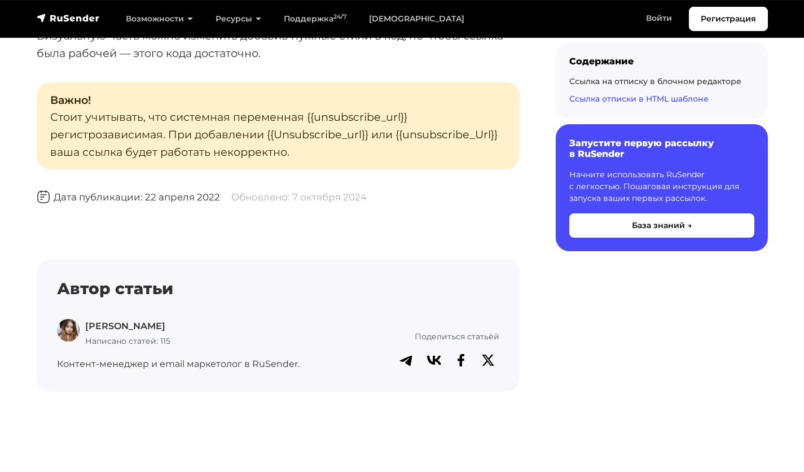
scroll to position [2872, 0]
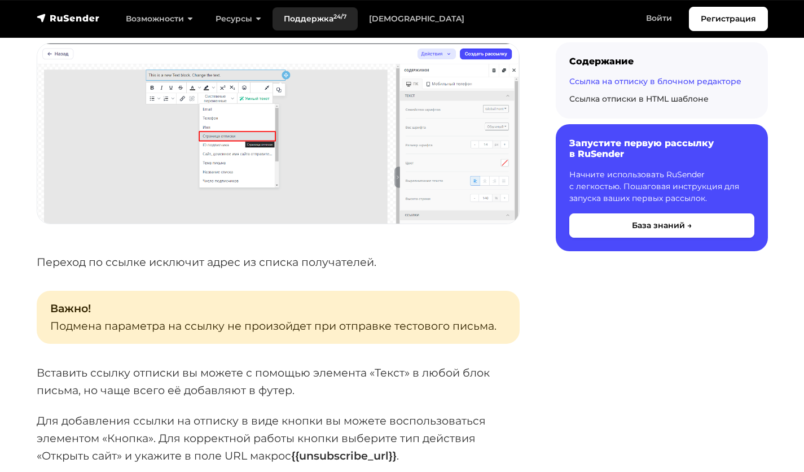
scroll to position [902, 0]
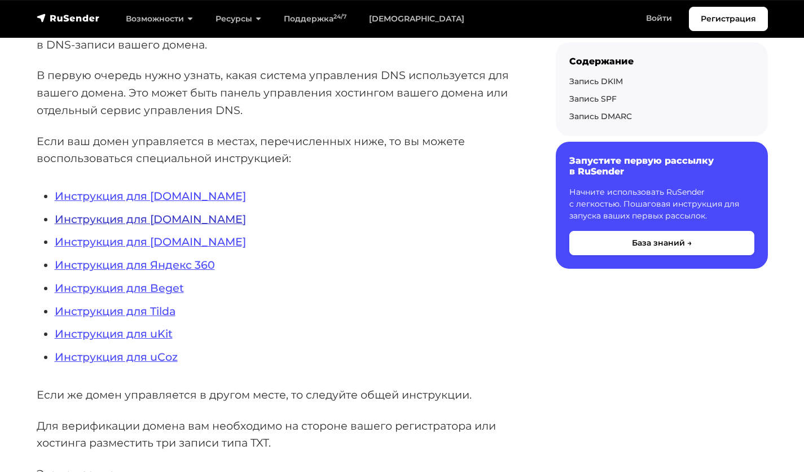
scroll to position [226, 0]
click at [134, 195] on link "Инструкция для [DOMAIN_NAME]" at bounding box center [150, 195] width 191 height 14
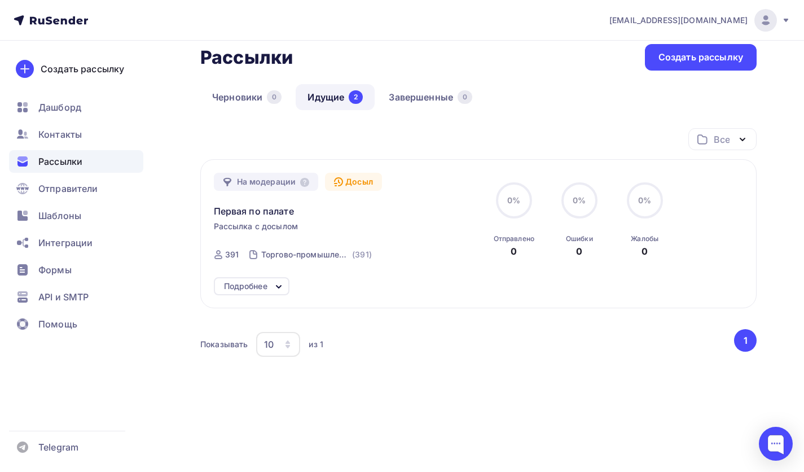
scroll to position [61, 0]
click at [745, 339] on button "1" at bounding box center [745, 340] width 23 height 23
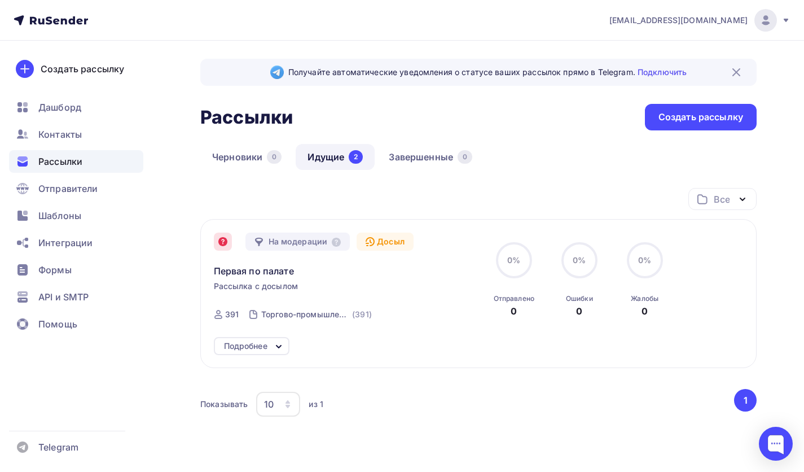
click at [218, 239] on icon at bounding box center [222, 241] width 9 height 9
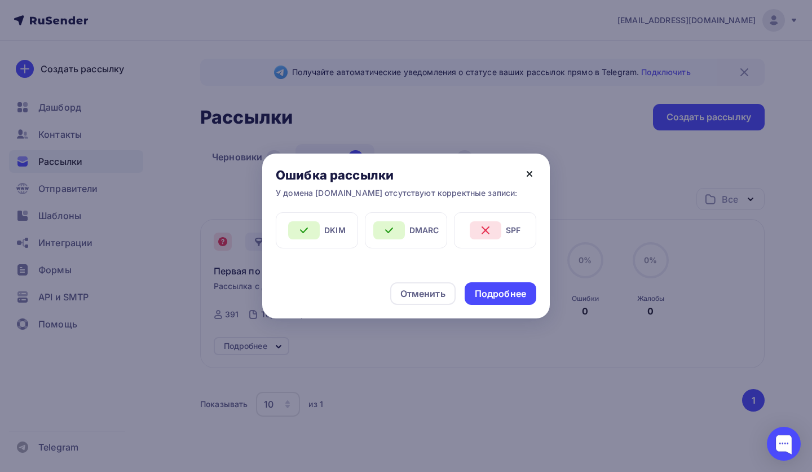
click at [526, 174] on icon at bounding box center [530, 174] width 14 height 14
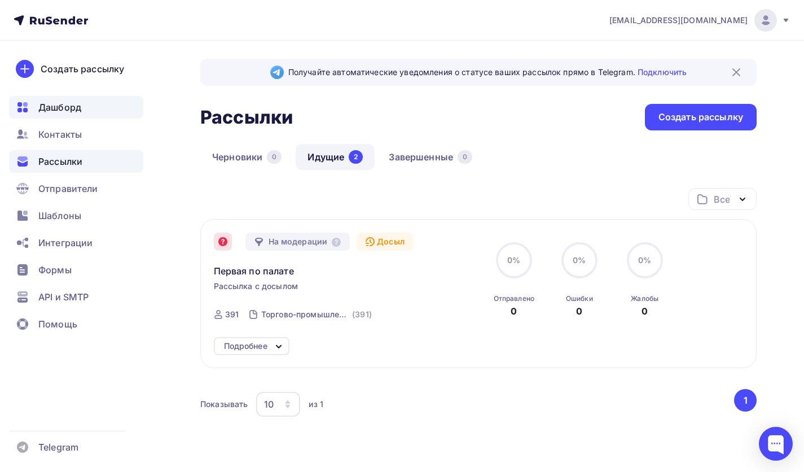
click at [87, 100] on div "Дашборд" at bounding box center [76, 107] width 134 height 23
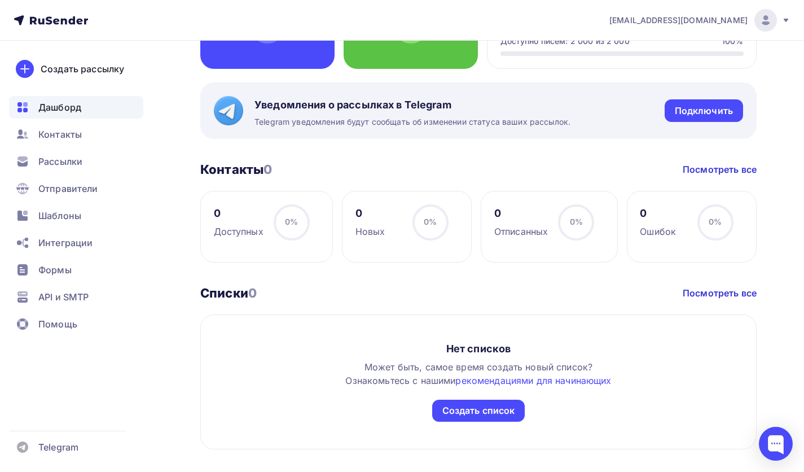
scroll to position [226, 0]
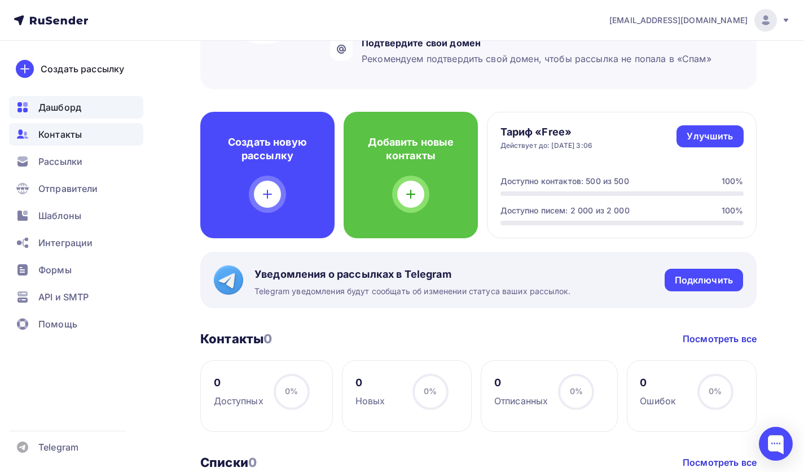
click at [64, 124] on div "Контакты" at bounding box center [76, 134] width 134 height 23
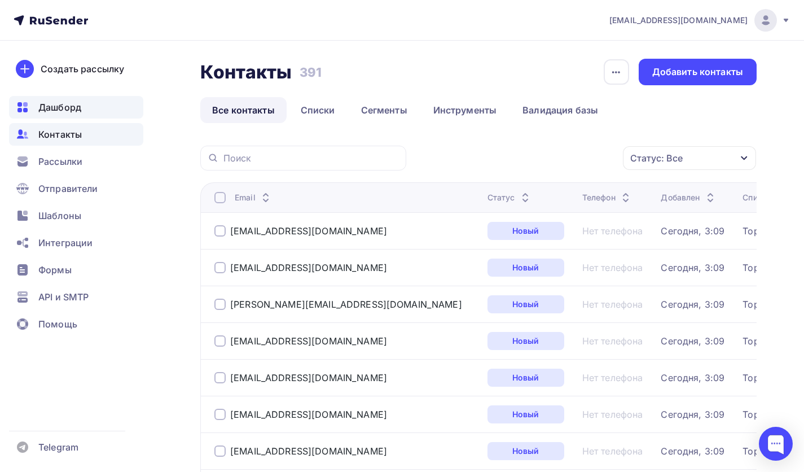
click at [49, 118] on div "Дашборд" at bounding box center [76, 107] width 134 height 23
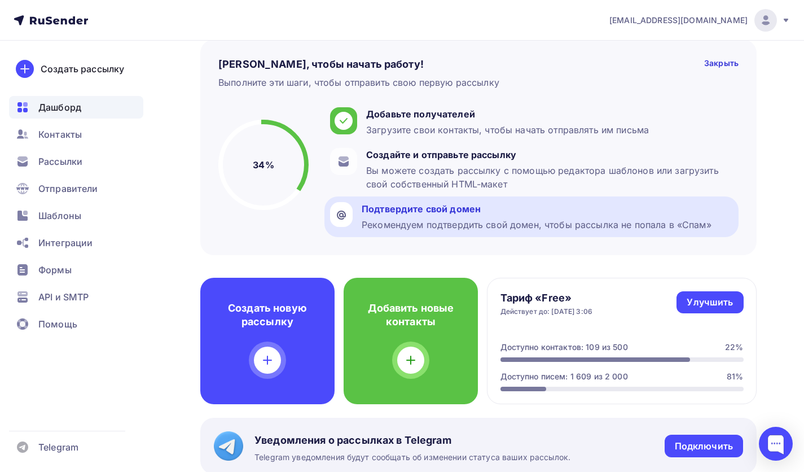
scroll to position [113, 0]
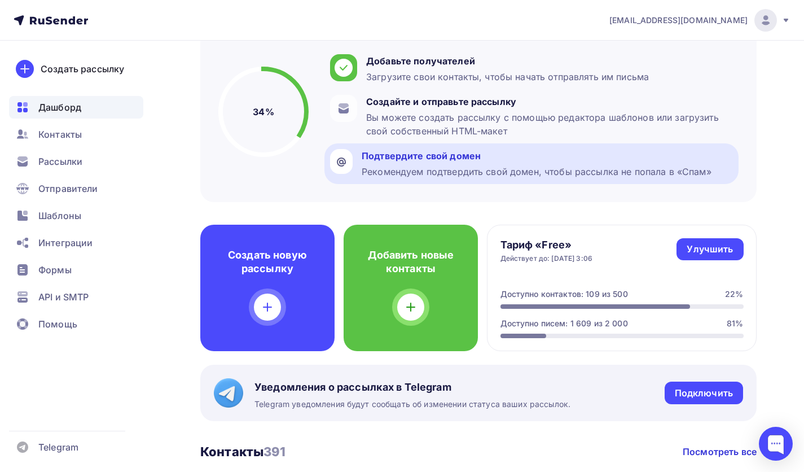
click at [480, 169] on div "Рекомендуем подтвердить свой домен, чтобы рассылка не попала в «Спам»" at bounding box center [537, 172] width 350 height 14
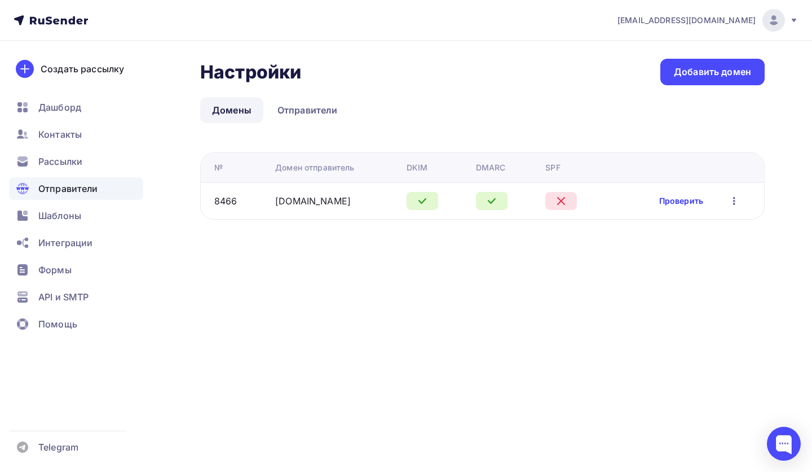
click at [662, 197] on link "Проверить" at bounding box center [681, 200] width 44 height 11
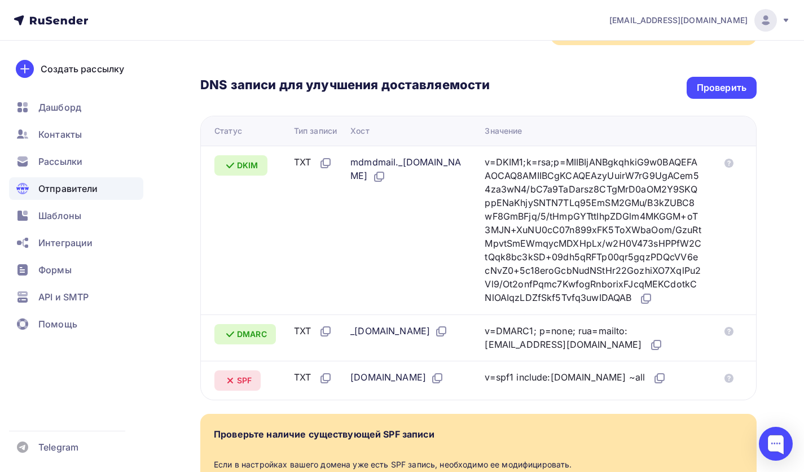
scroll to position [226, 0]
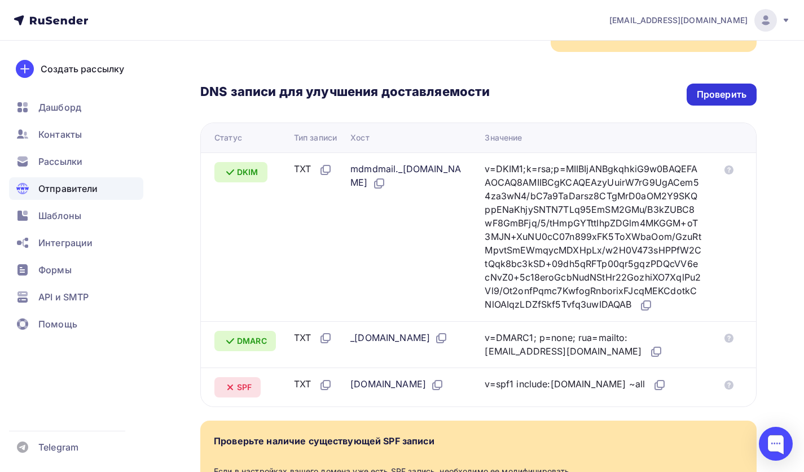
click at [706, 100] on div "Проверить" at bounding box center [722, 94] width 50 height 13
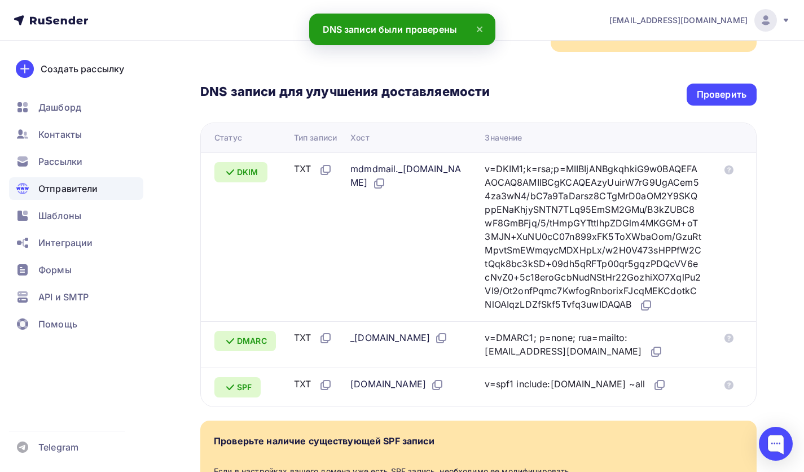
scroll to position [0, 0]
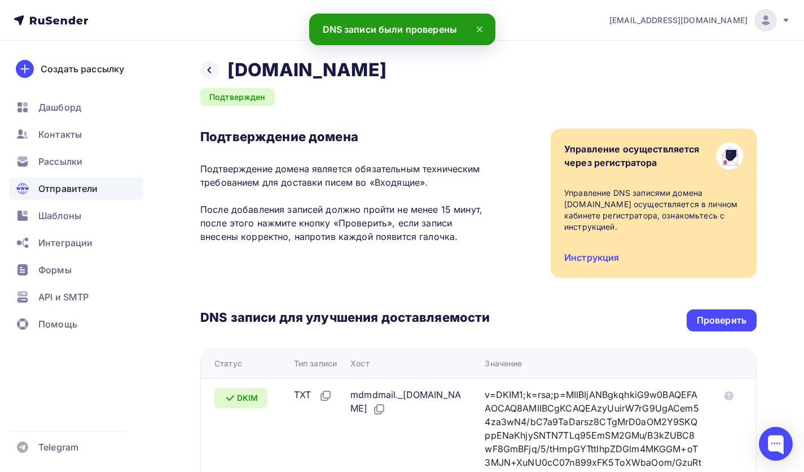
click at [219, 68] on div "Назад max-strekashov.ru" at bounding box center [293, 70] width 186 height 23
click at [212, 70] on icon at bounding box center [209, 69] width 9 height 9
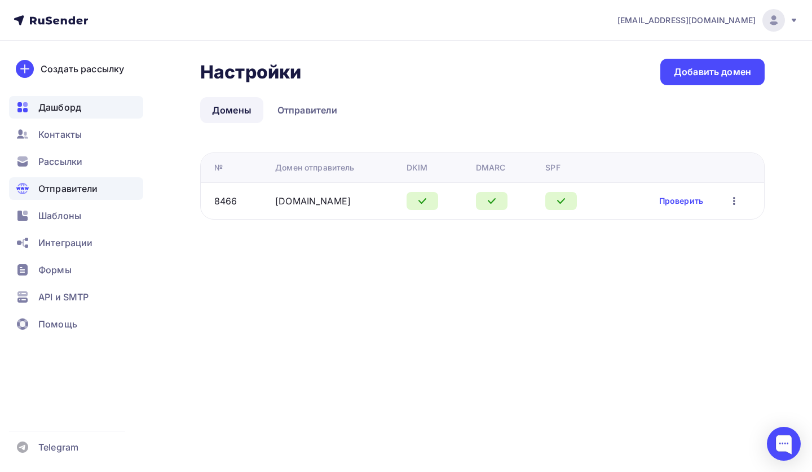
click at [60, 104] on span "Дашборд" at bounding box center [59, 107] width 43 height 14
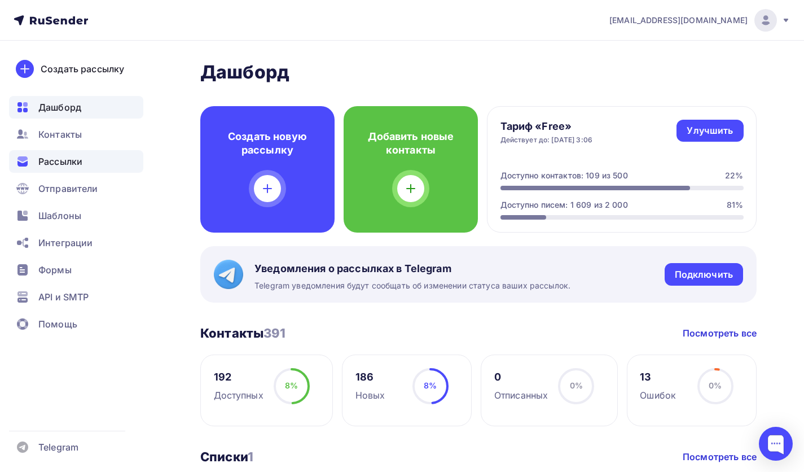
click at [79, 156] on span "Рассылки" at bounding box center [60, 162] width 44 height 14
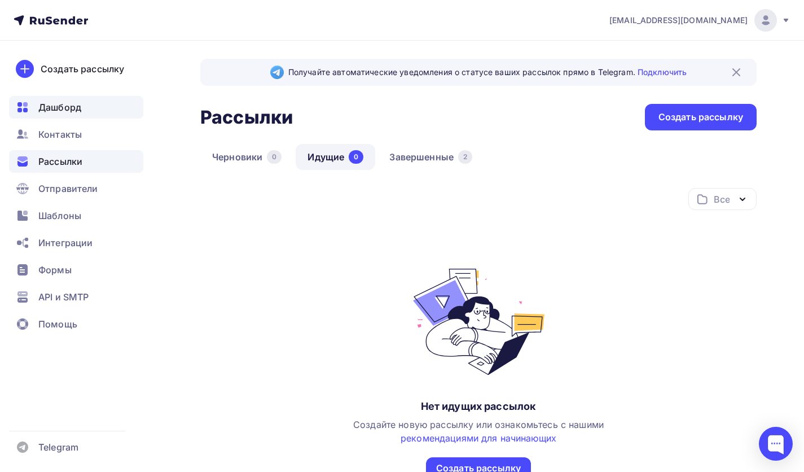
click at [70, 117] on div "Дашборд" at bounding box center [76, 107] width 134 height 23
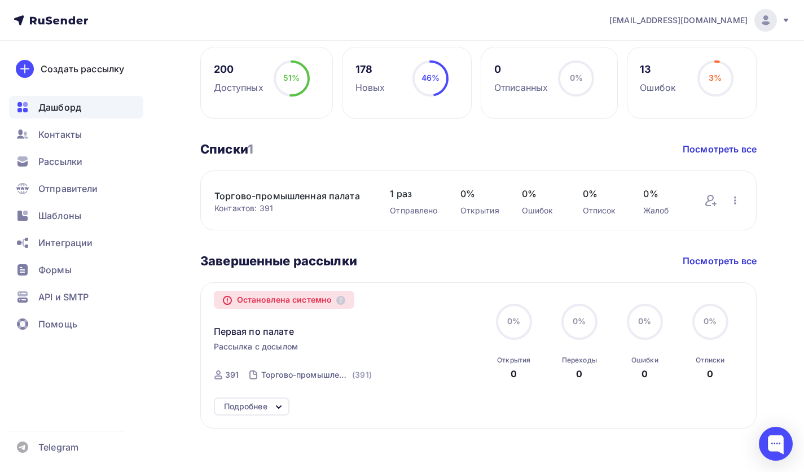
scroll to position [320, 0]
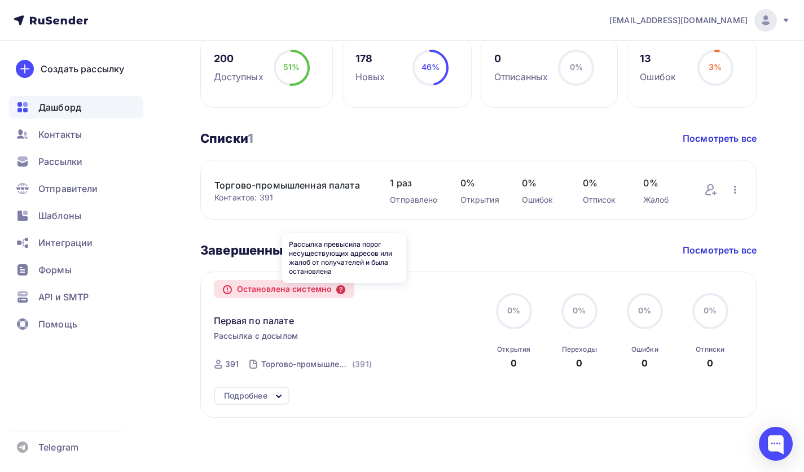
click at [341, 291] on icon at bounding box center [340, 289] width 9 height 9
click at [237, 400] on div "Подробнее" at bounding box center [245, 396] width 43 height 14
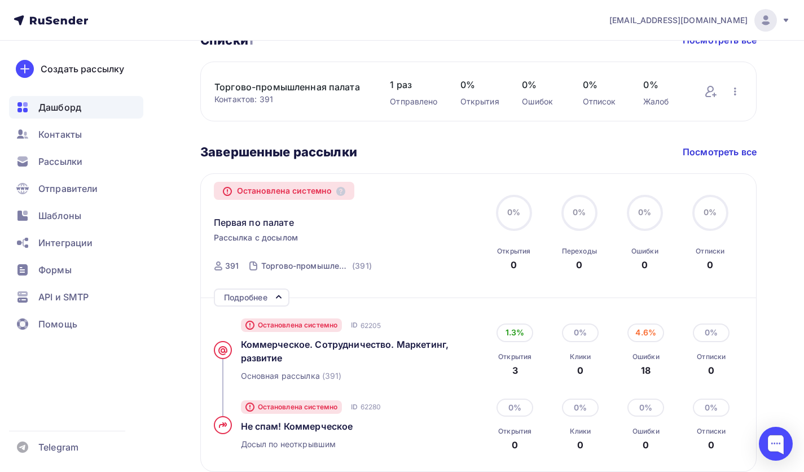
scroll to position [472, 0]
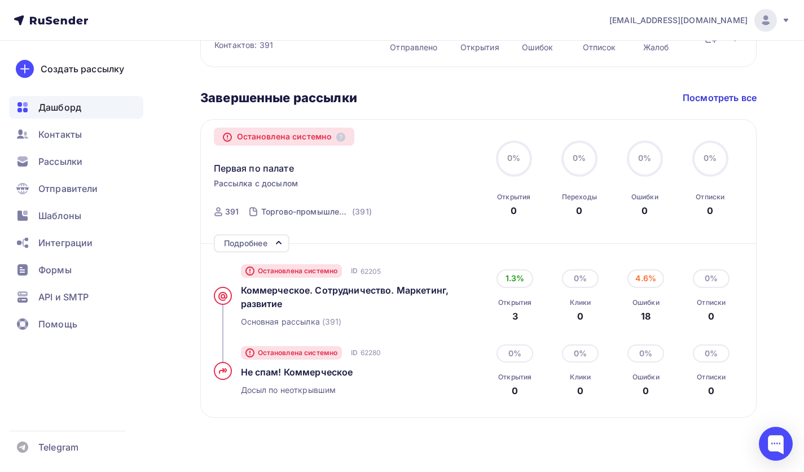
click at [304, 278] on div "Остановлена системно ID 62205 Коммерческое. Сотрудничество. Маркетинг, развитие…" at bounding box center [358, 295] width 234 height 81
click at [651, 276] on div "4.6%" at bounding box center [645, 278] width 37 height 18
click at [270, 288] on span "Коммерческое. Сотрудничество. Маркетинг, развитие" at bounding box center [345, 296] width 208 height 25
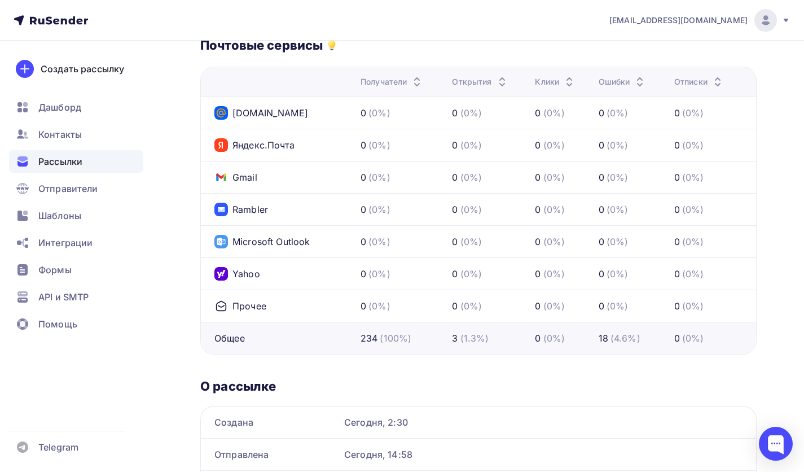
scroll to position [508, 0]
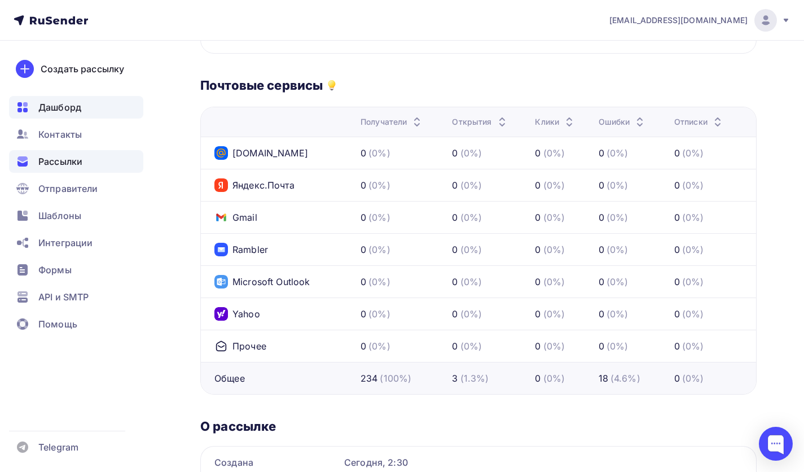
click at [76, 104] on span "Дашборд" at bounding box center [59, 107] width 43 height 14
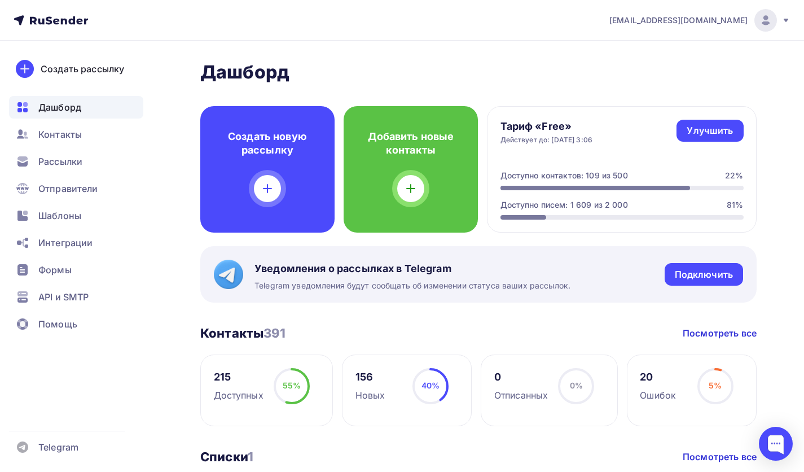
click at [681, 389] on div "20 Ошибок 5% 5%" at bounding box center [692, 390] width 130 height 72
click at [697, 331] on link "Посмотреть все" at bounding box center [719, 333] width 74 height 14
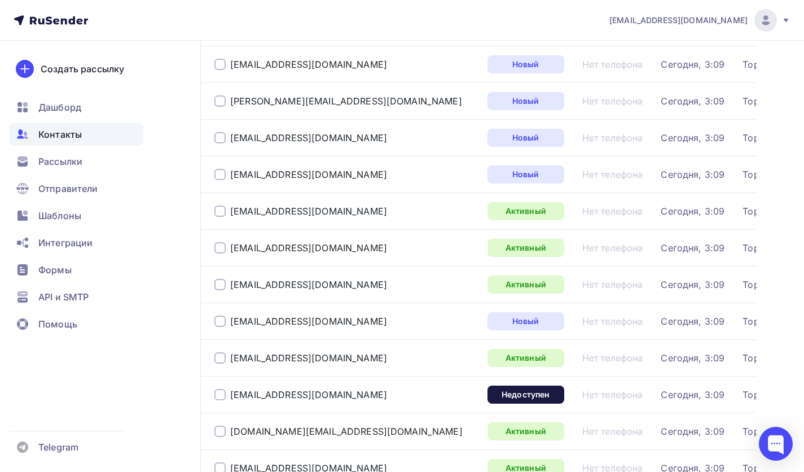
scroll to position [1677, 0]
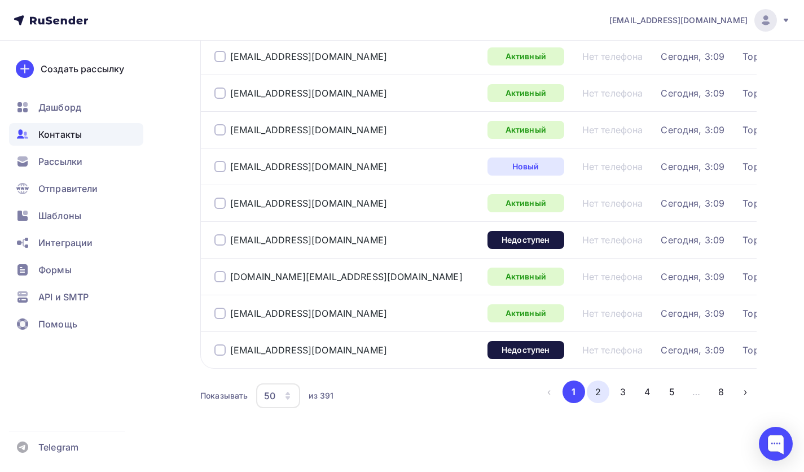
click at [603, 392] on button "2" at bounding box center [598, 391] width 23 height 23
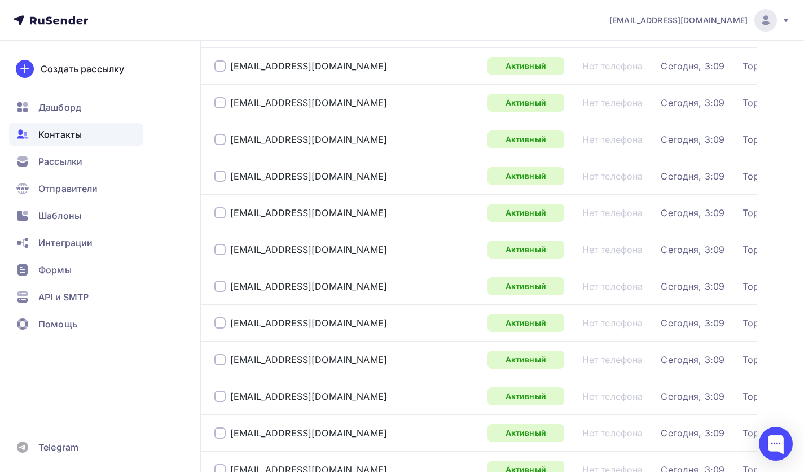
scroll to position [1698, 0]
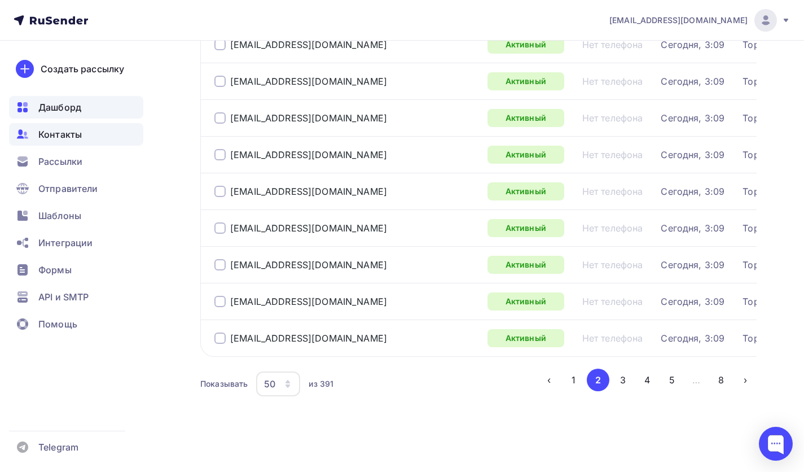
click at [98, 113] on div "Дашборд" at bounding box center [76, 107] width 134 height 23
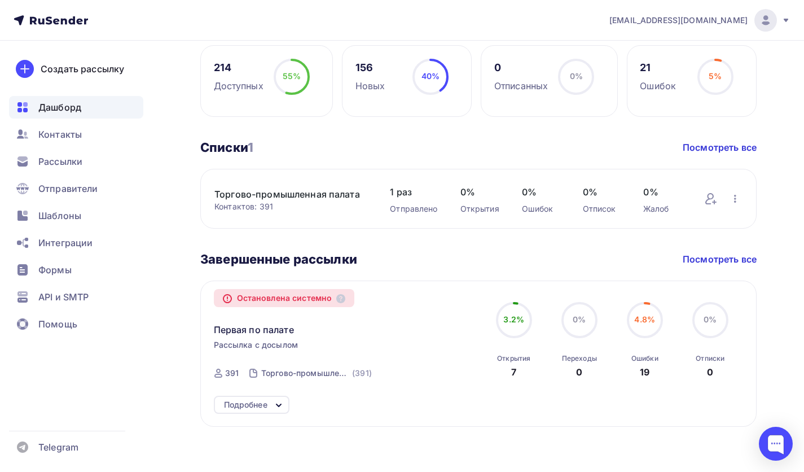
scroll to position [310, 0]
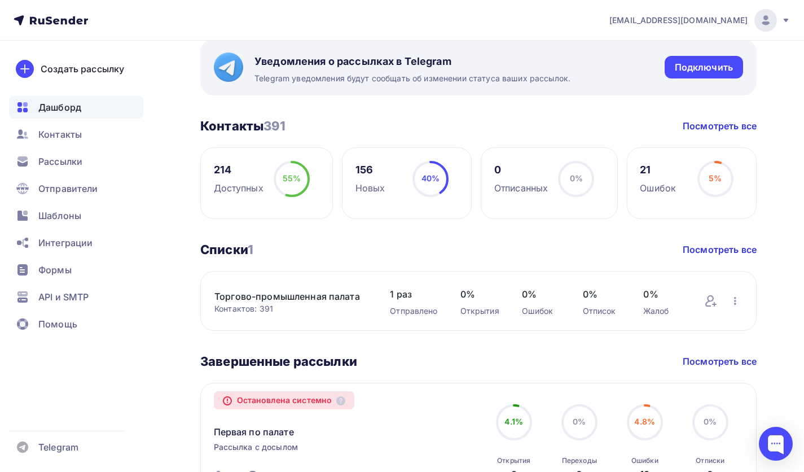
scroll to position [151, 0]
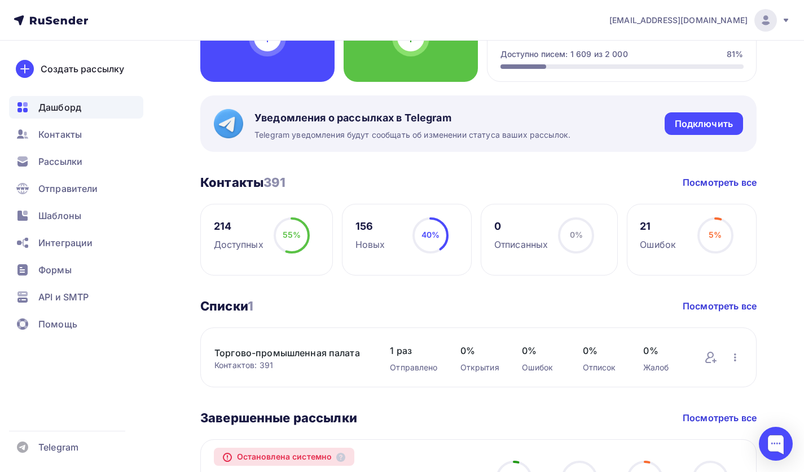
click at [293, 267] on div "214 Доступных 55% 55%" at bounding box center [266, 240] width 133 height 72
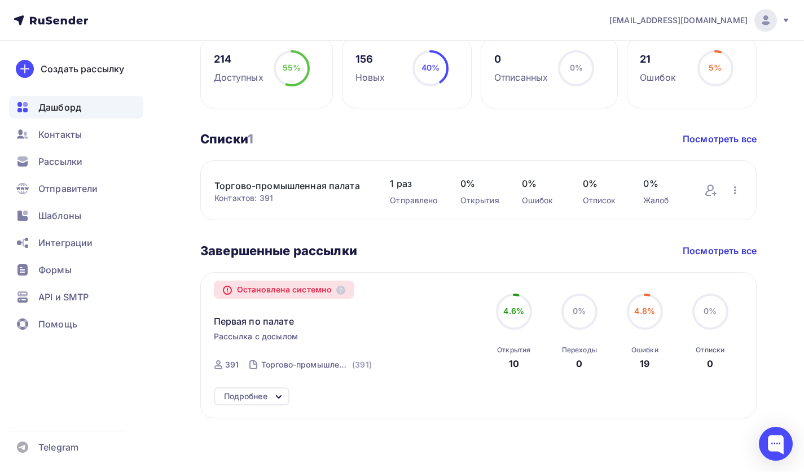
scroll to position [320, 0]
click at [608, 305] on div "4.6% 4.6% Открытия 10 0% 0% [DEMOGRAPHIC_DATA] 0 4.8% 4.8% Ошибки 19 0% 0% Отпи…" at bounding box center [612, 331] width 253 height 77
click at [296, 287] on div "Остановлена системно" at bounding box center [284, 289] width 141 height 18
click at [725, 243] on link "Посмотреть все" at bounding box center [719, 250] width 74 height 14
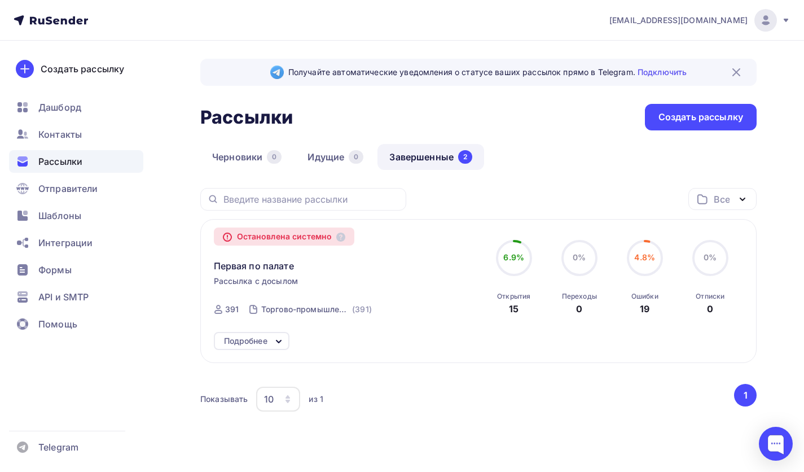
click at [276, 347] on icon at bounding box center [279, 341] width 14 height 14
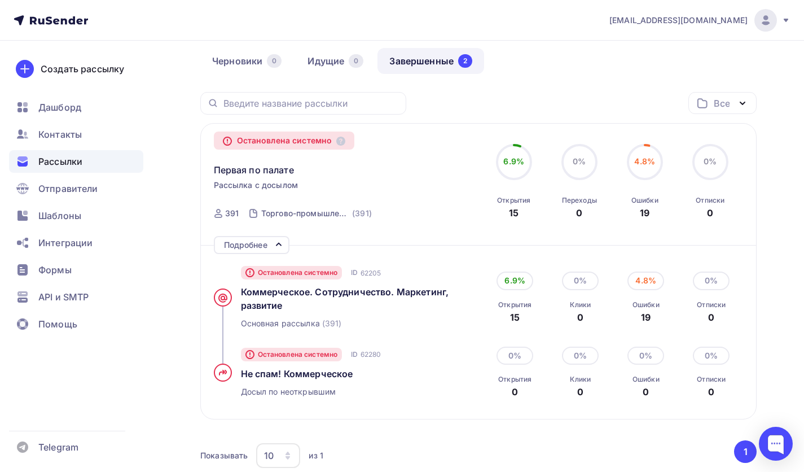
scroll to position [113, 0]
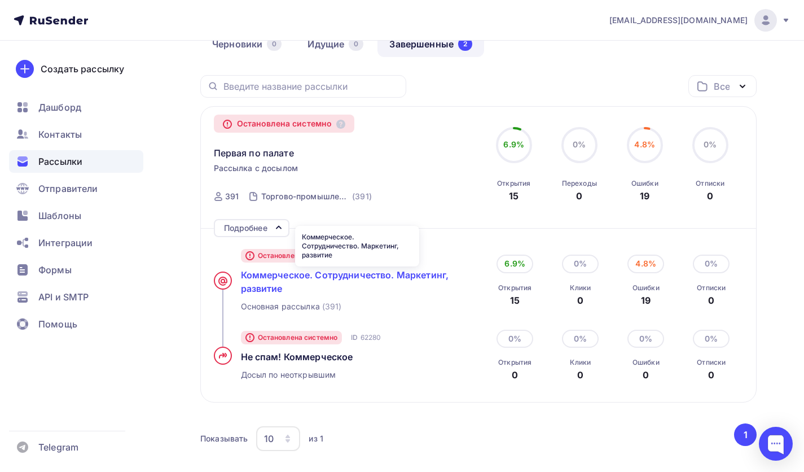
click at [376, 281] on span "Коммерческое. Сотрудничество. Маркетинг, развитие" at bounding box center [345, 281] width 208 height 25
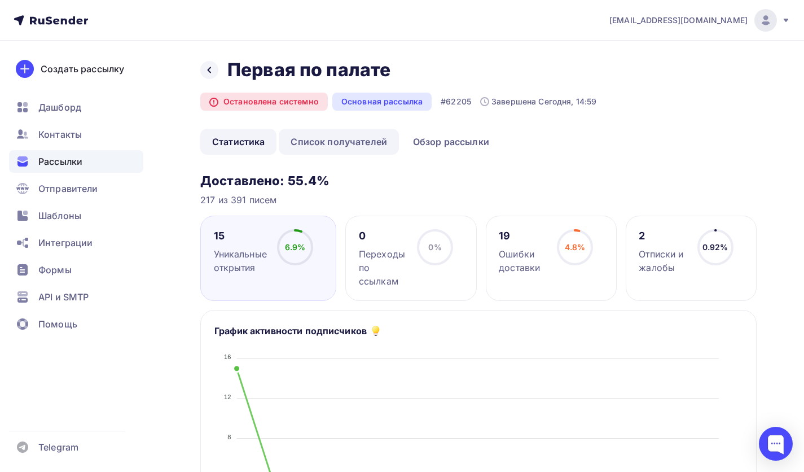
click at [320, 149] on link "Список получателей" at bounding box center [339, 142] width 120 height 26
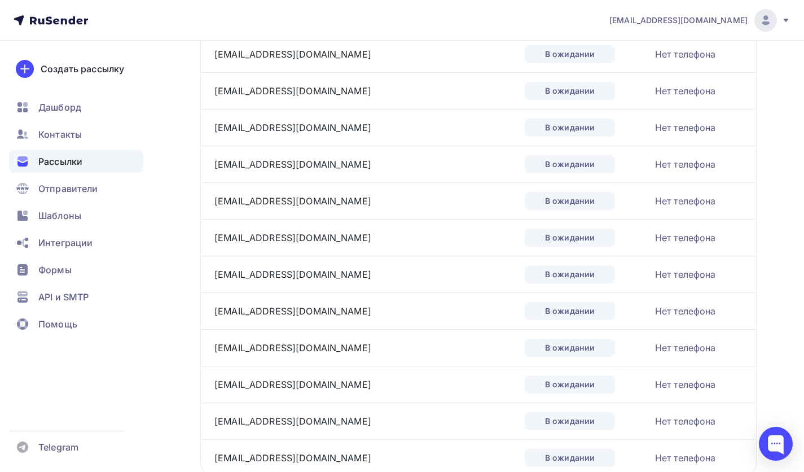
scroll to position [1689, 0]
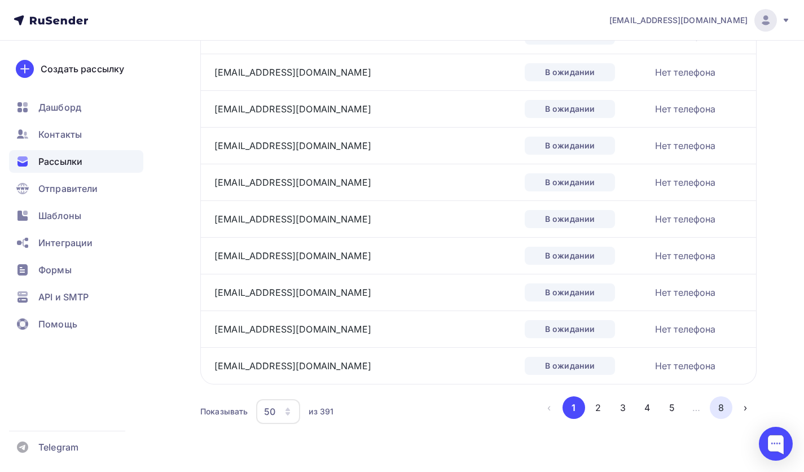
click at [720, 407] on button "8" at bounding box center [721, 407] width 23 height 23
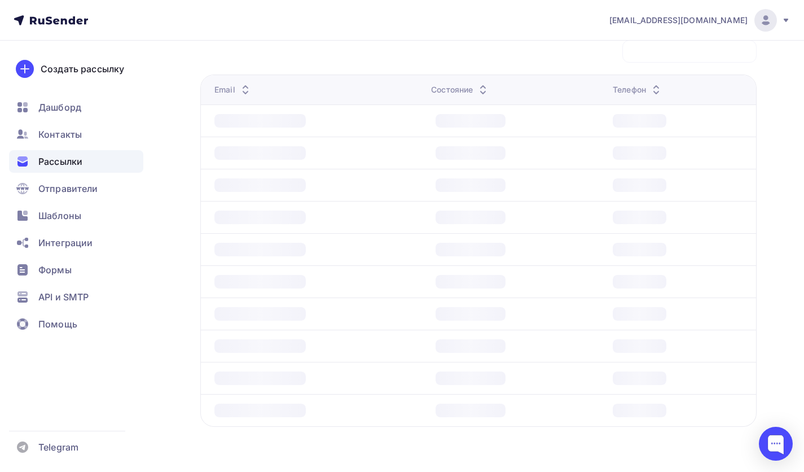
scroll to position [116, 0]
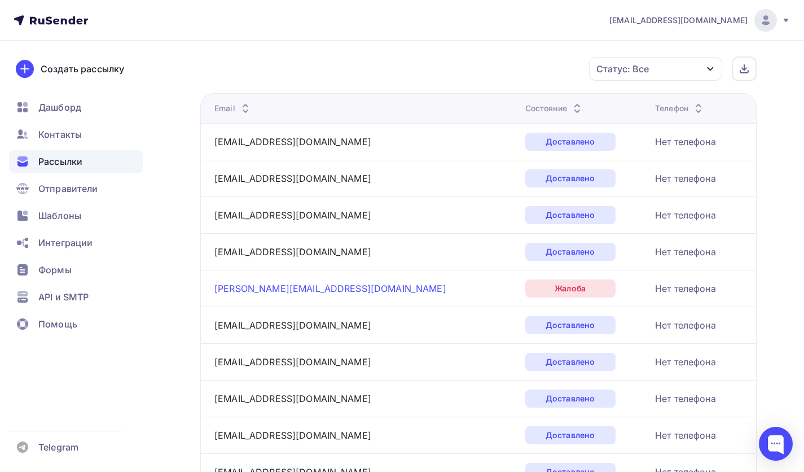
click at [217, 292] on link "[PERSON_NAME][EMAIL_ADDRESS][DOMAIN_NAME]" at bounding box center [330, 288] width 232 height 11
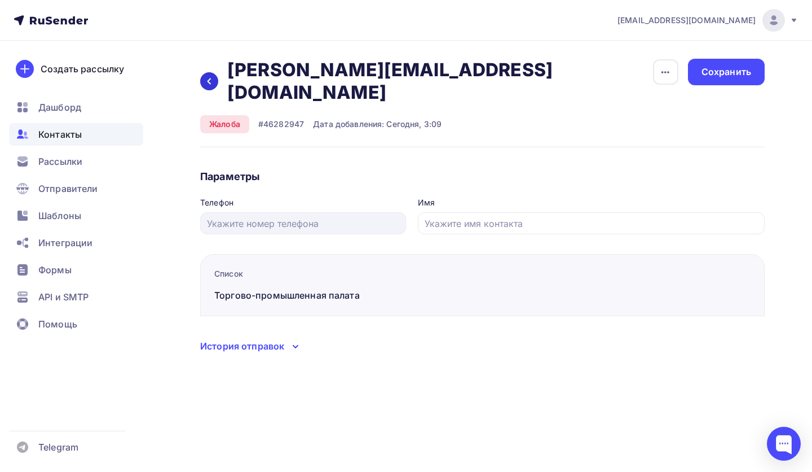
click at [204, 72] on div at bounding box center [209, 81] width 18 height 18
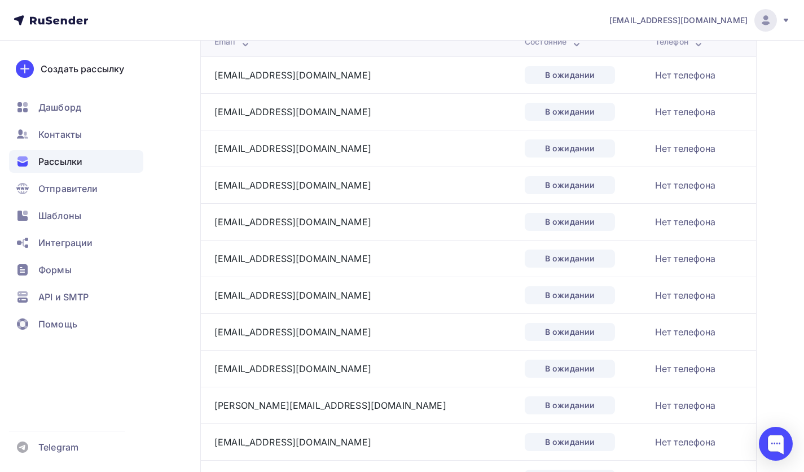
scroll to position [285, 0]
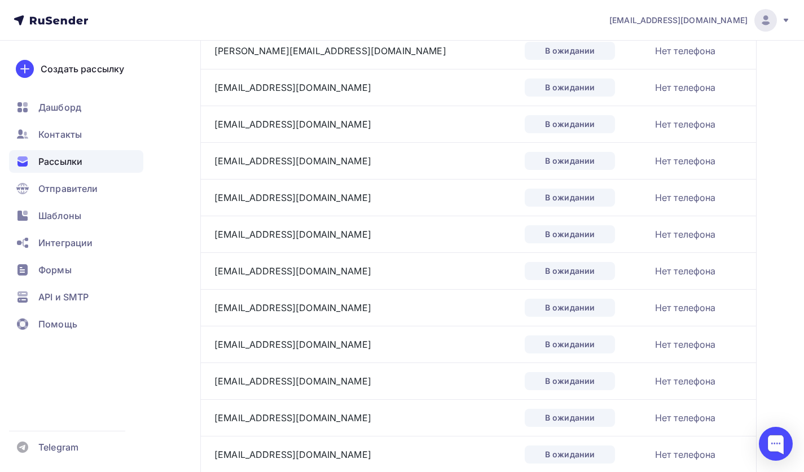
scroll to position [1689, 0]
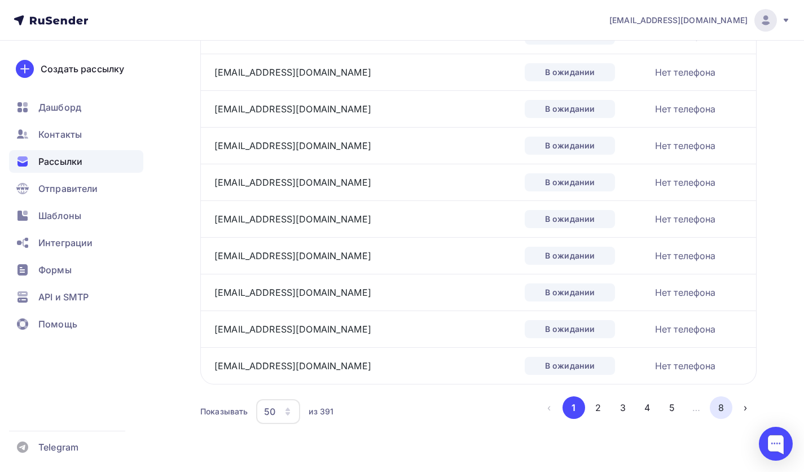
click at [712, 408] on button "8" at bounding box center [721, 407] width 23 height 23
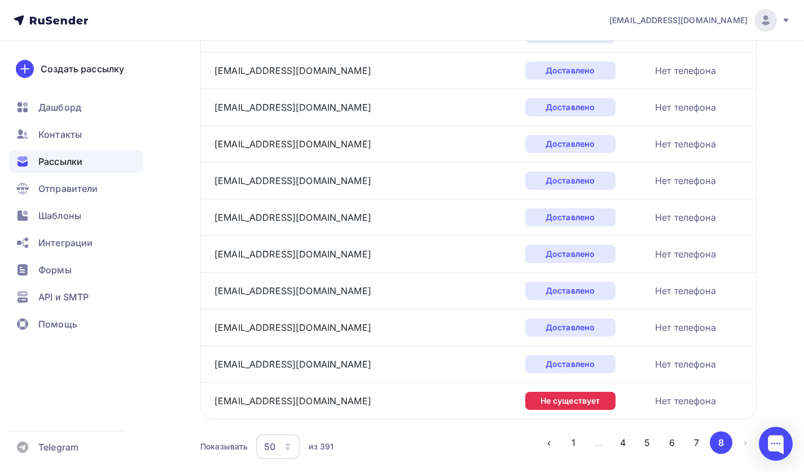
scroll to position [1359, 0]
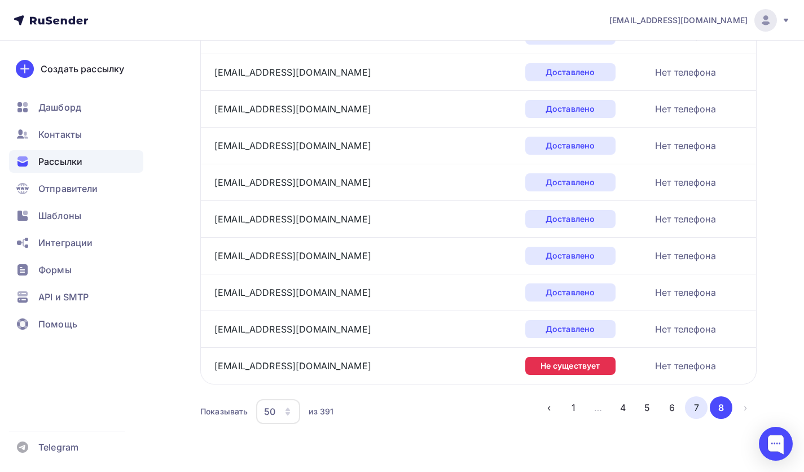
click at [706, 407] on button "7" at bounding box center [696, 407] width 23 height 23
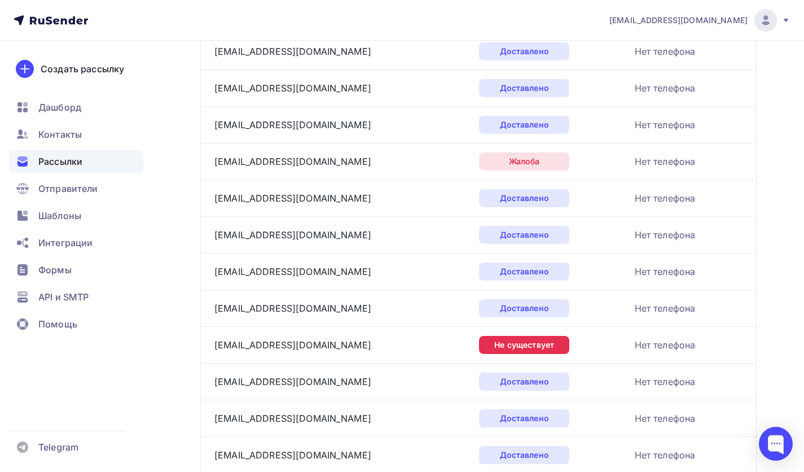
scroll to position [1689, 0]
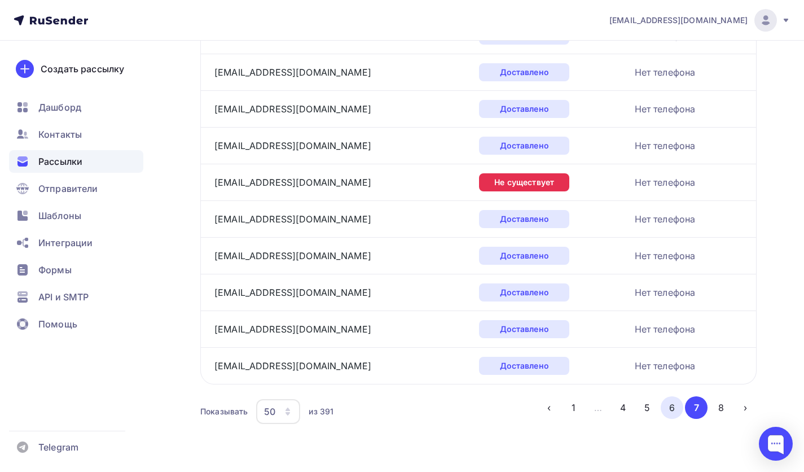
click at [678, 402] on button "6" at bounding box center [671, 407] width 23 height 23
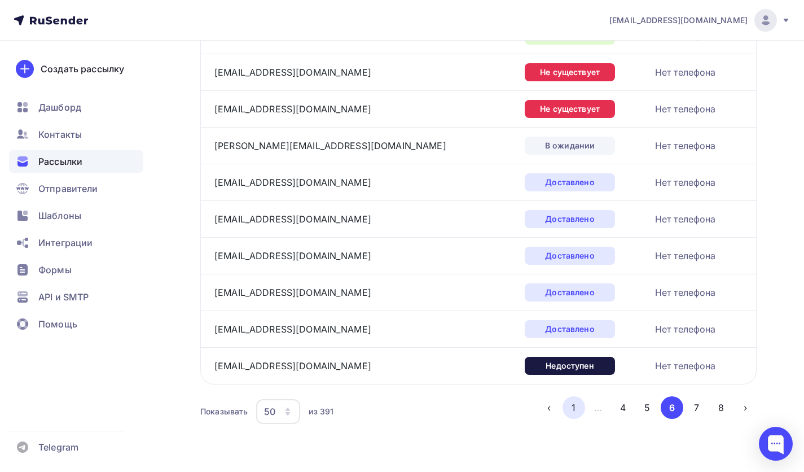
click at [566, 404] on button "1" at bounding box center [573, 407] width 23 height 23
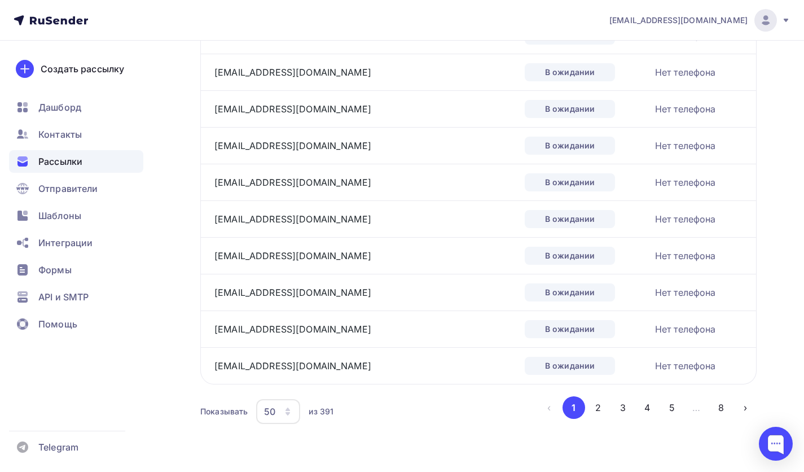
click at [726, 408] on button "8" at bounding box center [721, 407] width 23 height 23
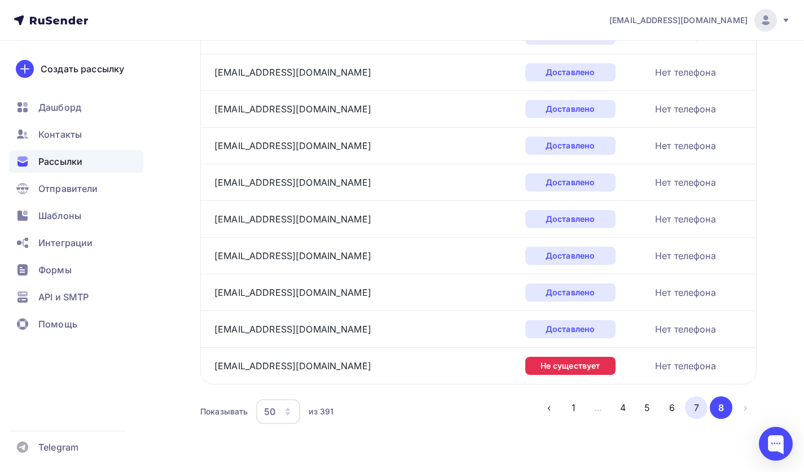
click at [695, 405] on button "7" at bounding box center [696, 407] width 23 height 23
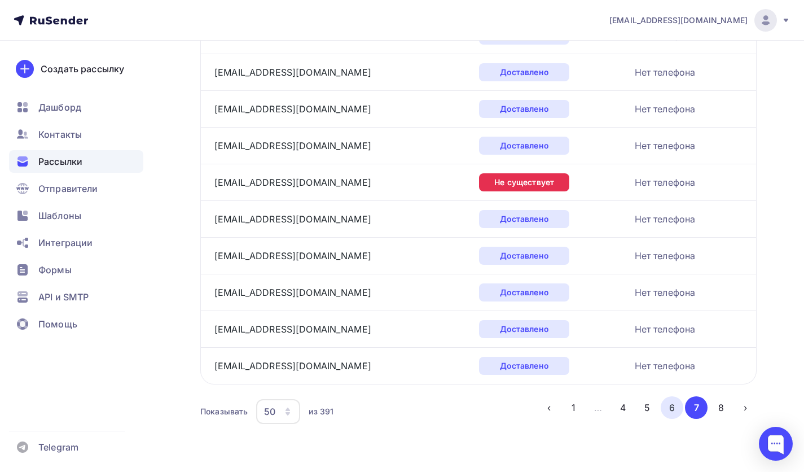
click at [677, 411] on button "6" at bounding box center [671, 407] width 23 height 23
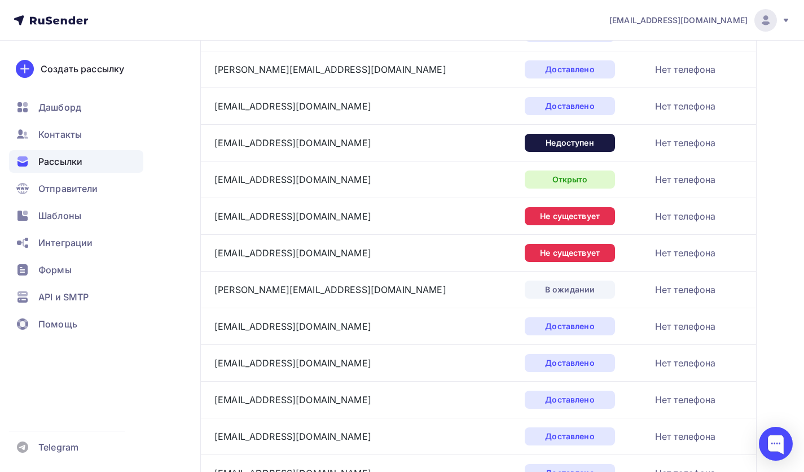
scroll to position [1639, 0]
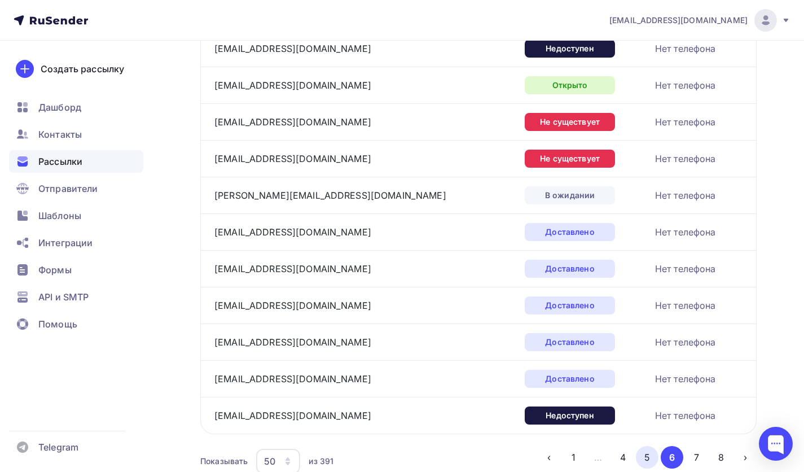
click at [641, 454] on button "5" at bounding box center [647, 457] width 23 height 23
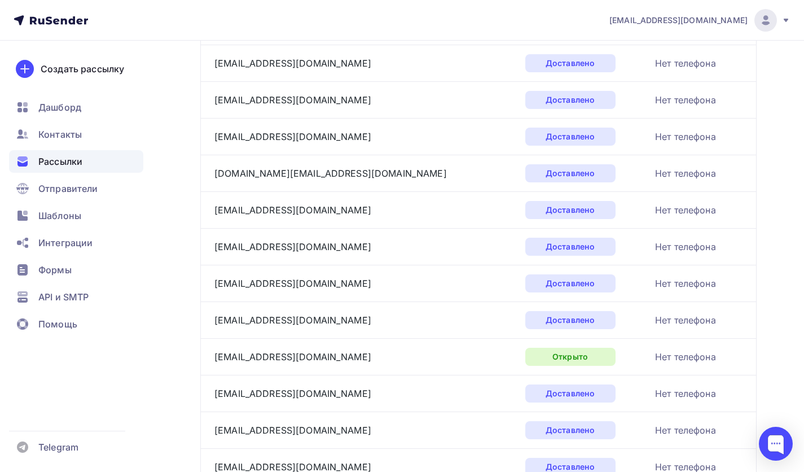
scroll to position [1689, 0]
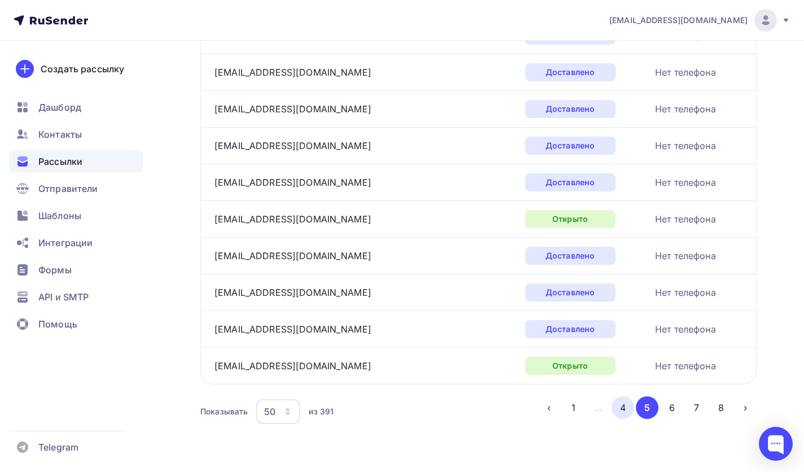
click at [622, 417] on button "4" at bounding box center [622, 407] width 23 height 23
click at [579, 408] on button "1" at bounding box center [573, 407] width 23 height 23
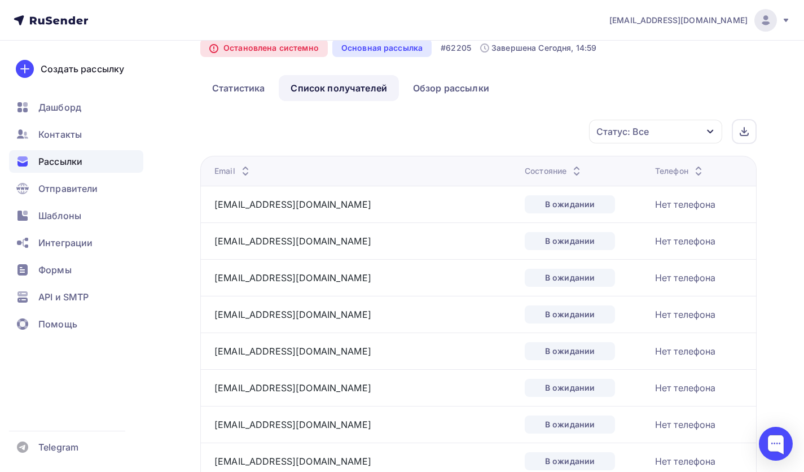
scroll to position [0, 0]
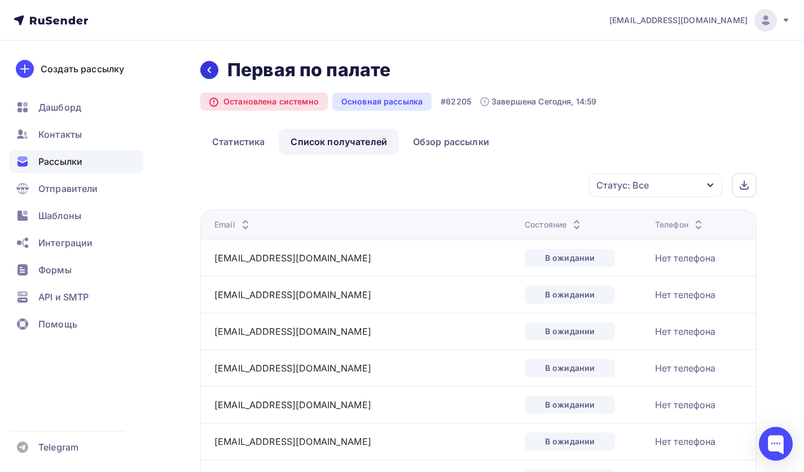
click at [206, 70] on icon at bounding box center [209, 69] width 9 height 9
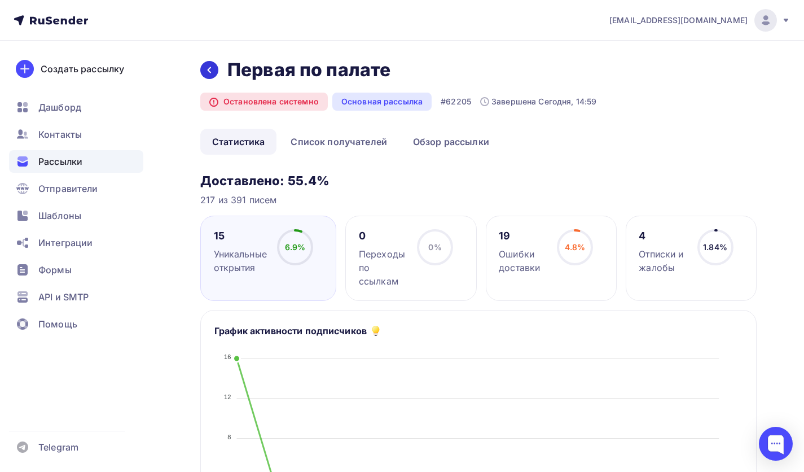
click at [205, 71] on icon at bounding box center [209, 69] width 9 height 9
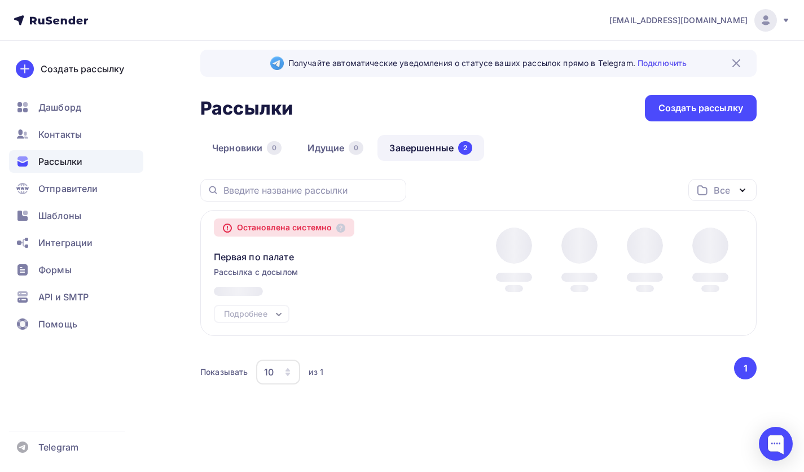
scroll to position [28, 0]
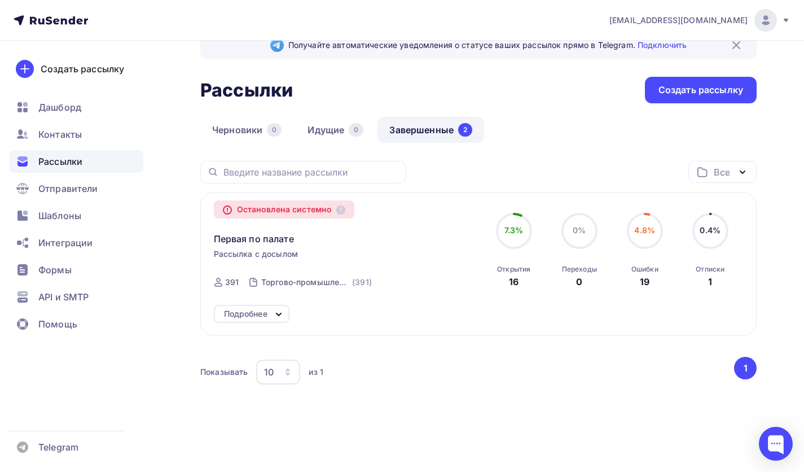
click at [272, 314] on div "Подробнее" at bounding box center [252, 314] width 76 height 18
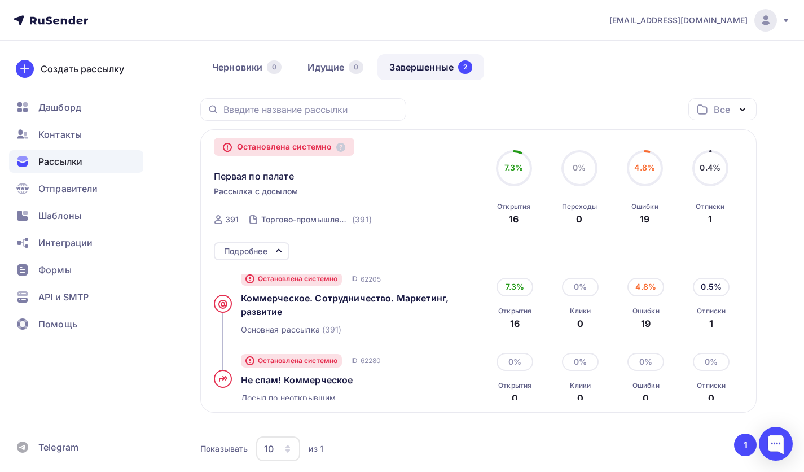
scroll to position [113, 0]
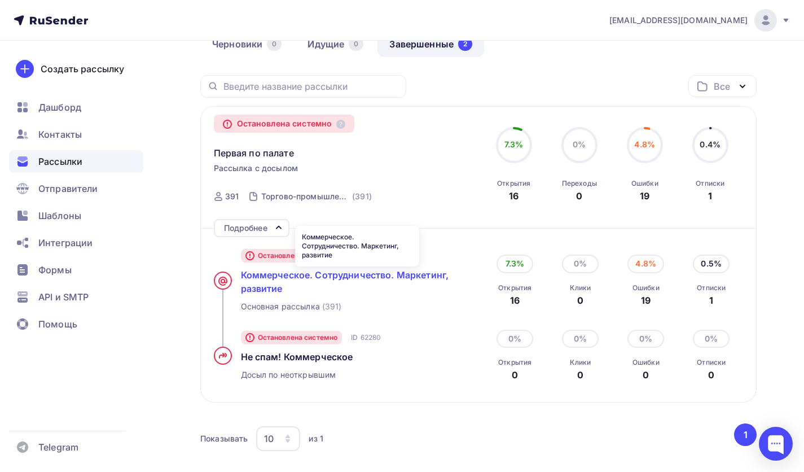
click at [323, 277] on span "Коммерческое. Сотрудничество. Маркетинг, развитие" at bounding box center [345, 281] width 208 height 25
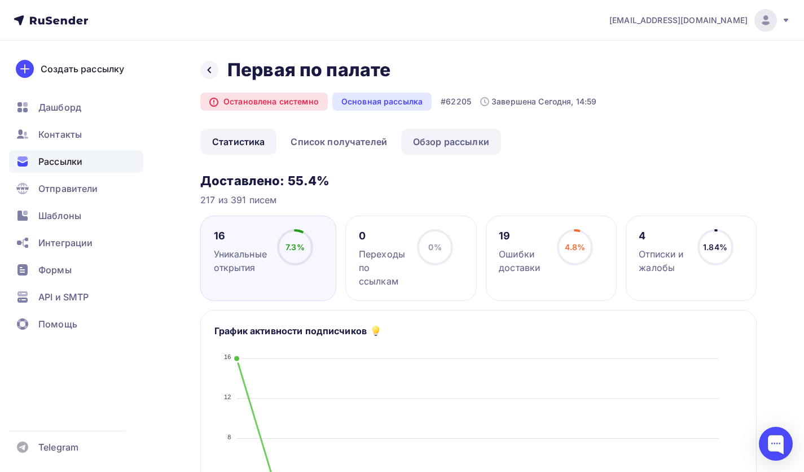
click at [438, 149] on link "Обзор рассылки" at bounding box center [451, 142] width 100 height 26
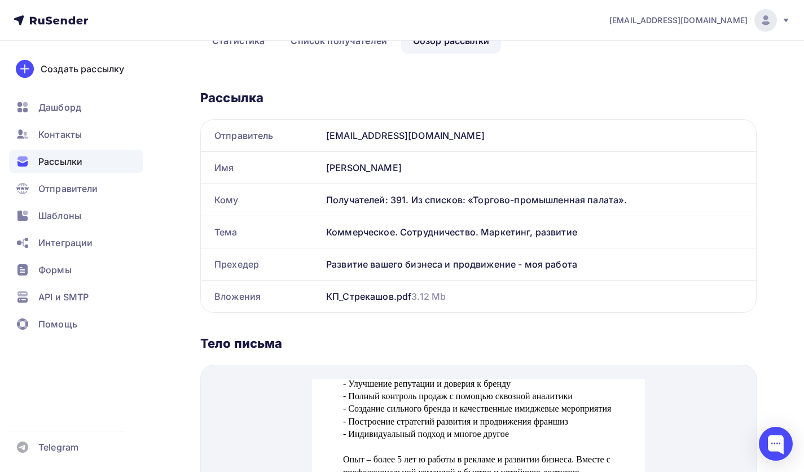
scroll to position [34, 0]
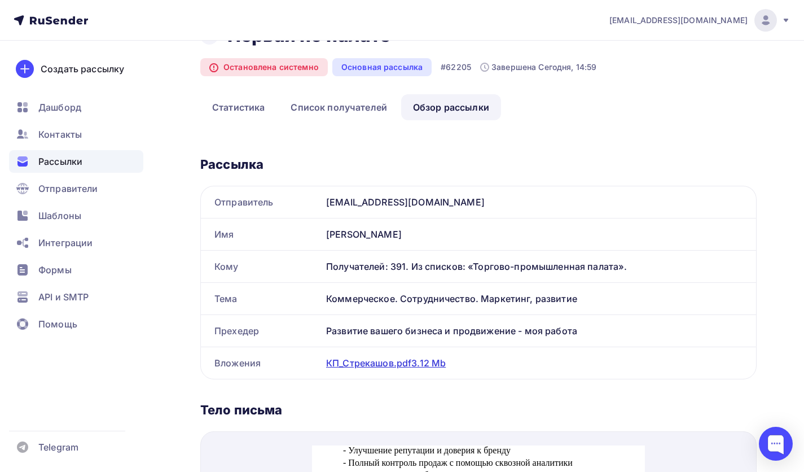
click at [356, 363] on div "КП_Стрекашов.pdf 3.12 Mb" at bounding box center [386, 363] width 120 height 14
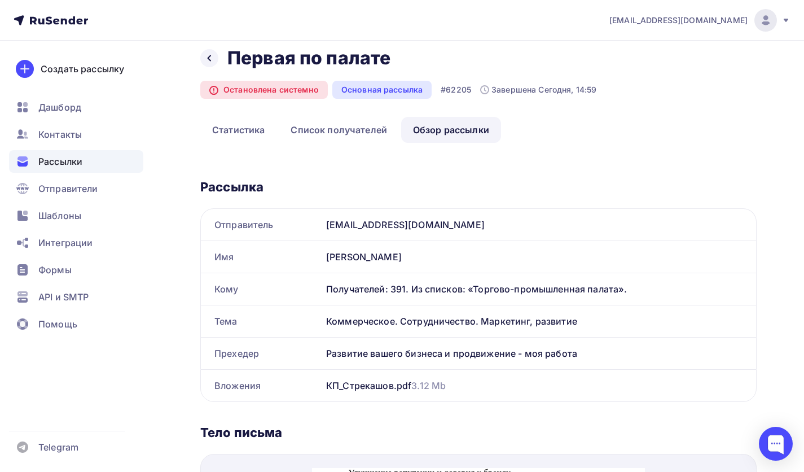
scroll to position [0, 0]
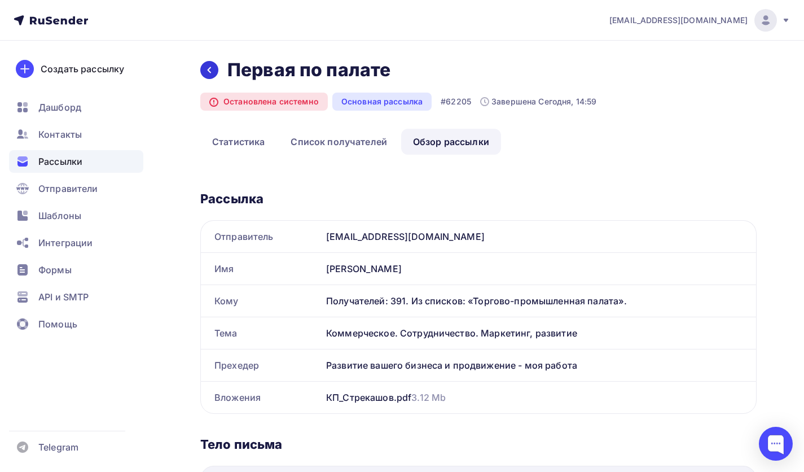
click at [205, 64] on div at bounding box center [209, 70] width 18 height 18
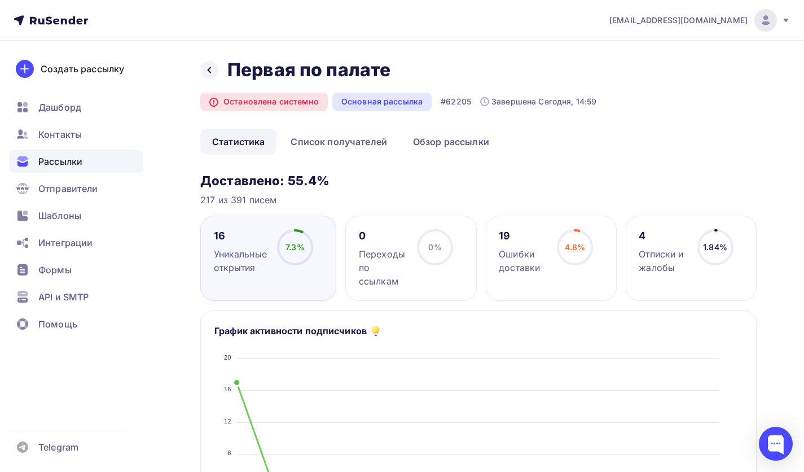
click at [666, 271] on div "Отписки и жалобы" at bounding box center [662, 260] width 48 height 27
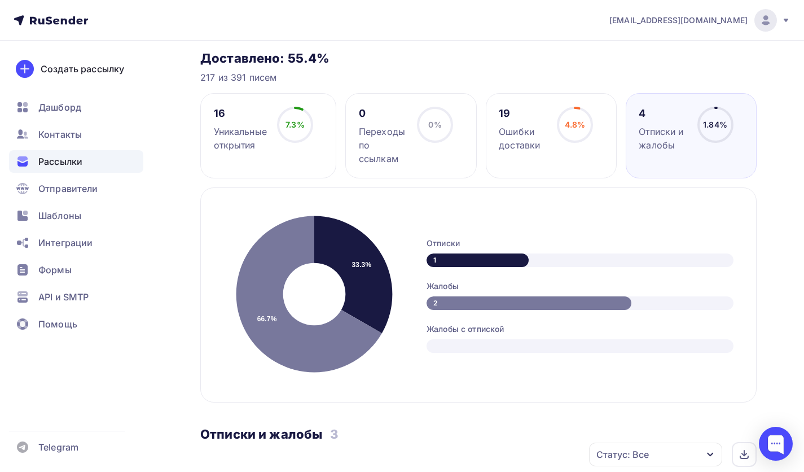
scroll to position [113, 0]
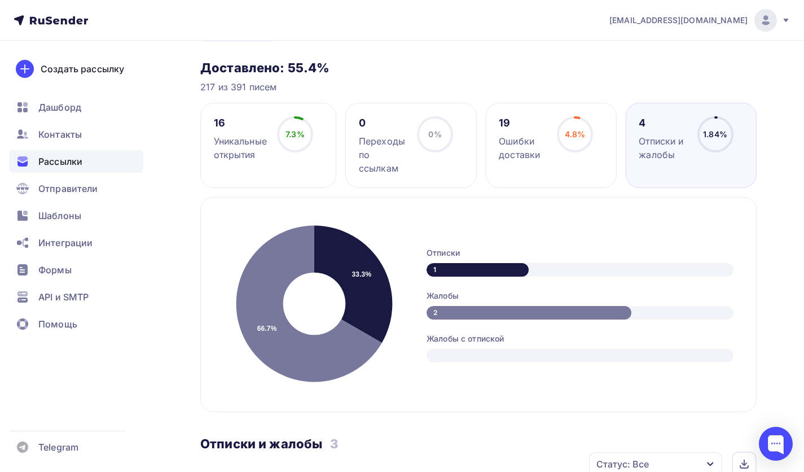
click at [277, 169] on div "16 Уникальные открытия 7.3% 7.3%" at bounding box center [268, 145] width 136 height 85
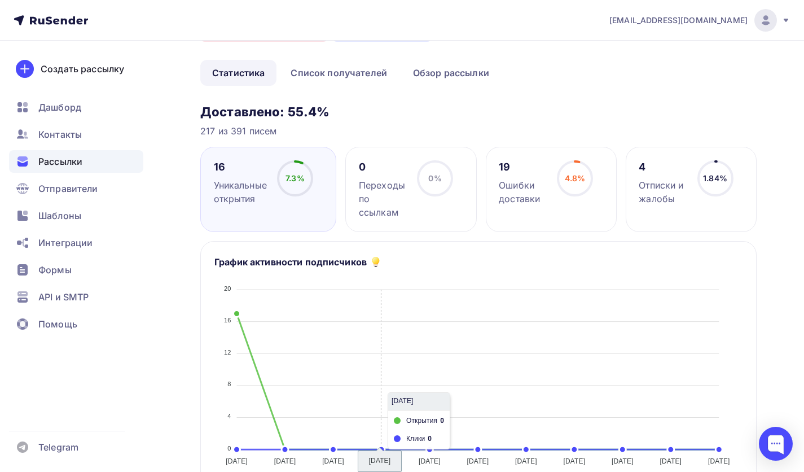
scroll to position [4, 0]
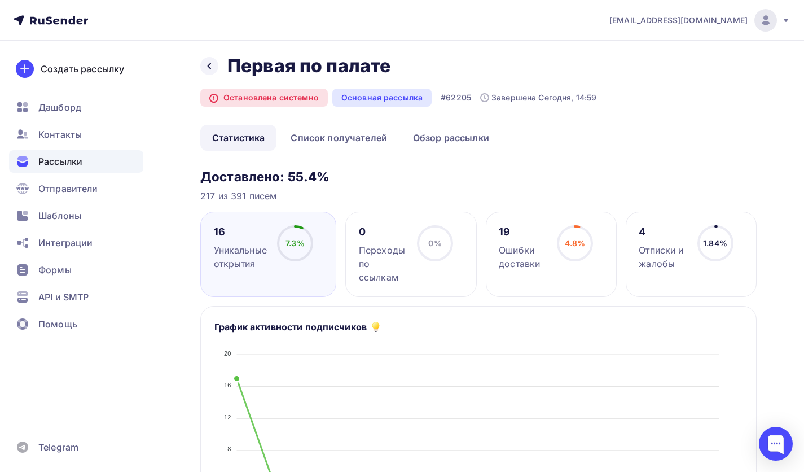
click at [206, 61] on icon at bounding box center [209, 65] width 9 height 9
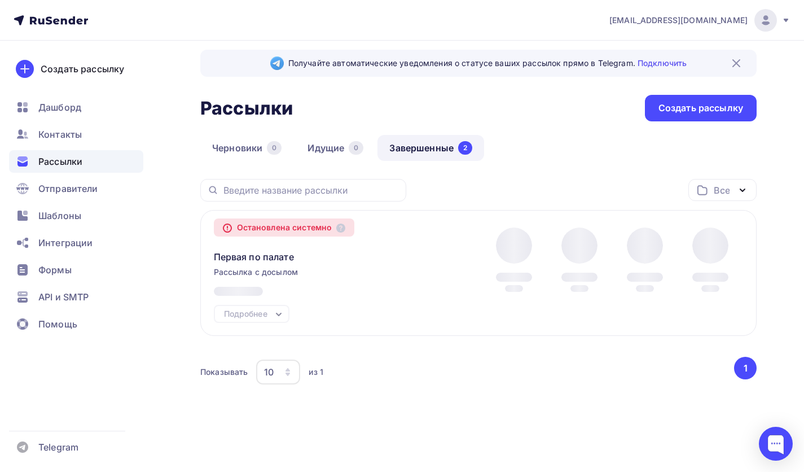
scroll to position [28, 0]
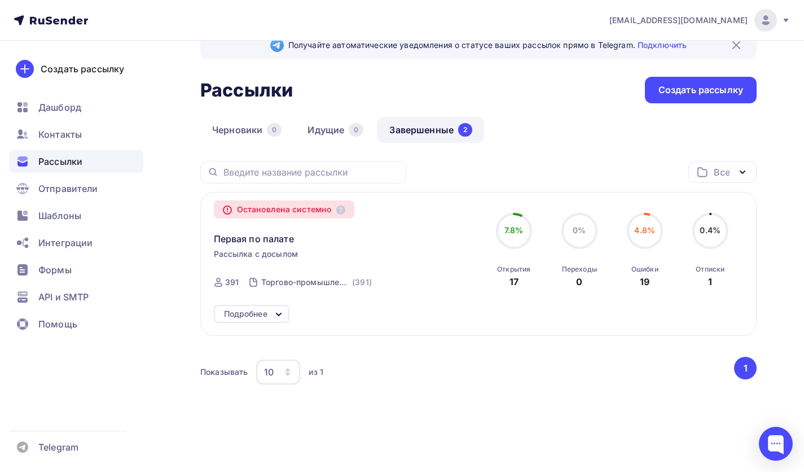
click at [453, 164] on div "Все Все папки Создать новую папку" at bounding box center [478, 176] width 556 height 31
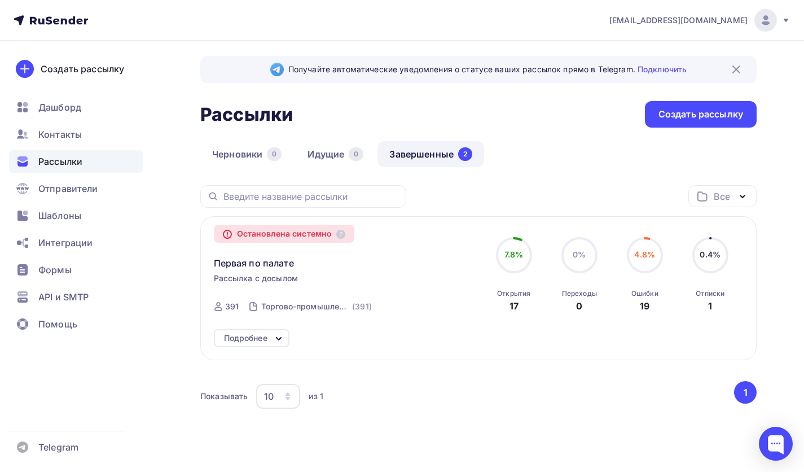
scroll to position [0, 0]
